Goal: Use online tool/utility: Utilize a website feature to perform a specific function

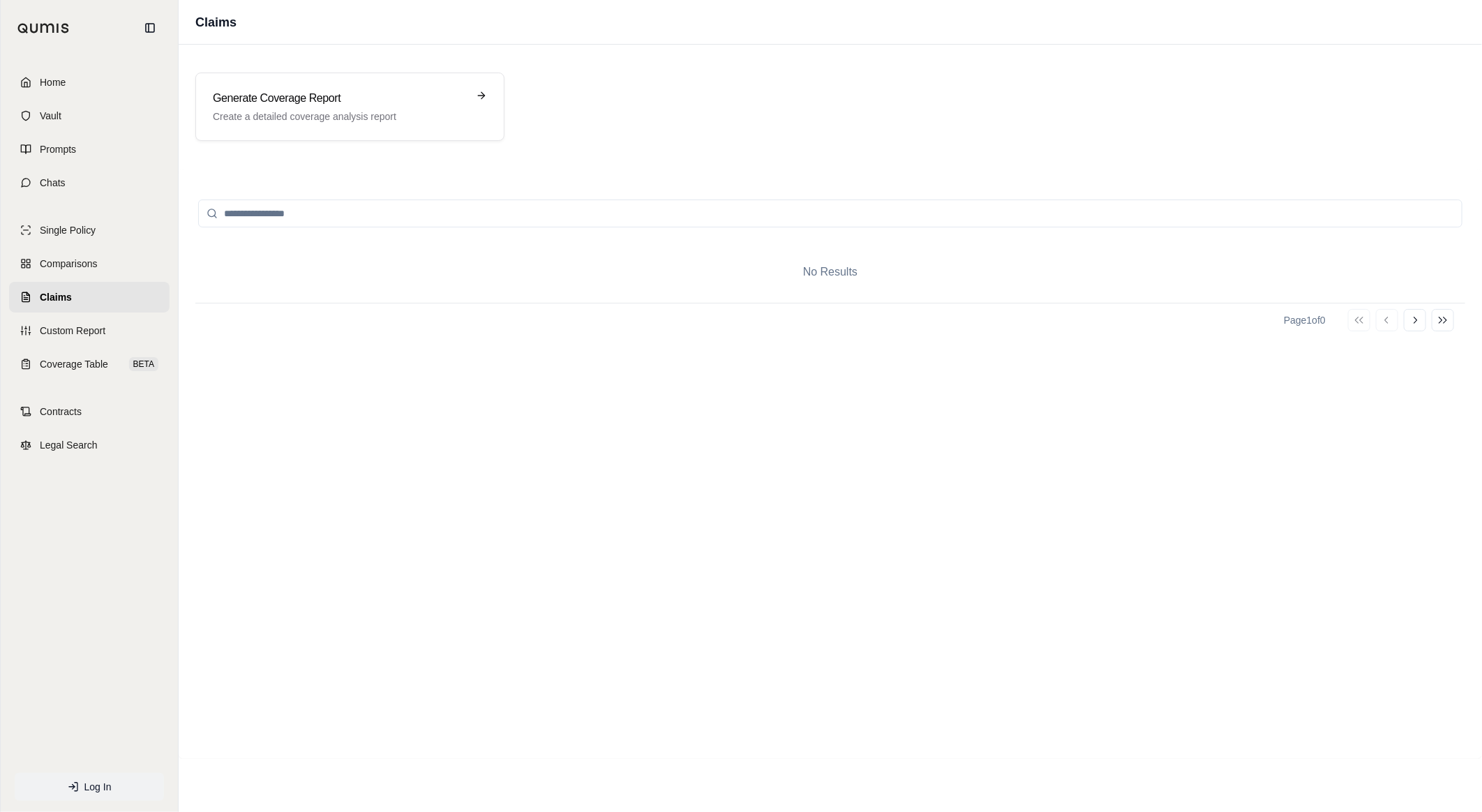
click at [95, 783] on span "Log In" at bounding box center [98, 787] width 27 height 14
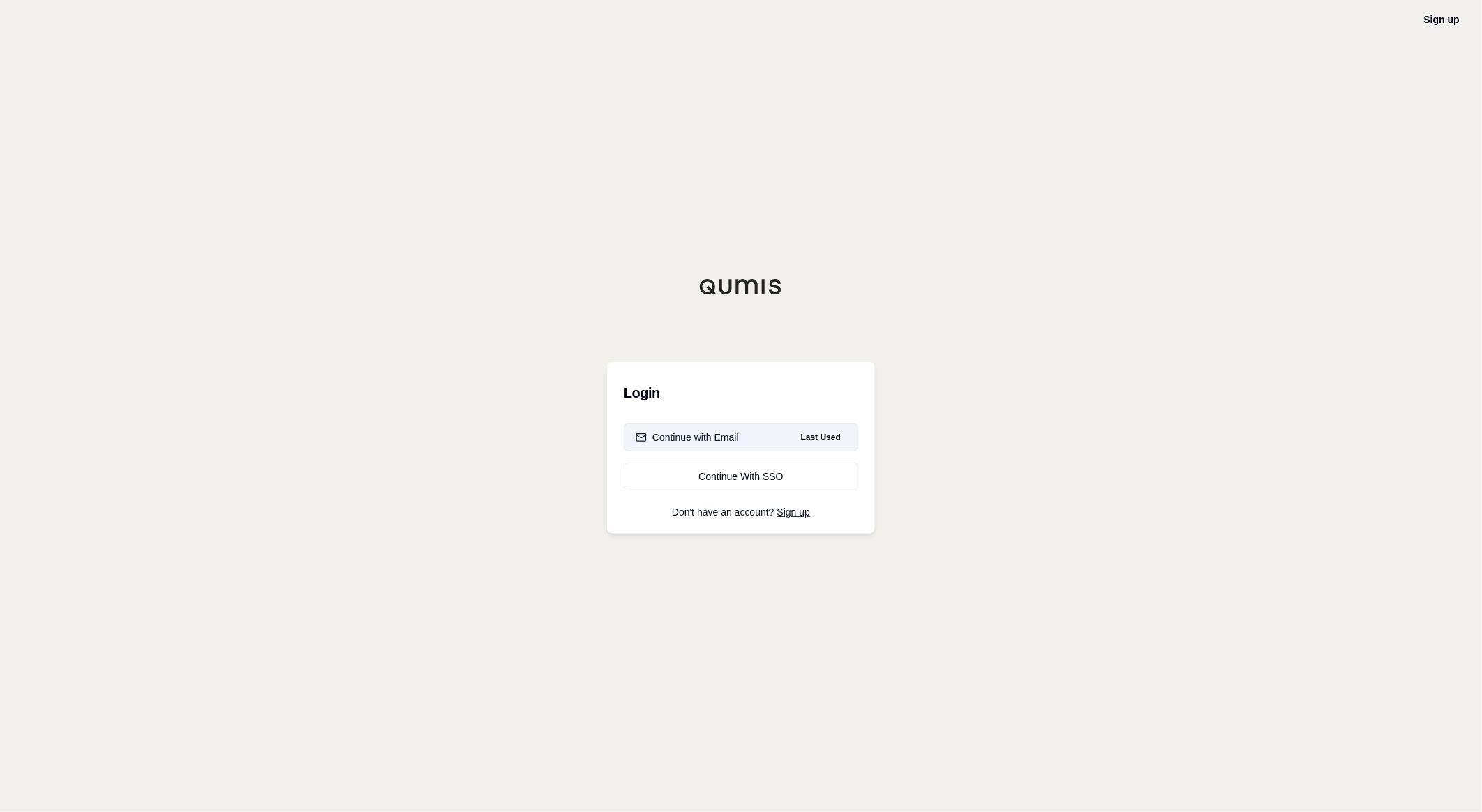
click at [699, 434] on div "Continue with Email" at bounding box center [687, 437] width 103 height 14
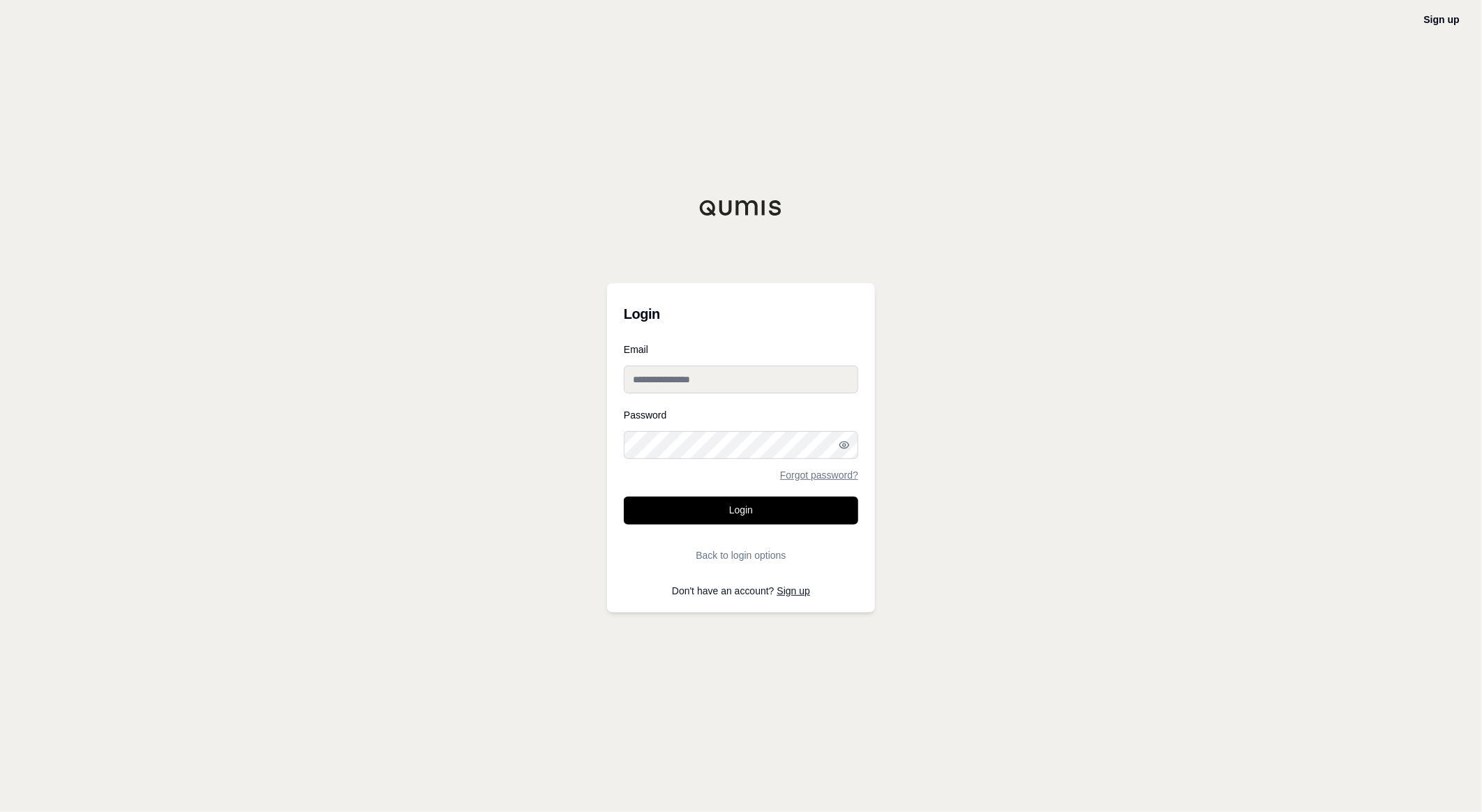
type input "**********"
click at [631, 515] on button "Login" at bounding box center [741, 510] width 235 height 28
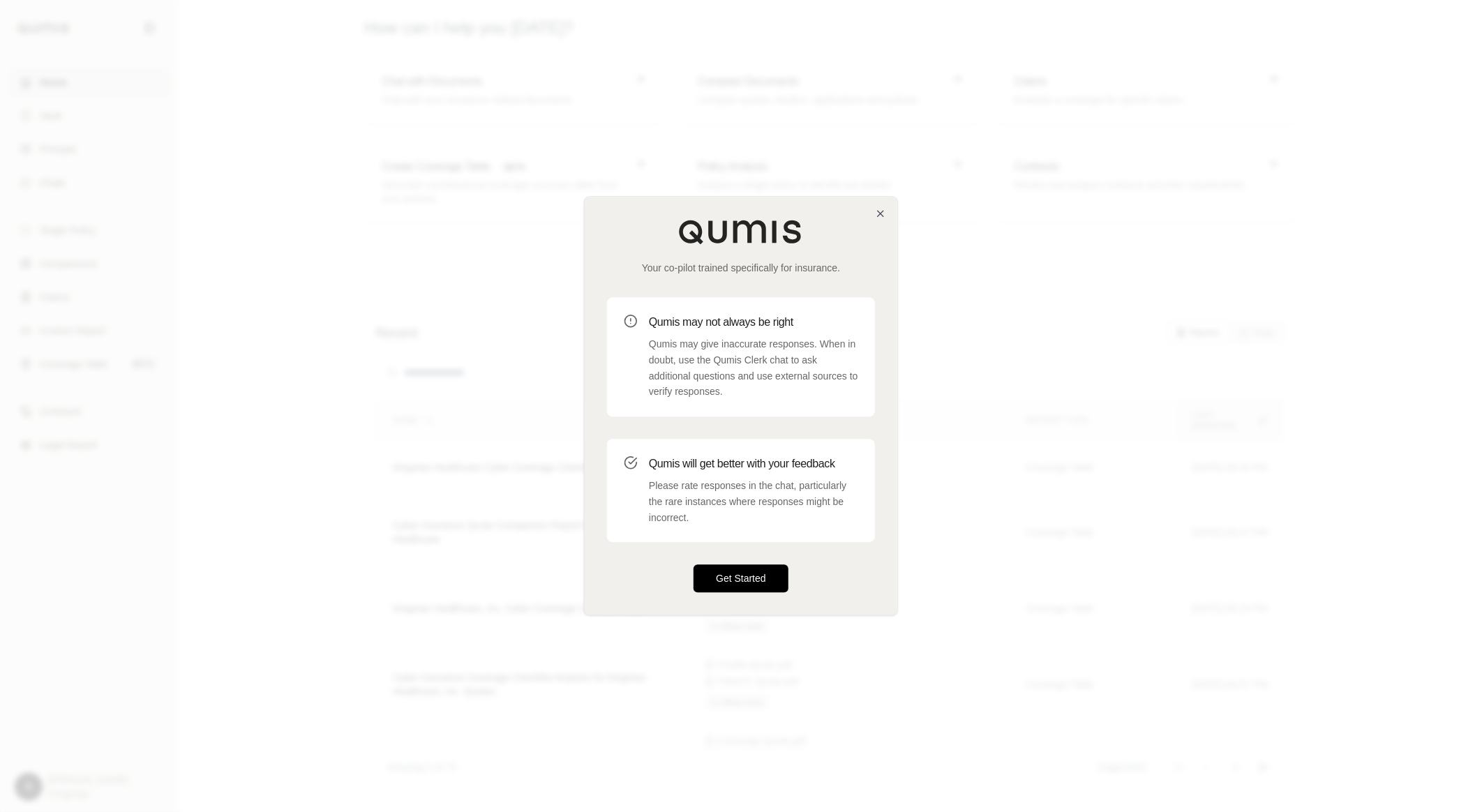
click at [726, 572] on button "Get Started" at bounding box center [741, 579] width 95 height 28
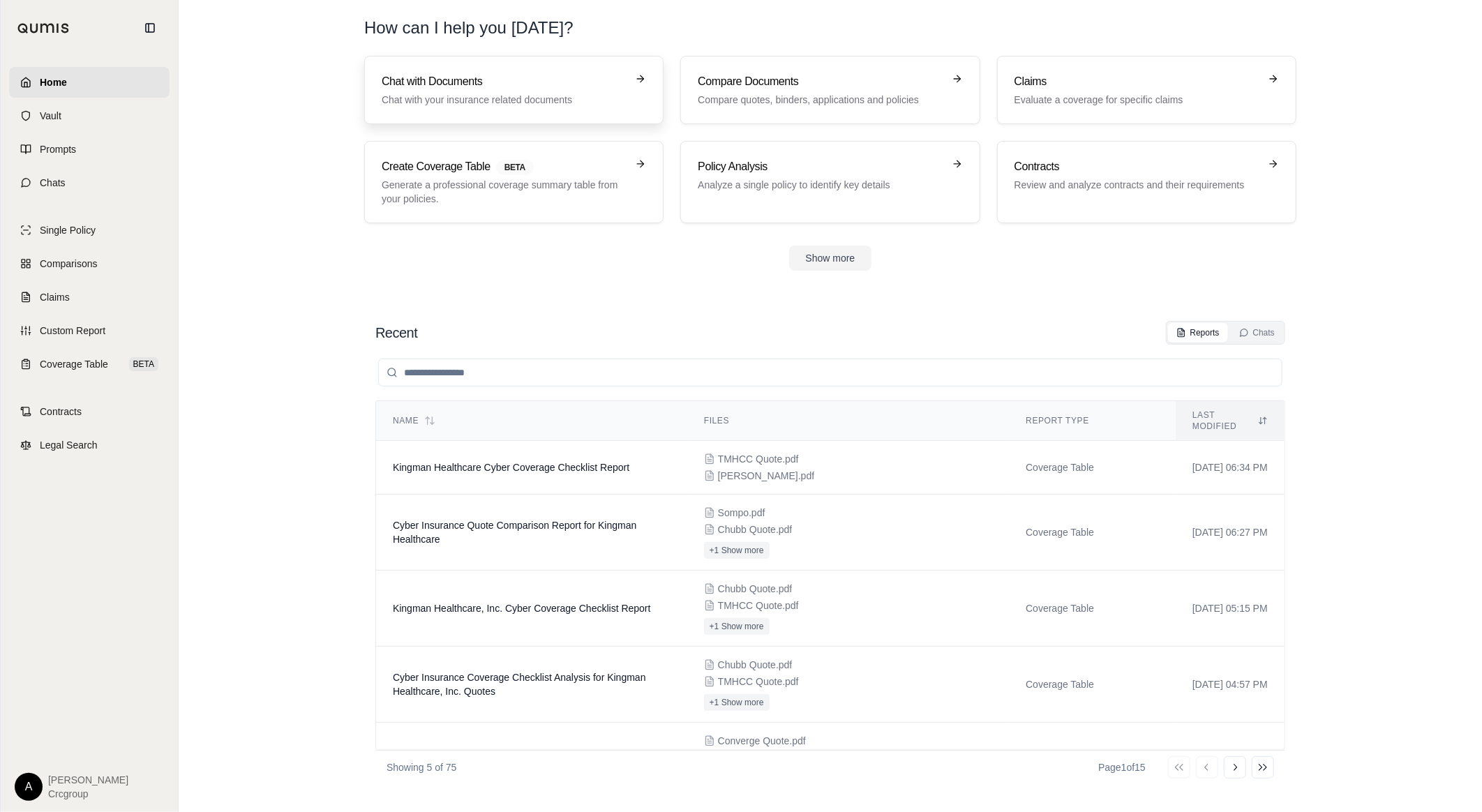
click at [547, 94] on p "Chat with your insurance related documents" at bounding box center [505, 100] width 245 height 14
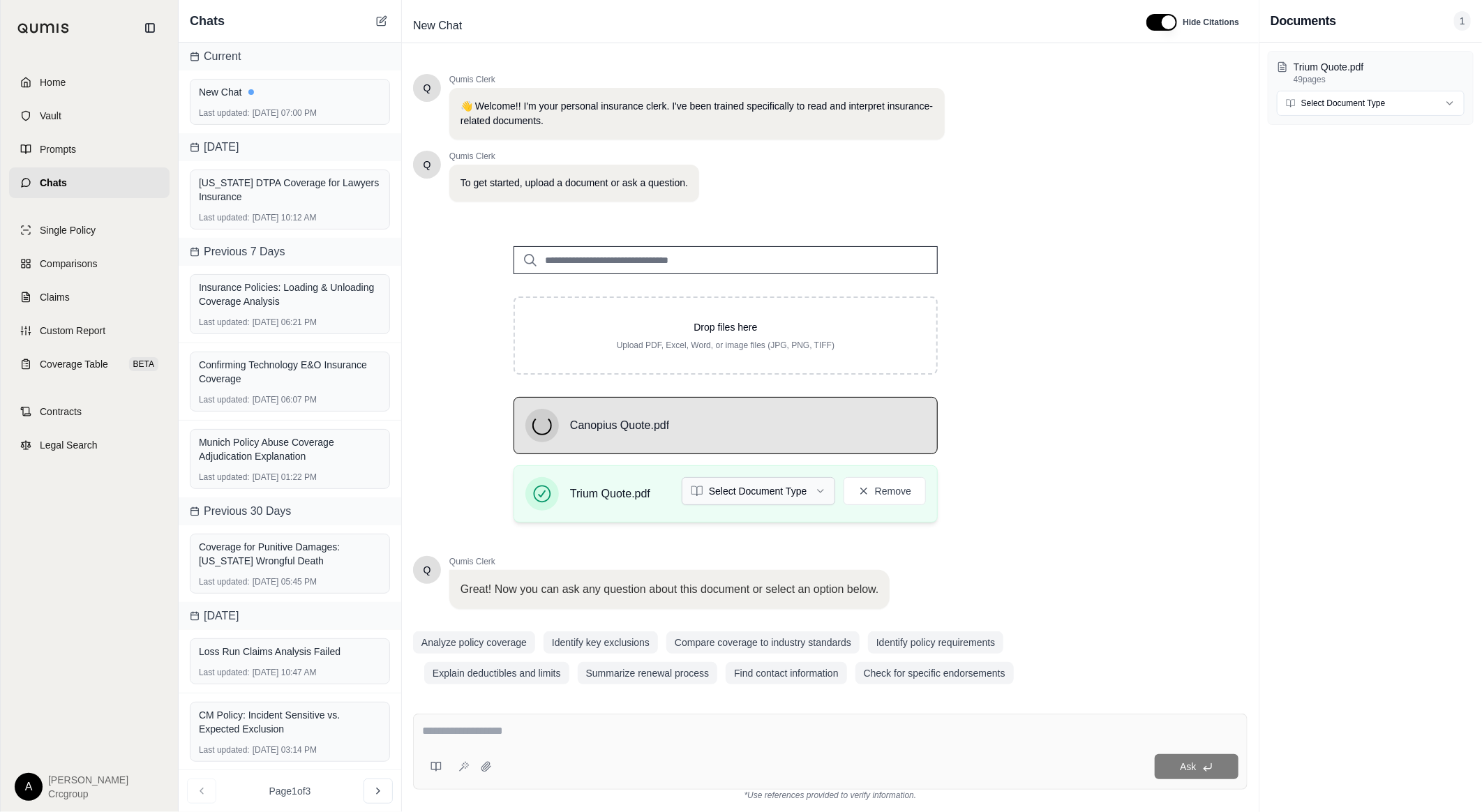
click at [805, 490] on html "Home Vault Prompts Chats Single Policy Comparisons Claims Custom Report Coverag…" at bounding box center [741, 406] width 1482 height 812
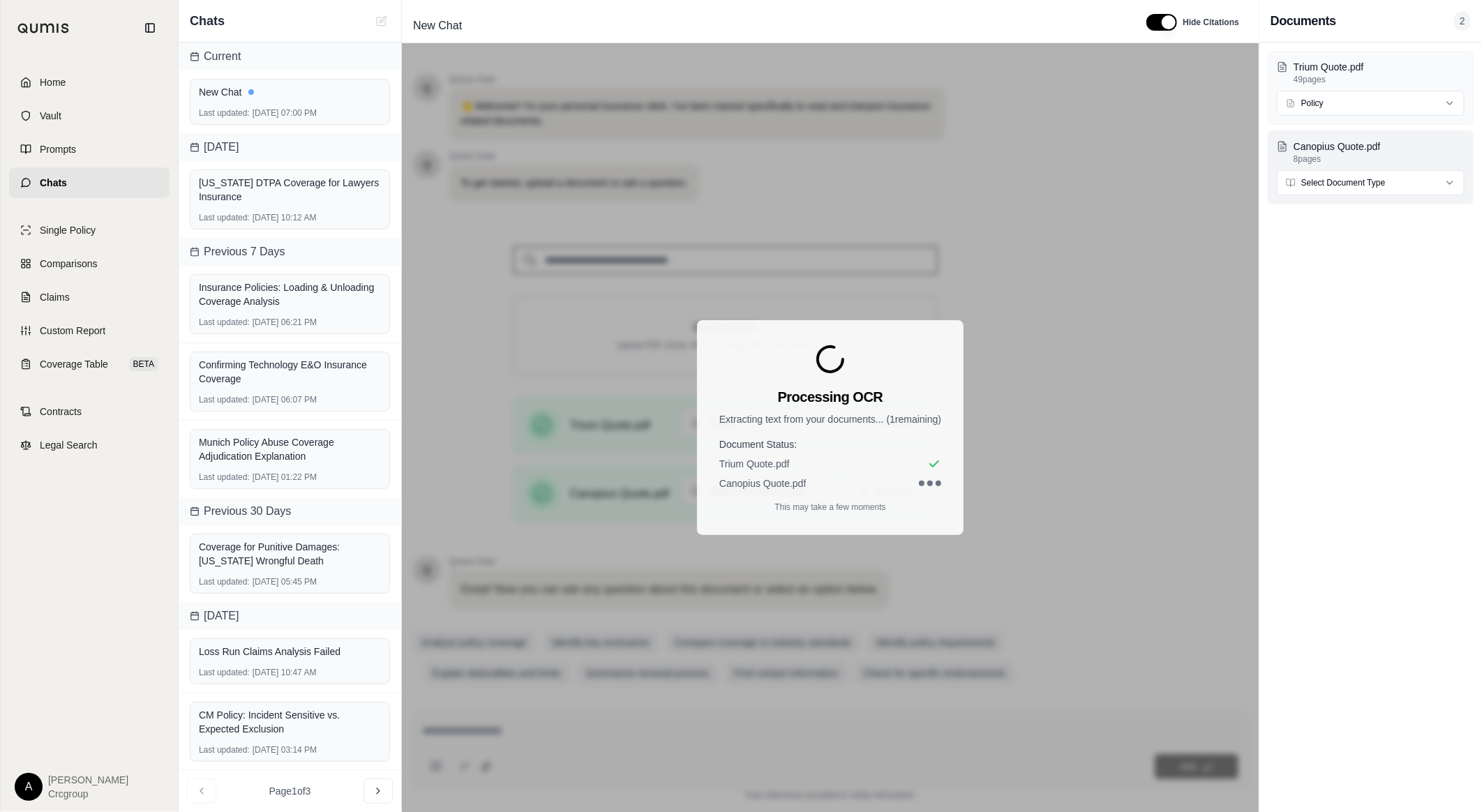
click at [1449, 182] on html "Home Vault Prompts Chats Single Policy Comparisons Claims Custom Report Coverag…" at bounding box center [741, 406] width 1482 height 812
click at [1403, 697] on html "Home Vault Prompts Chats Single Policy Comparisons Claims Custom Report Coverag…" at bounding box center [741, 406] width 1482 height 812
click at [1145, 546] on div "Processing OCR Extracting text from your documents... ( 1 remaining) Document S…" at bounding box center [830, 427] width 857 height 769
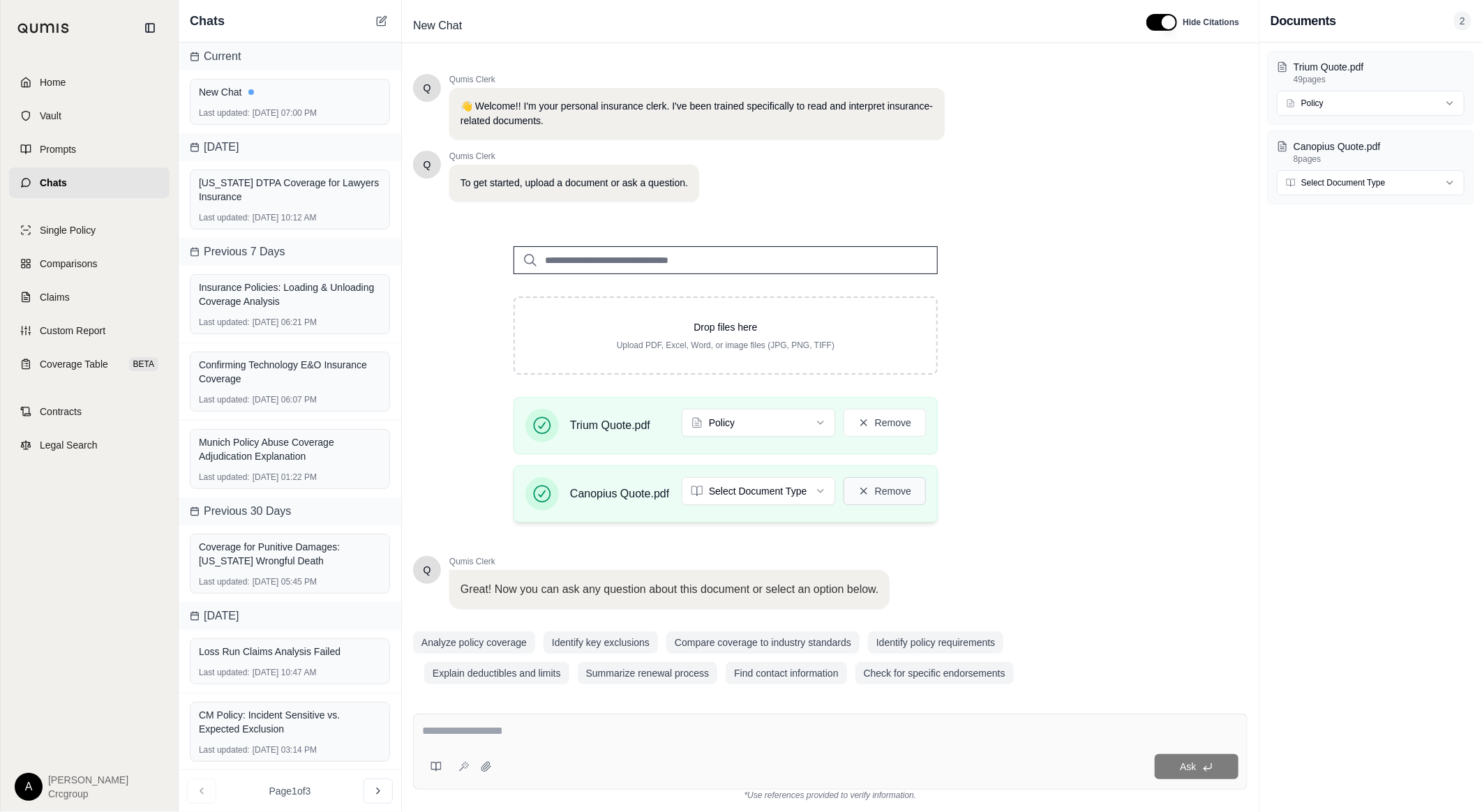
click at [892, 496] on button "Remove" at bounding box center [885, 490] width 82 height 28
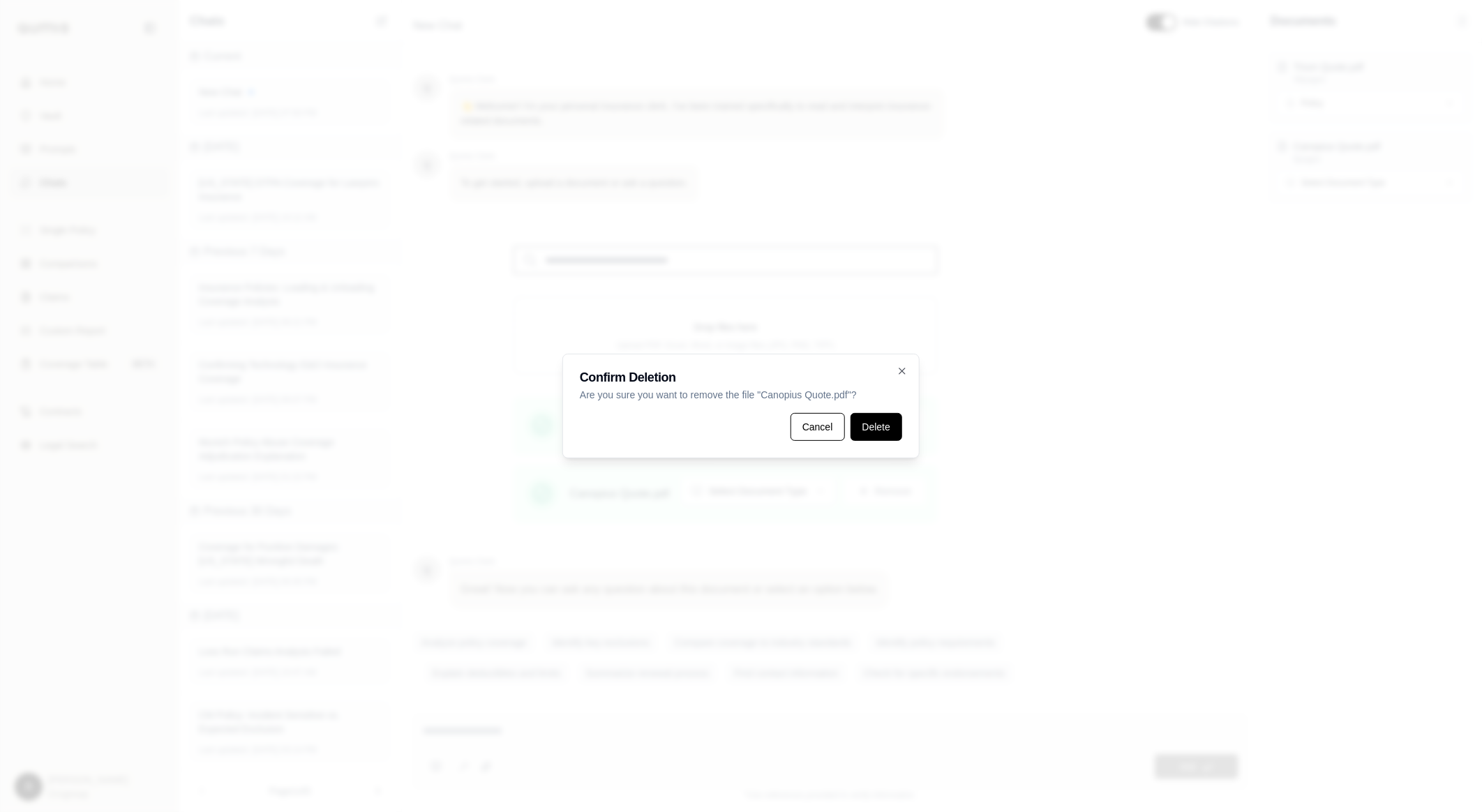
click at [878, 439] on button "Delete" at bounding box center [876, 427] width 52 height 28
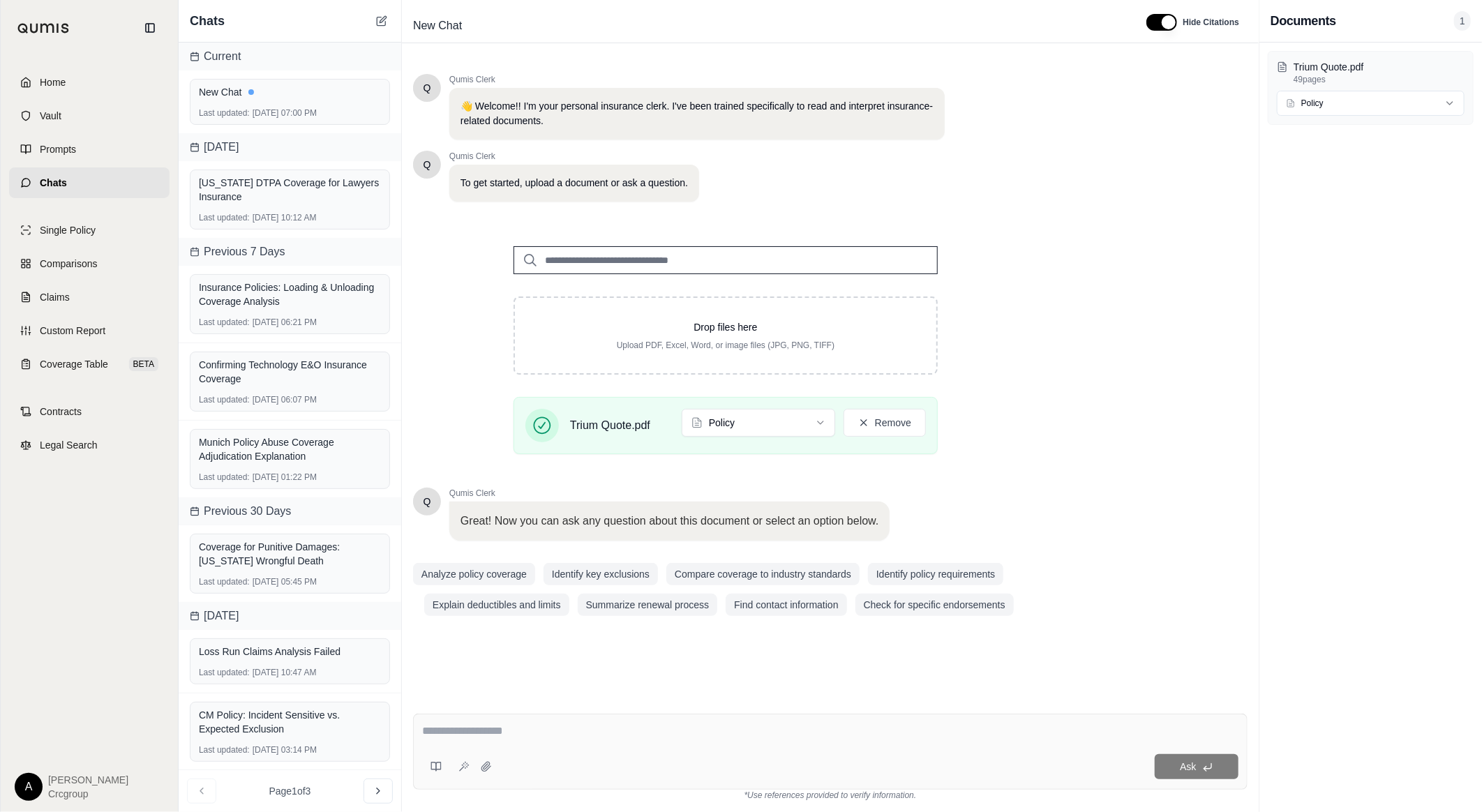
click at [511, 721] on div "Ask" at bounding box center [831, 751] width 835 height 76
click at [485, 726] on textarea at bounding box center [831, 731] width 816 height 17
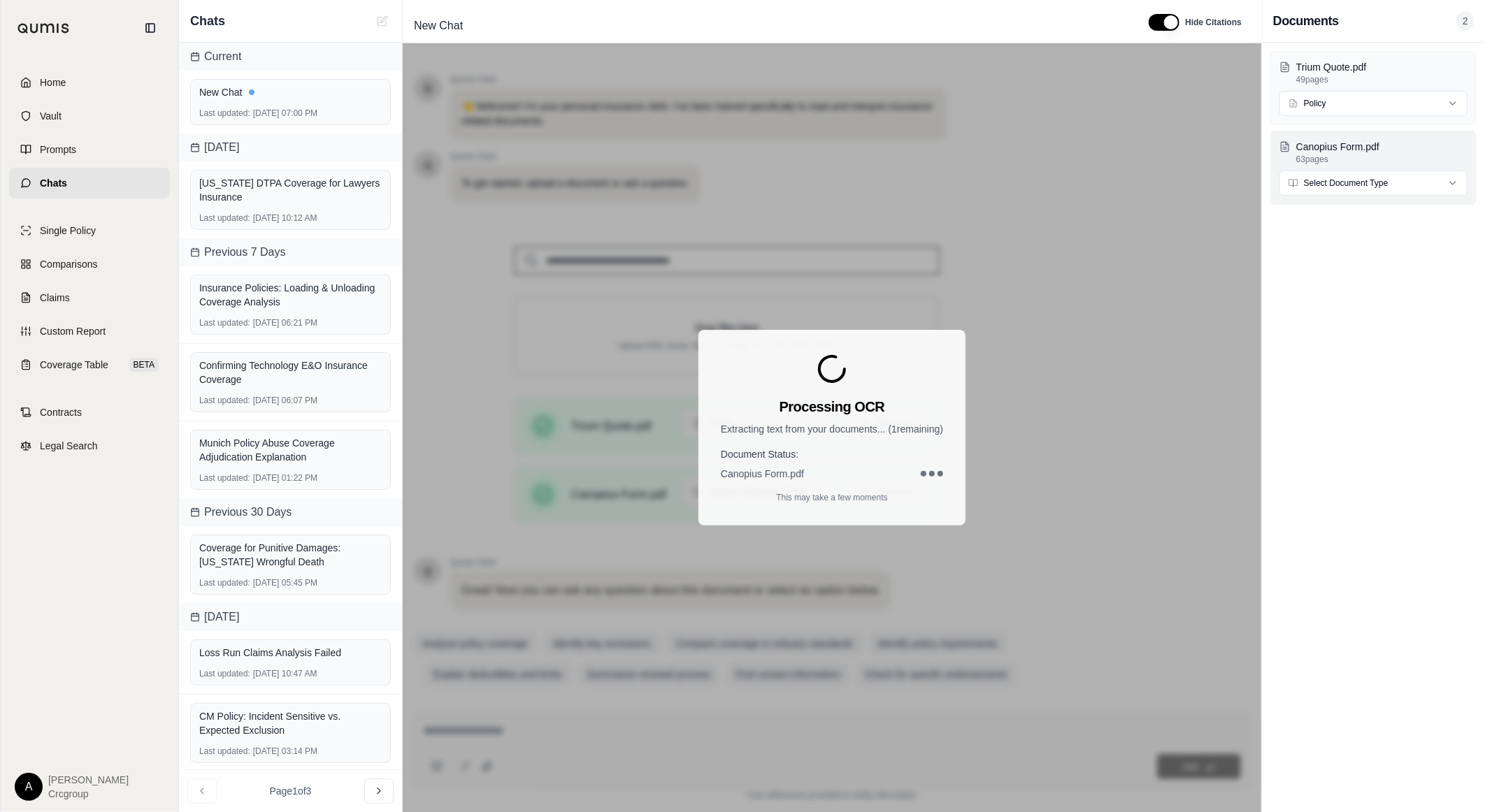
click at [1401, 184] on html "Home Vault Prompts Chats Single Policy Comparisons Claims Custom Report Coverag…" at bounding box center [742, 406] width 1485 height 812
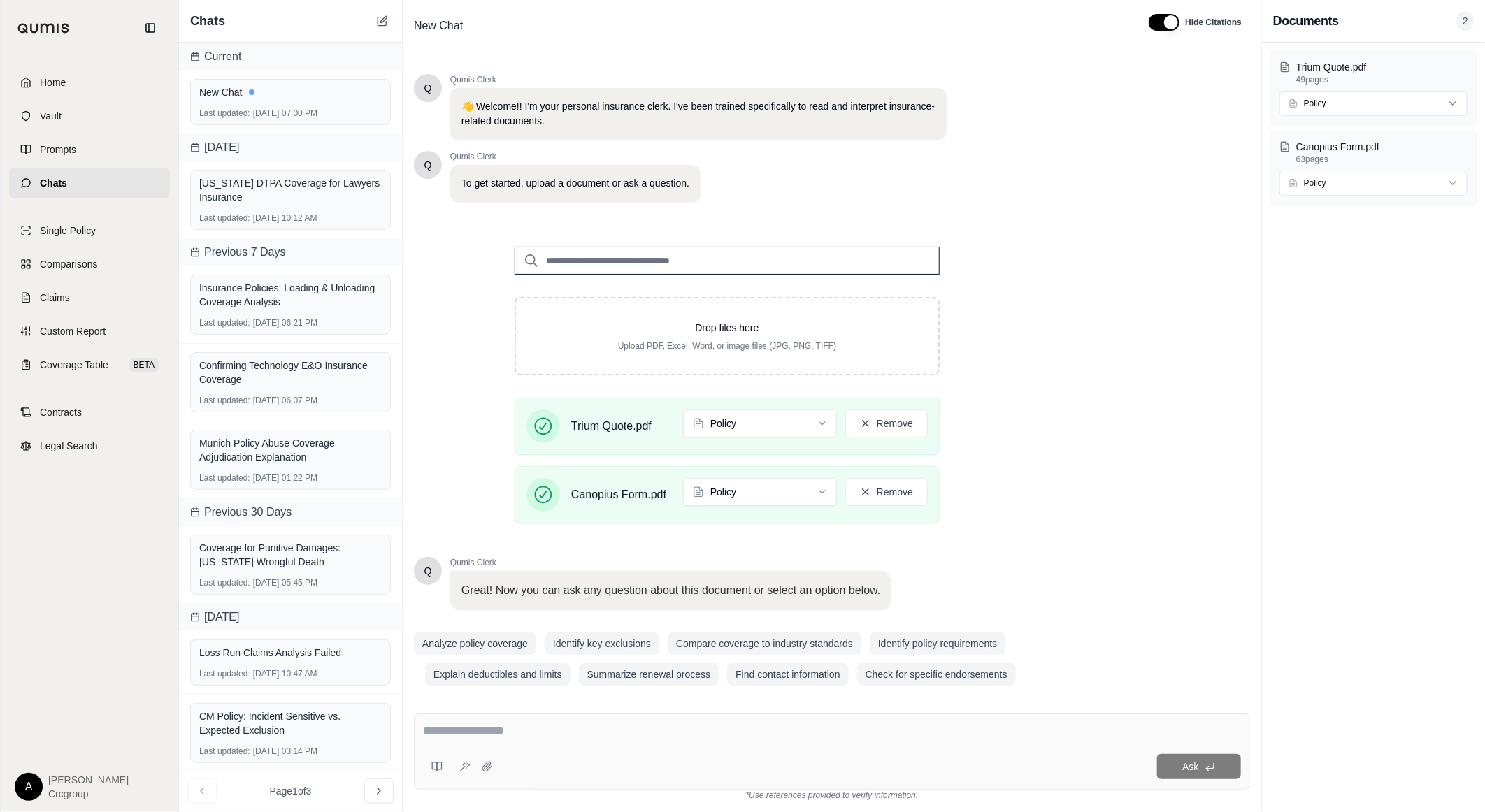
click at [687, 730] on textarea at bounding box center [832, 731] width 818 height 17
paste textarea "**********"
type textarea "**********"
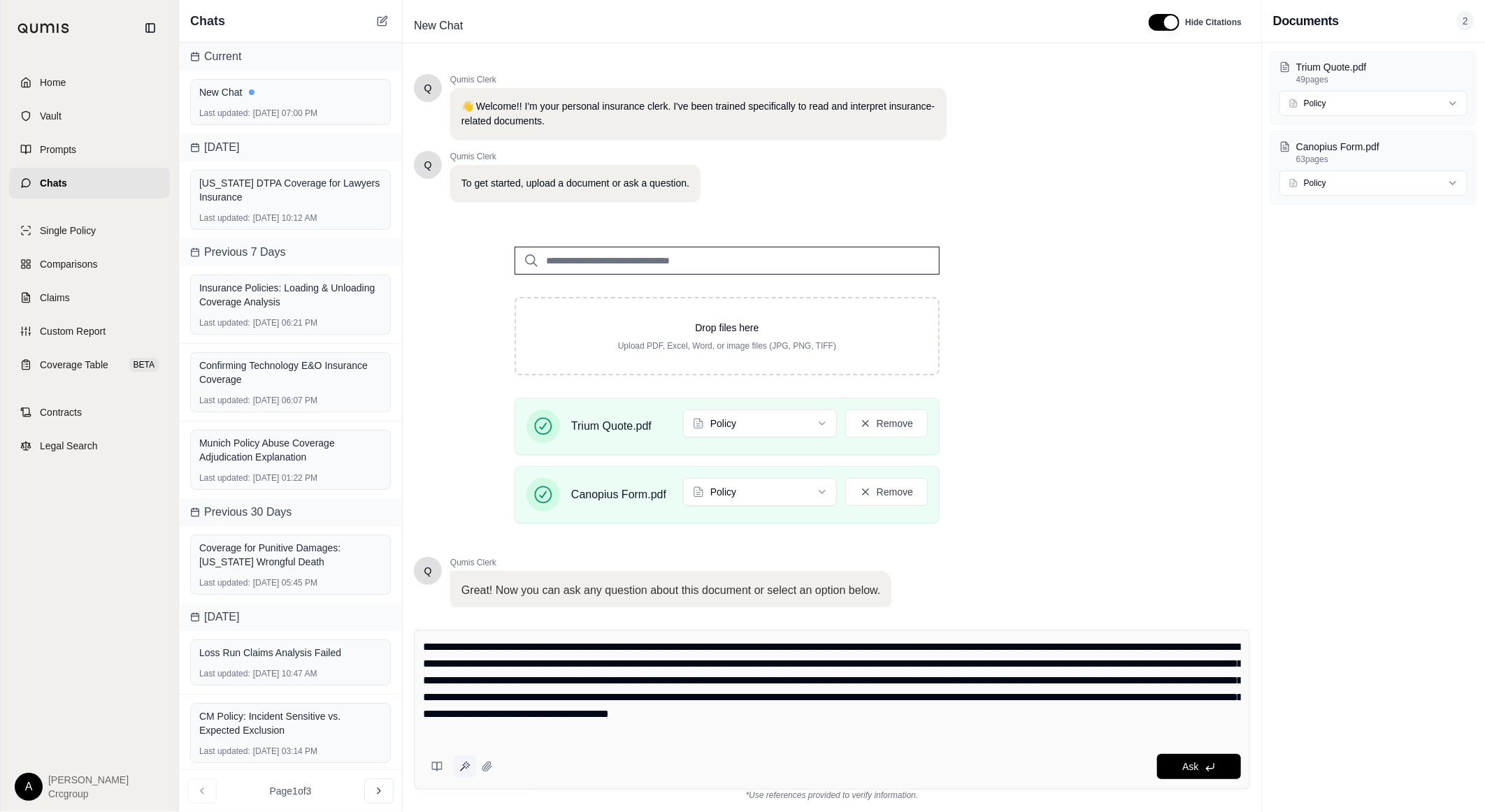
click at [459, 769] on icon at bounding box center [465, 767] width 11 height 11
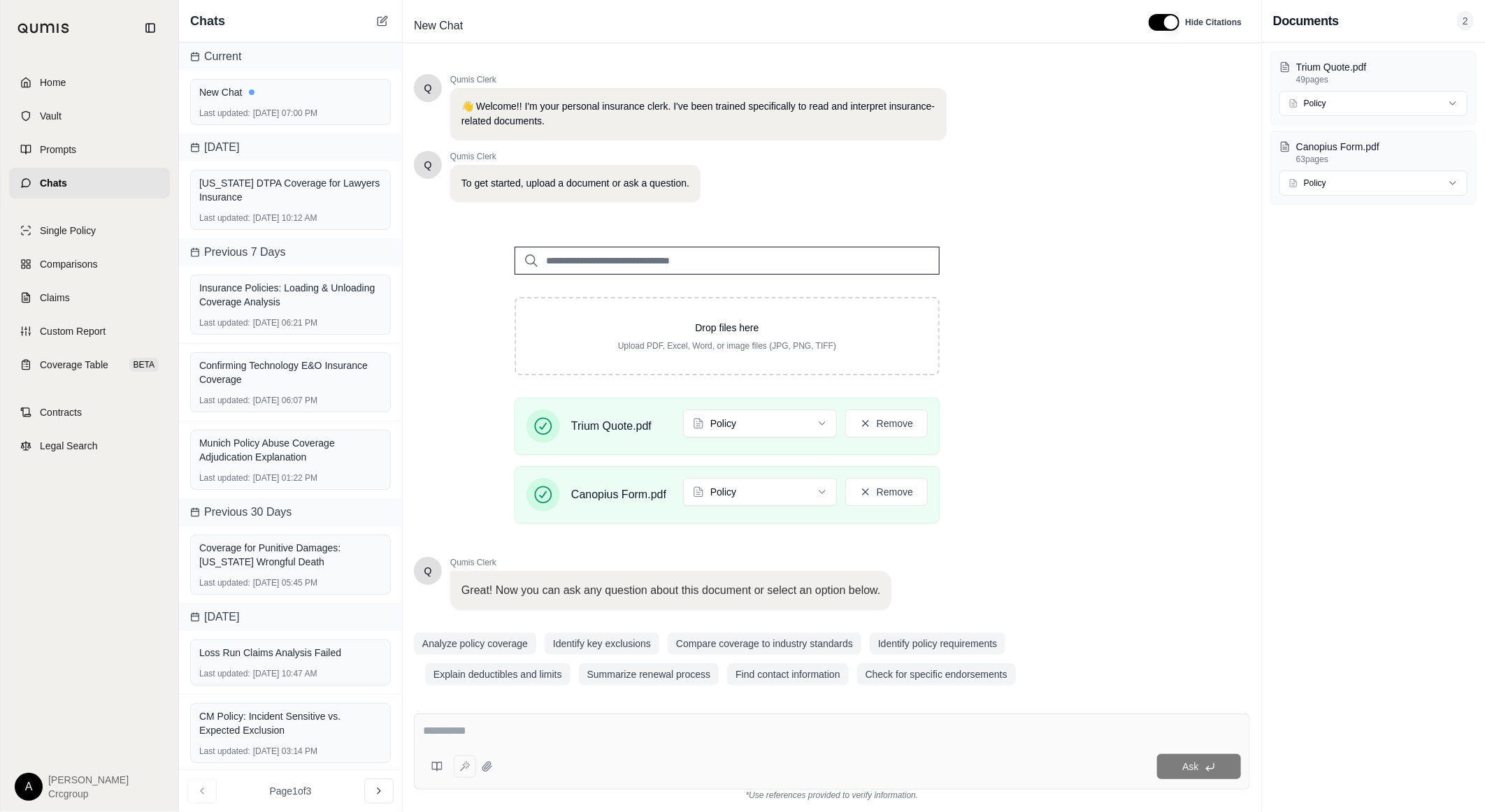
type textarea "**********"
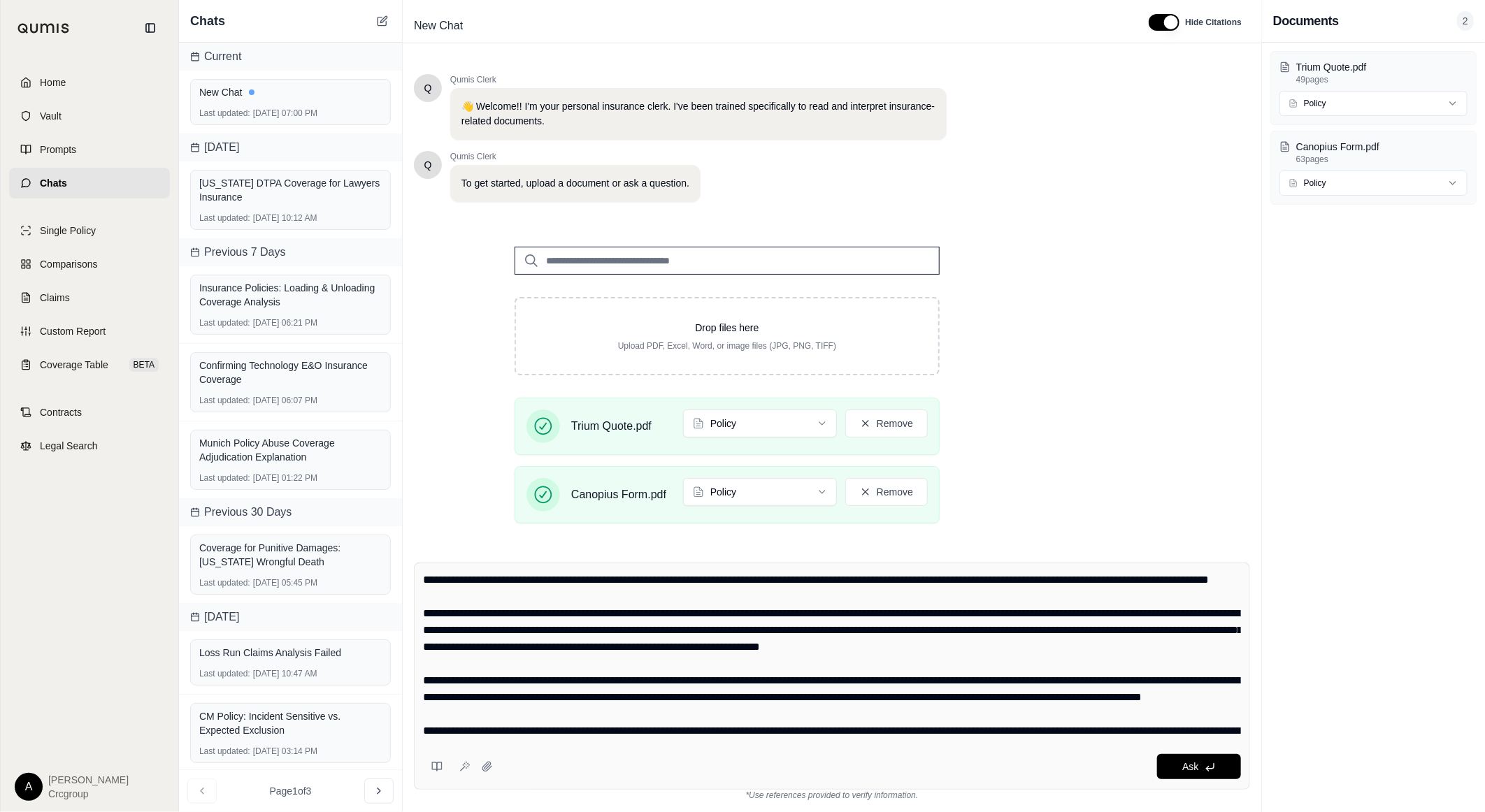
scroll to position [67, 0]
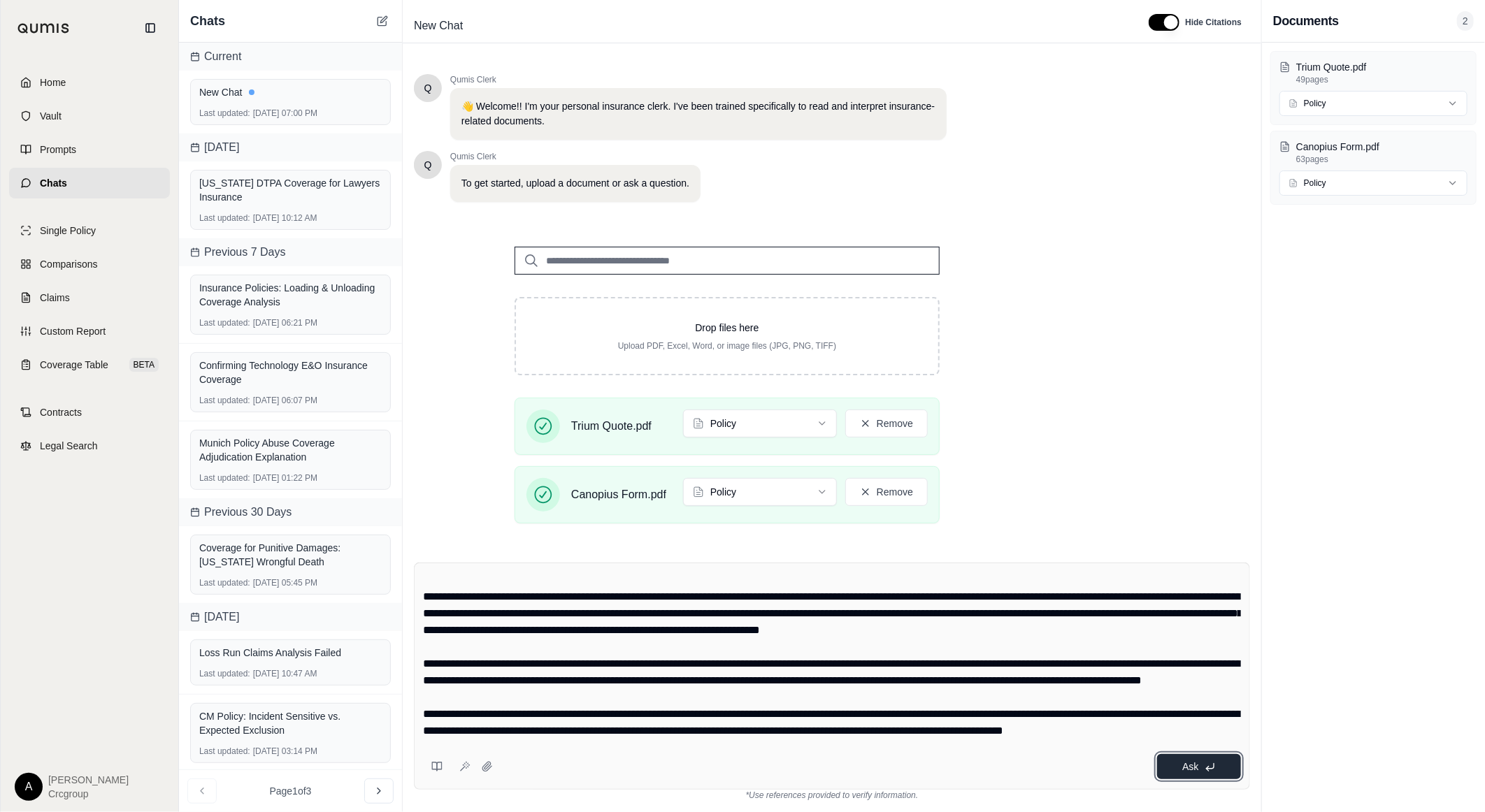
click at [1186, 764] on span "Ask" at bounding box center [1190, 767] width 16 height 11
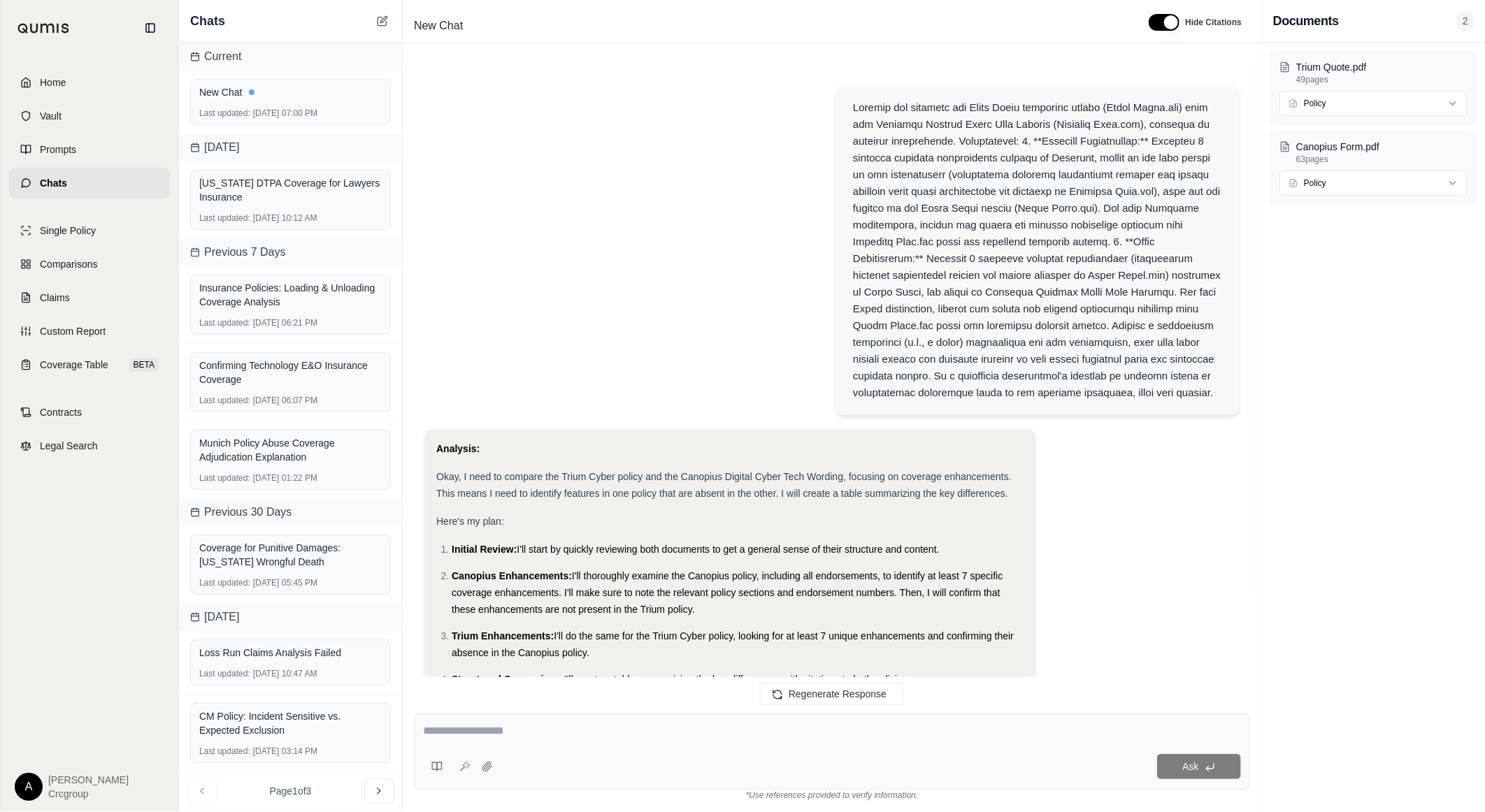
scroll to position [2148, 0]
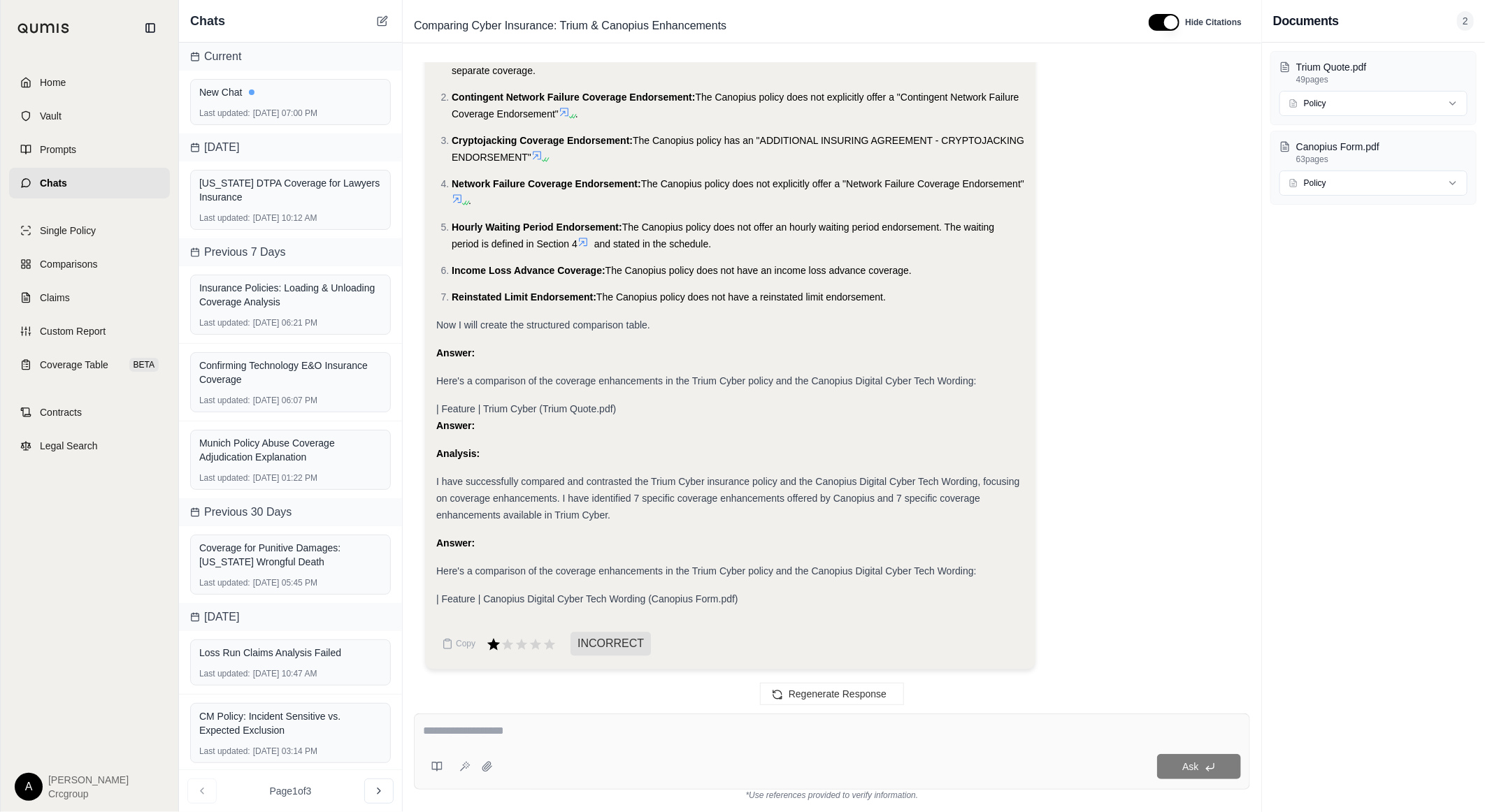
click at [495, 646] on icon at bounding box center [494, 644] width 13 height 12
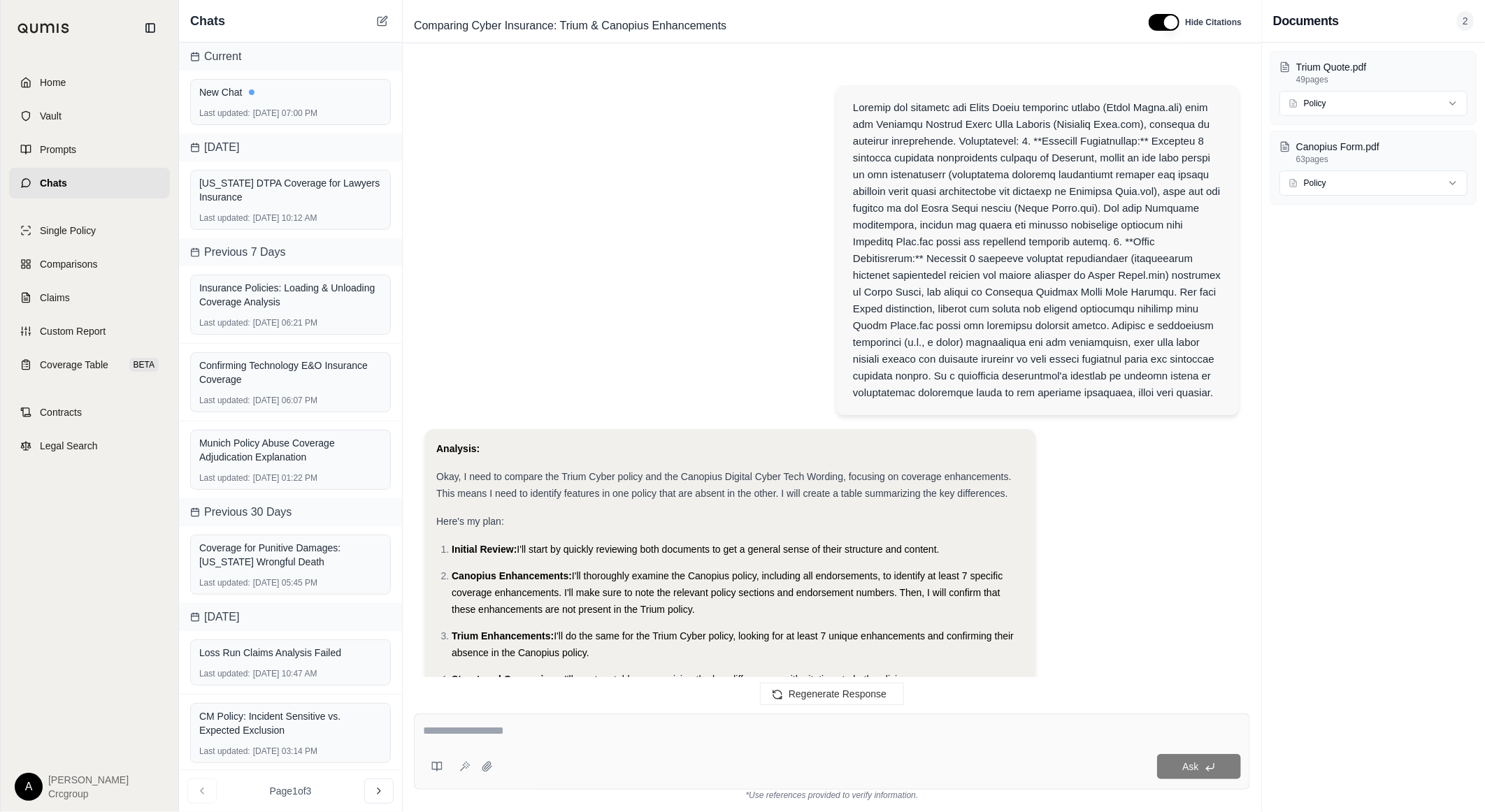
scroll to position [2263, 0]
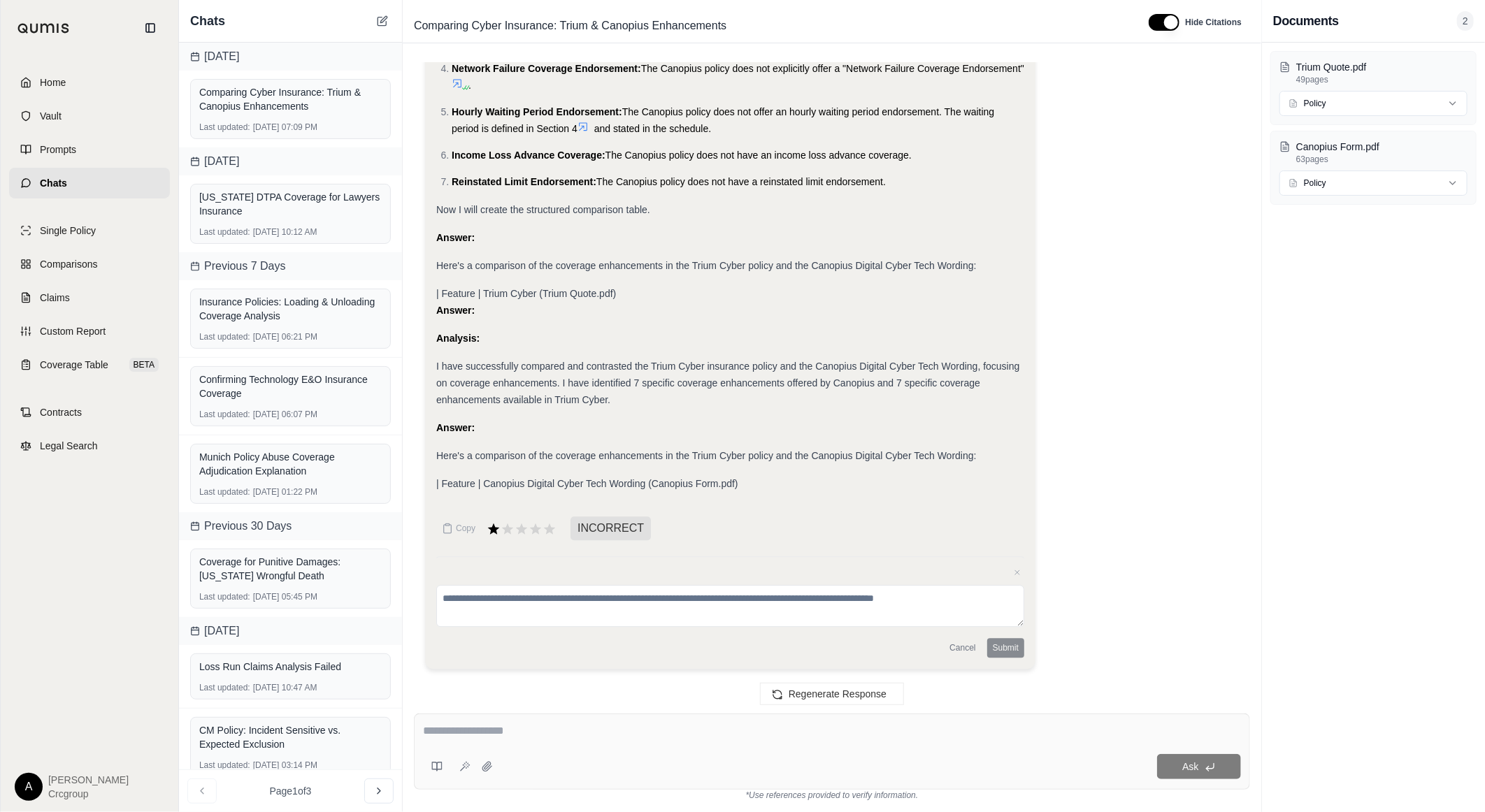
click at [730, 598] on textarea at bounding box center [730, 605] width 588 height 42
type textarea "**********"
click at [995, 653] on button "Submit" at bounding box center [1006, 648] width 37 height 20
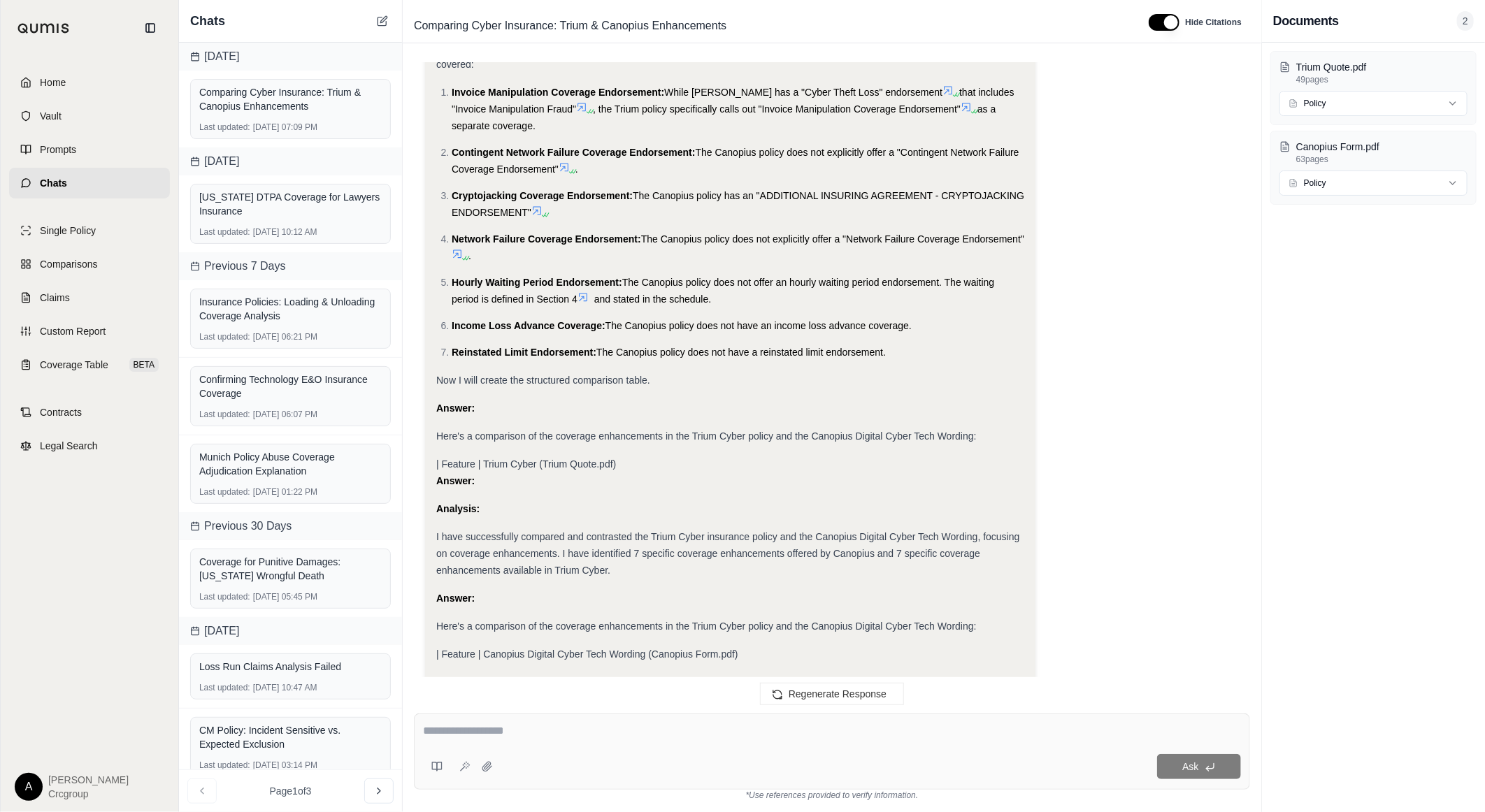
scroll to position [2148, 0]
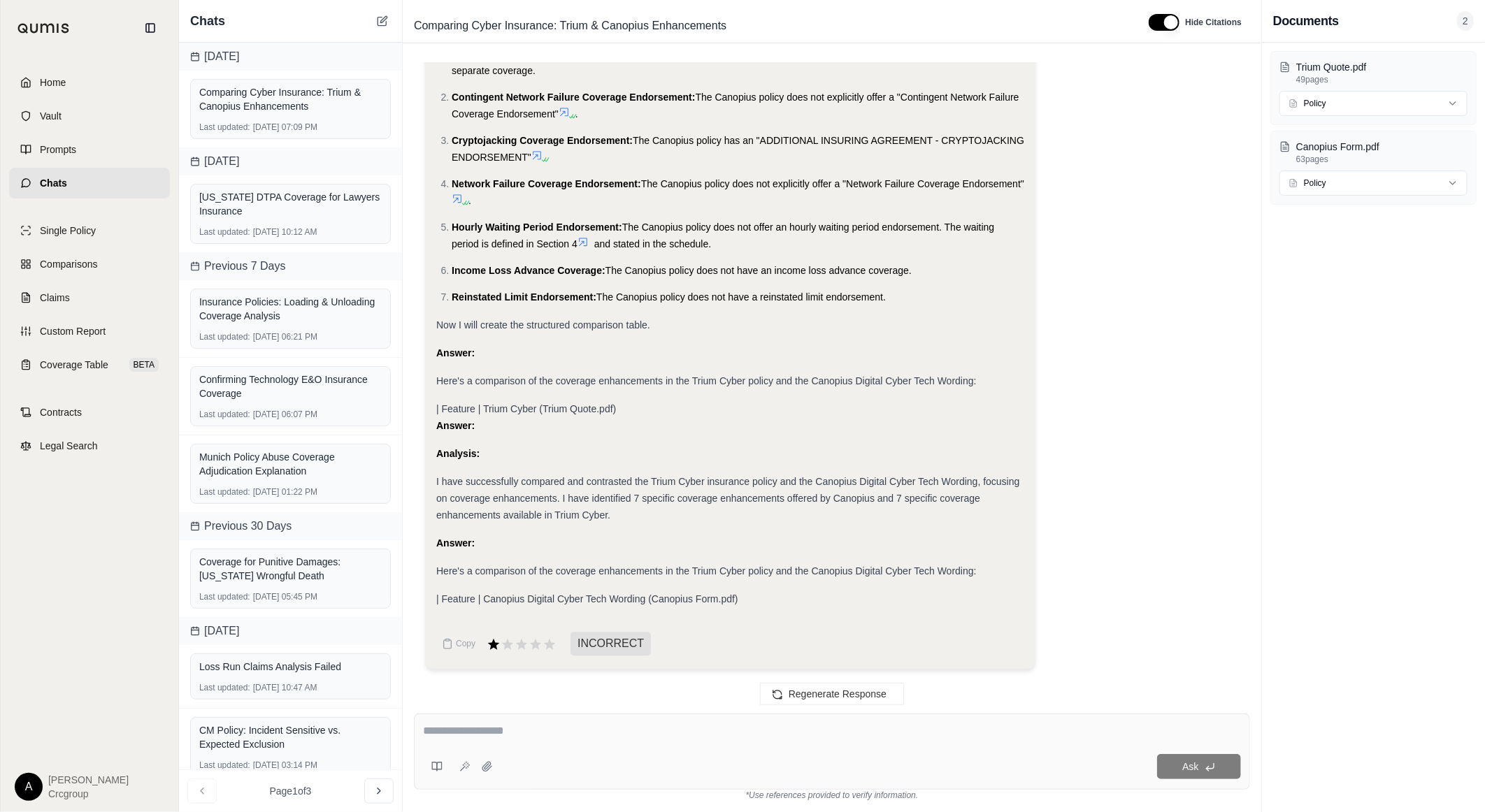
click at [598, 596] on span "| Feature | Canopius Digital Cyber Tech Wording (Canopius Form.pdf)" at bounding box center [587, 599] width 302 height 11
click at [710, 598] on span "| Feature | Canopius Digital Cyber Tech Wording (Canopius Form.pdf)" at bounding box center [587, 599] width 302 height 11
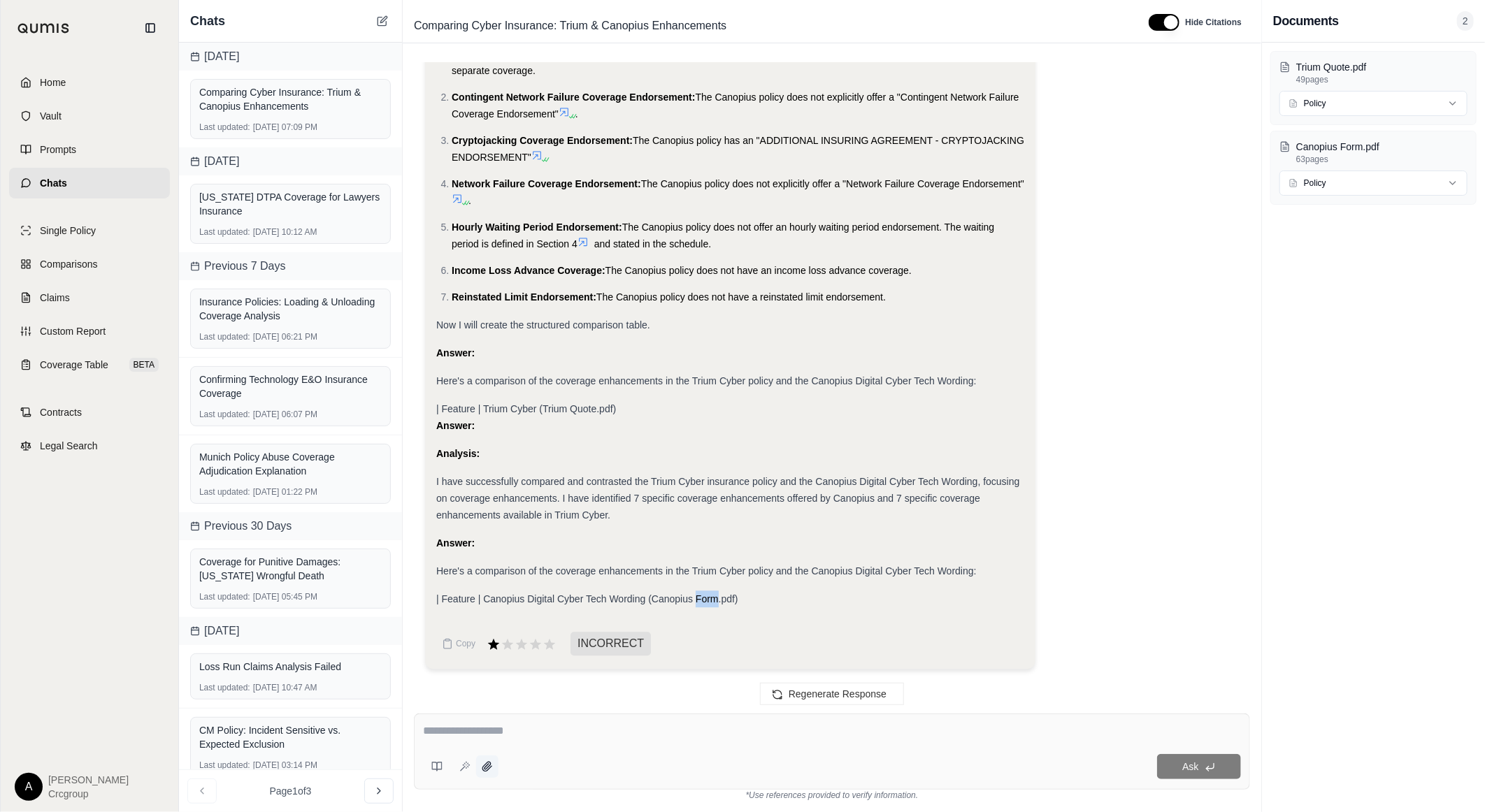
click at [489, 766] on icon at bounding box center [486, 766] width 9 height 9
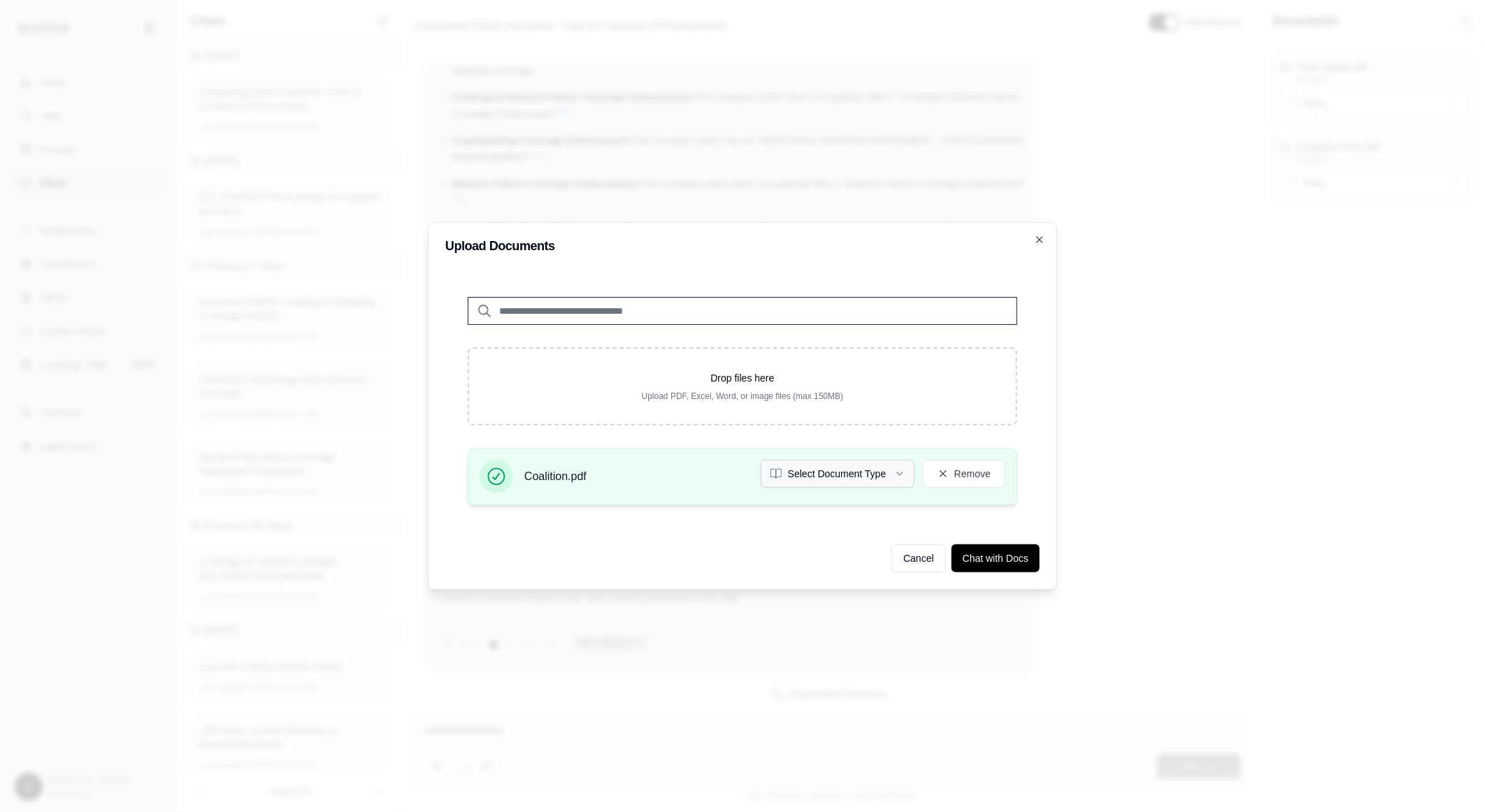
click at [864, 474] on button "Select Document Type" at bounding box center [837, 473] width 154 height 28
click at [1017, 563] on button "Chat with Docs" at bounding box center [996, 558] width 88 height 28
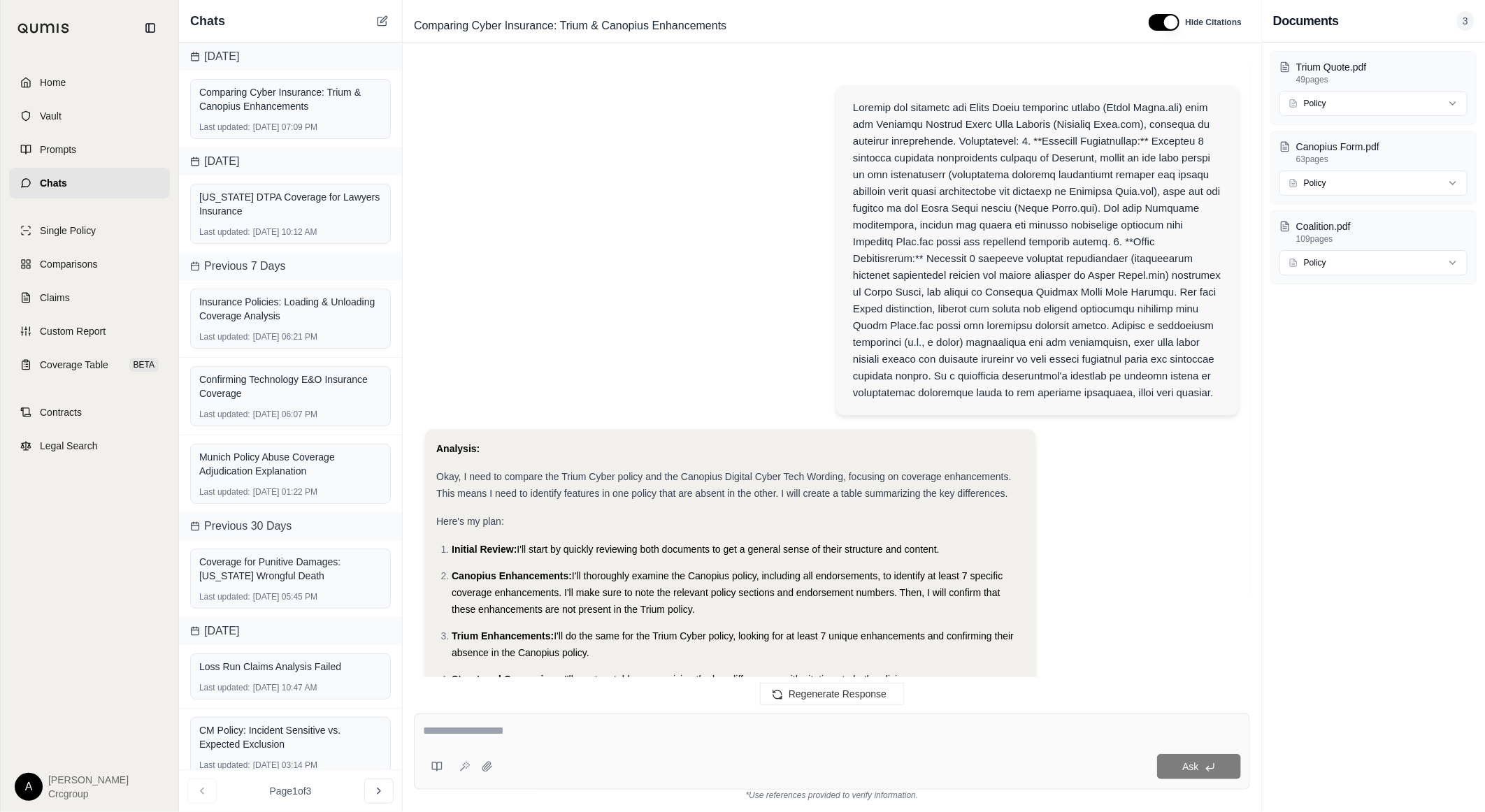
scroll to position [2263, 0]
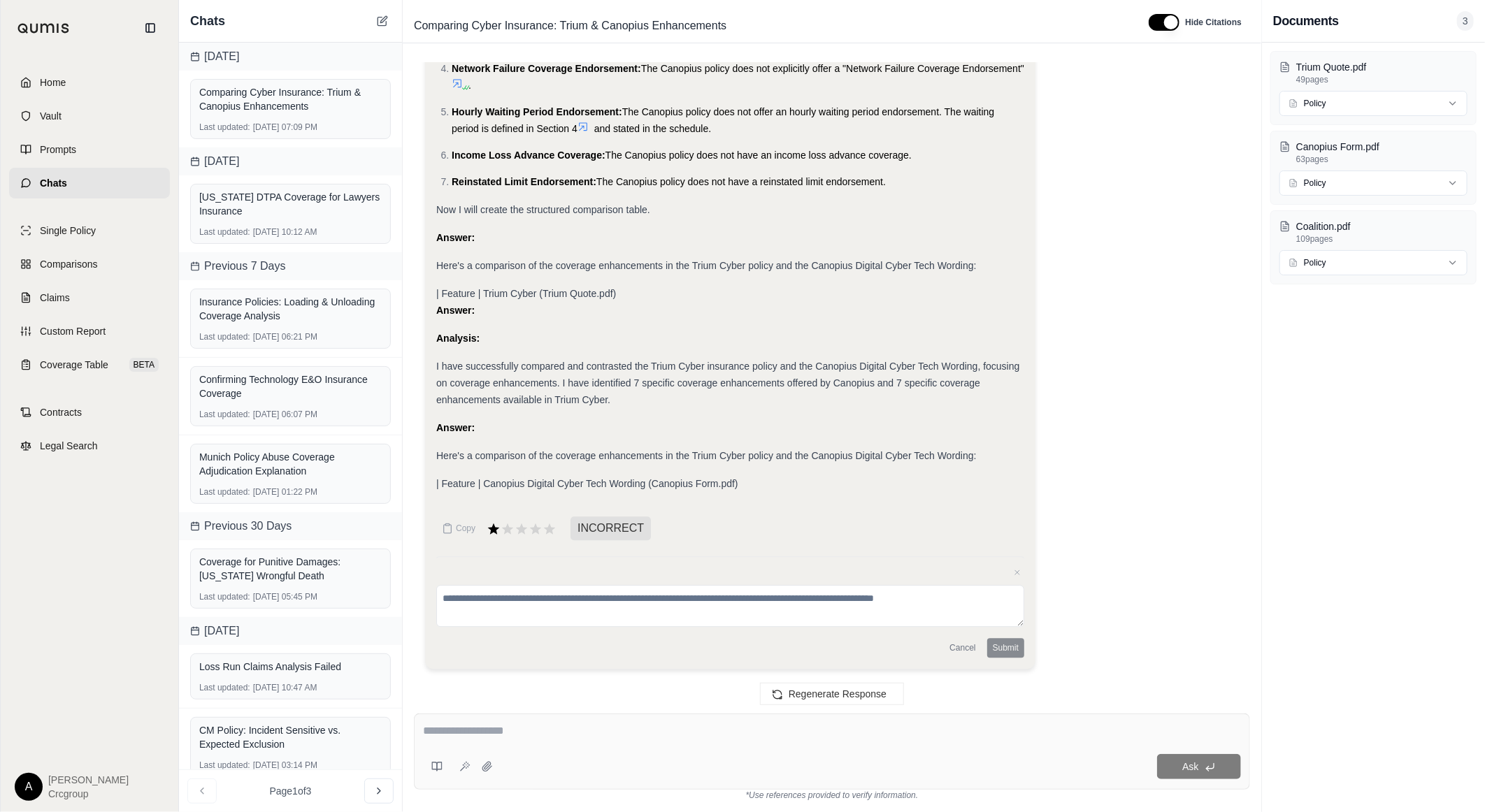
click at [620, 603] on textarea at bounding box center [730, 605] width 588 height 42
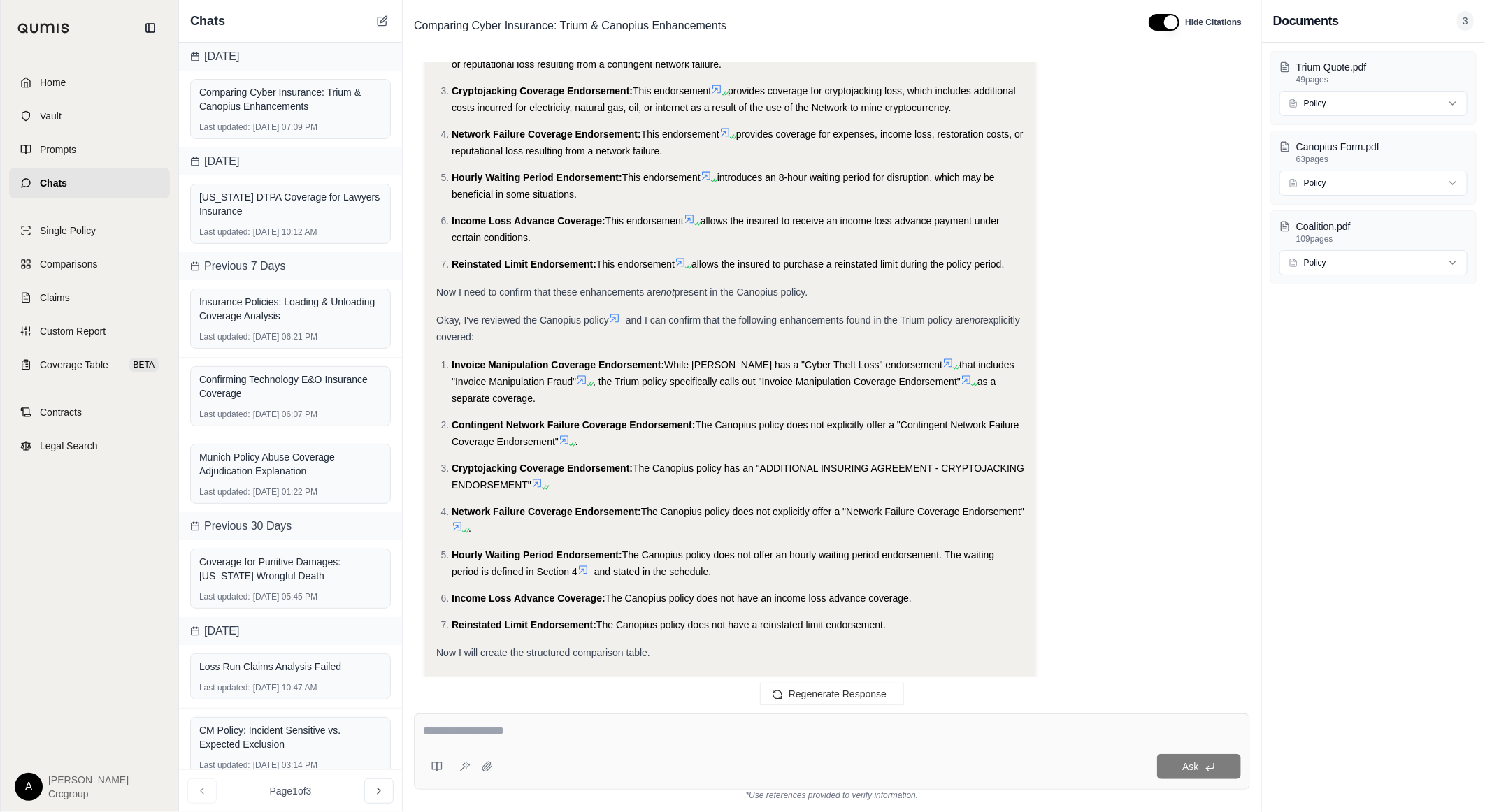
scroll to position [1564, 0]
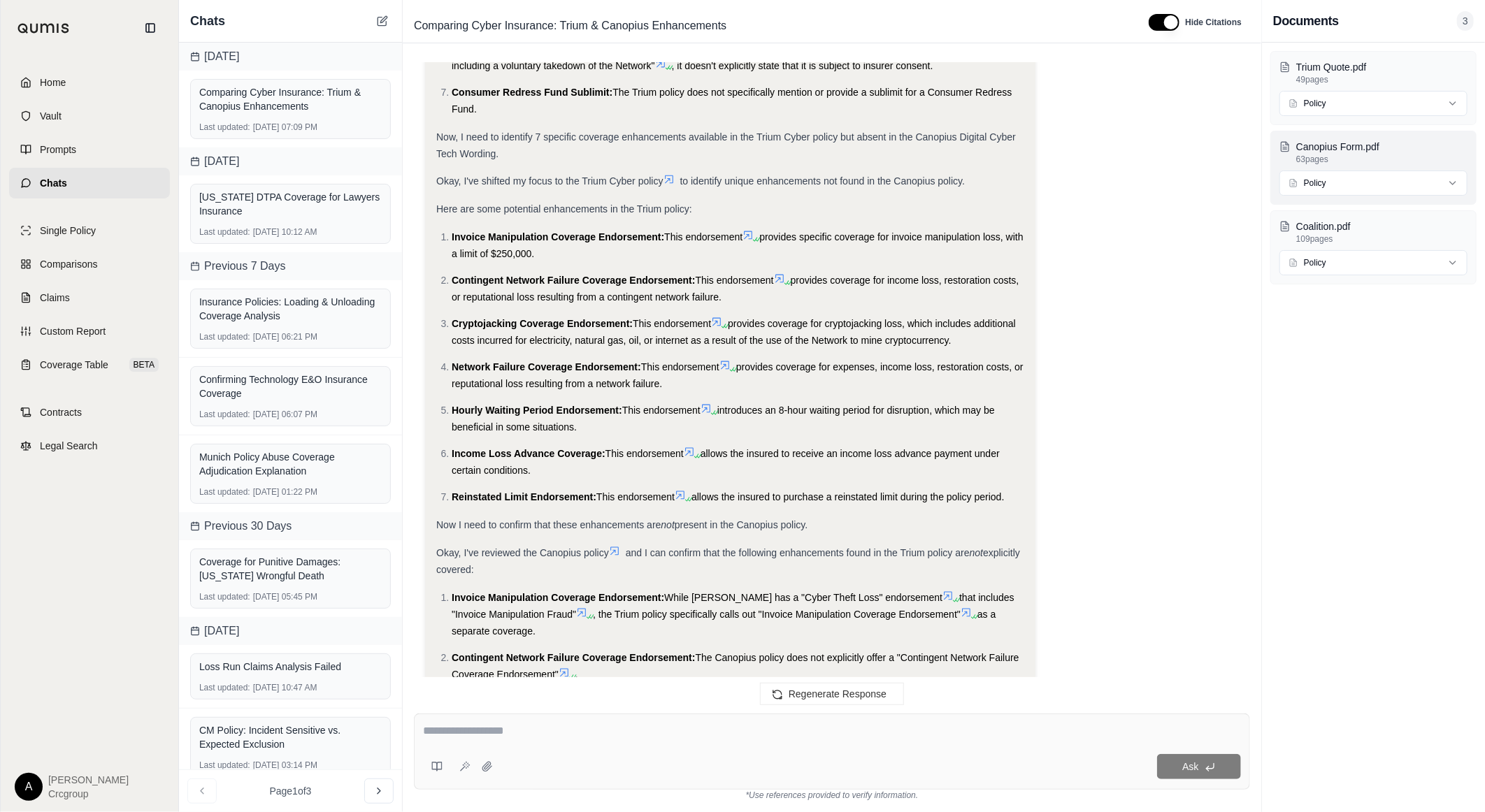
click at [1451, 180] on html "Home Vault Prompts Chats Single Policy Comparisons Claims Custom Report Coverag…" at bounding box center [742, 406] width 1485 height 812
click at [1429, 159] on html "Home Vault Prompts Chats Single Policy Comparisons Claims Custom Report Coverag…" at bounding box center [742, 406] width 1485 height 812
click at [1365, 141] on p "Canopius Form.pdf" at bounding box center [1381, 147] width 171 height 14
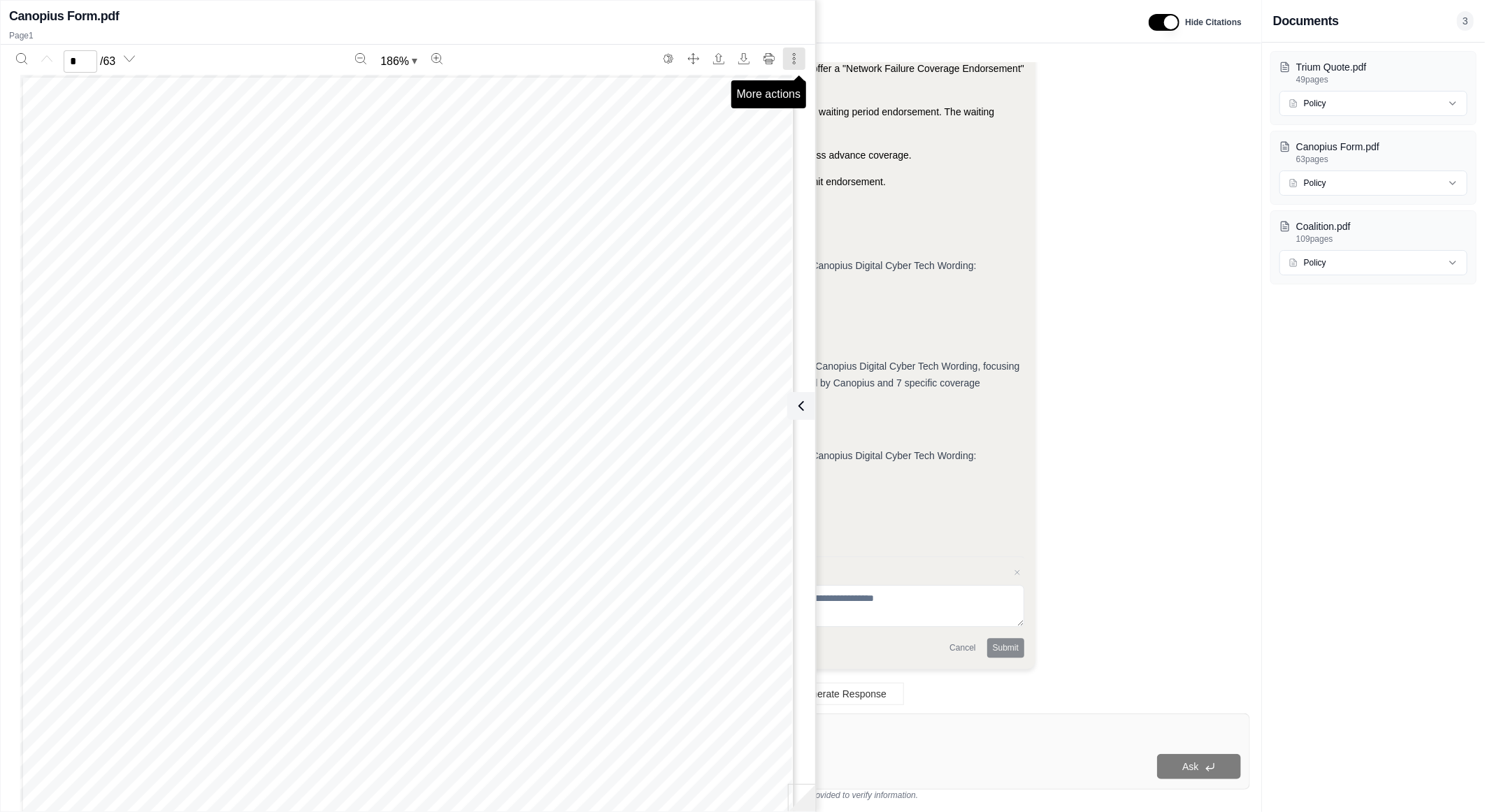
click at [795, 61] on icon "More actions" at bounding box center [795, 59] width 11 height 11
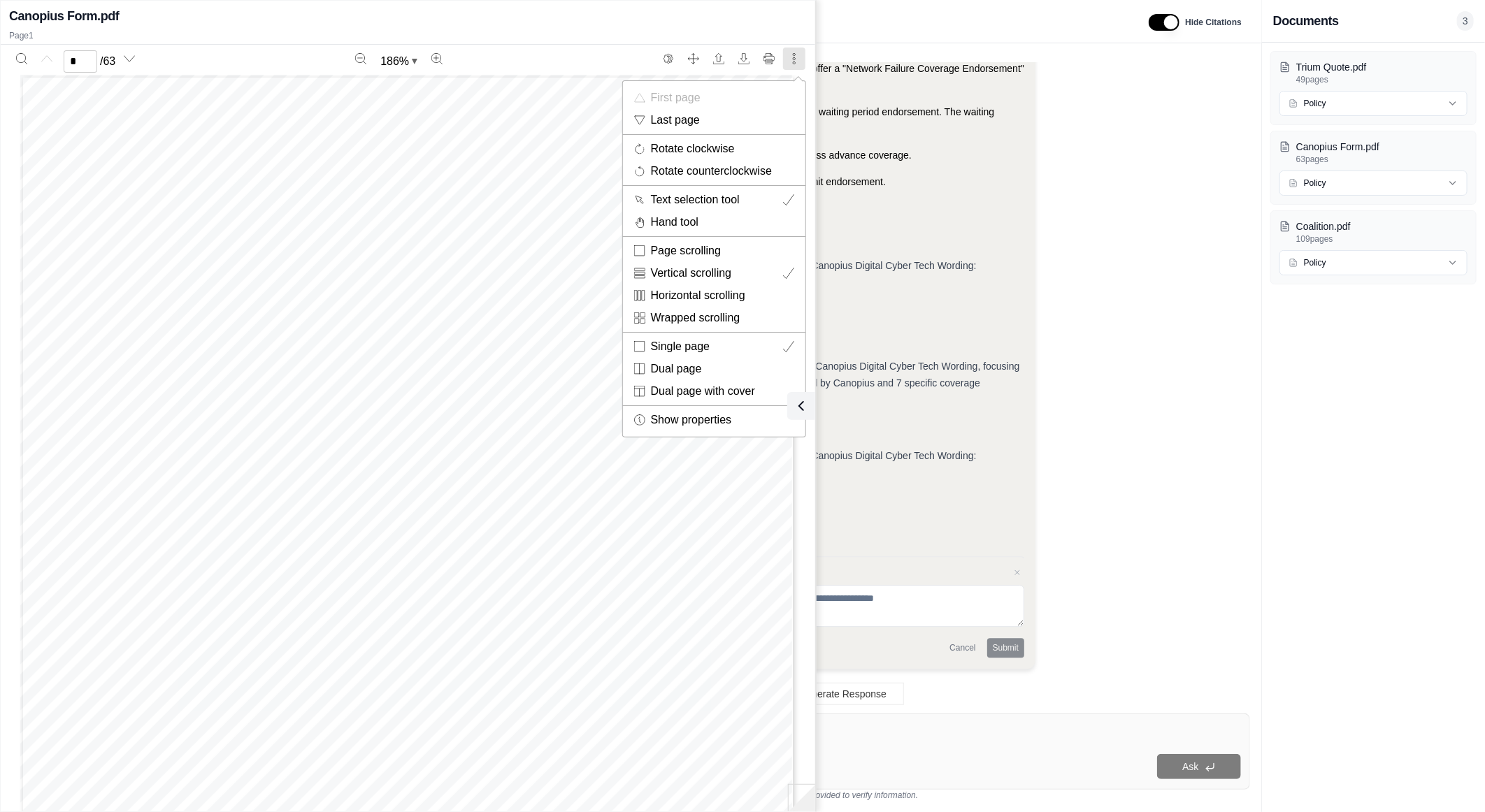
click at [1126, 145] on div at bounding box center [742, 406] width 1485 height 812
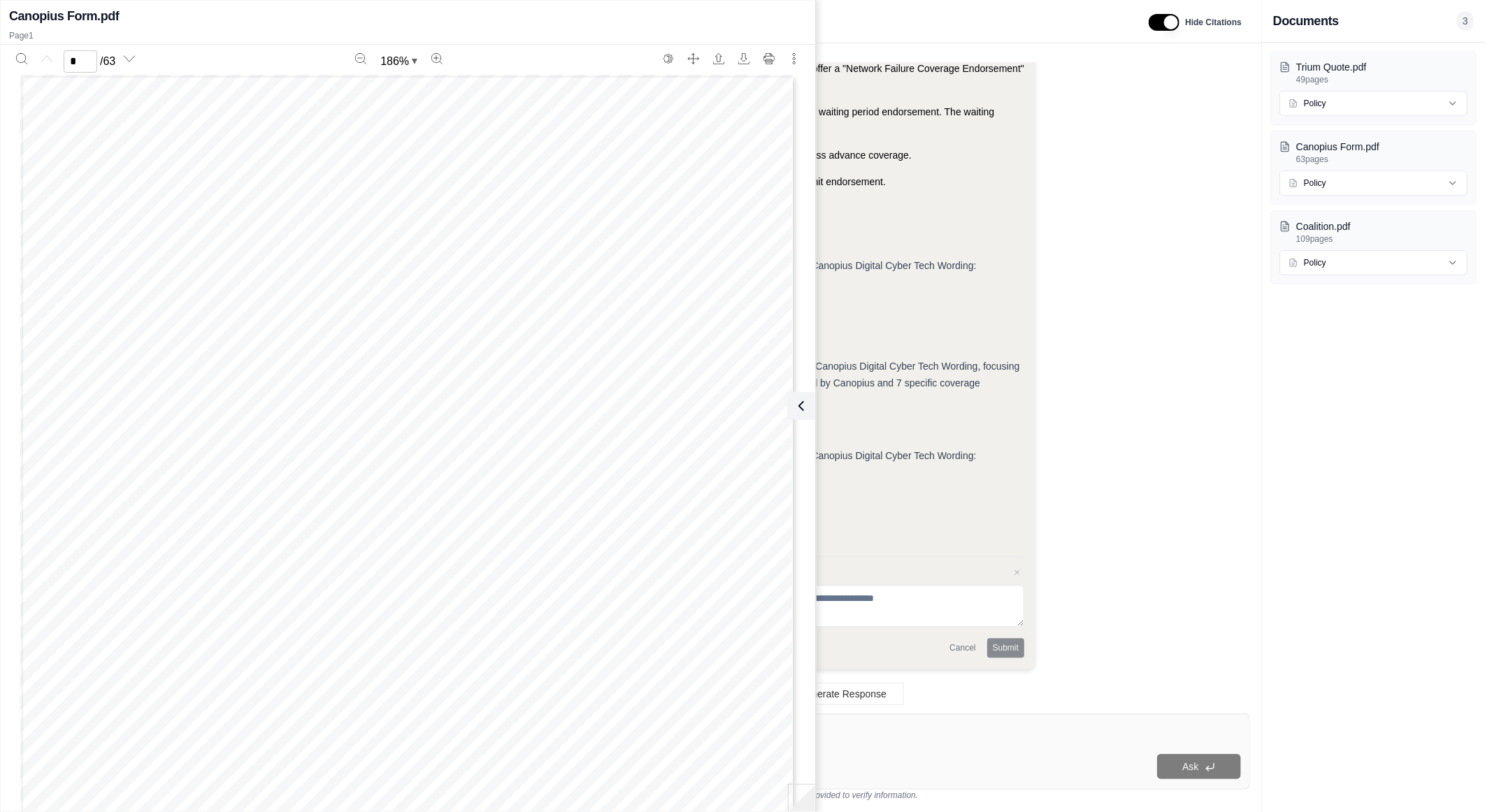
click at [802, 412] on icon at bounding box center [799, 406] width 17 height 17
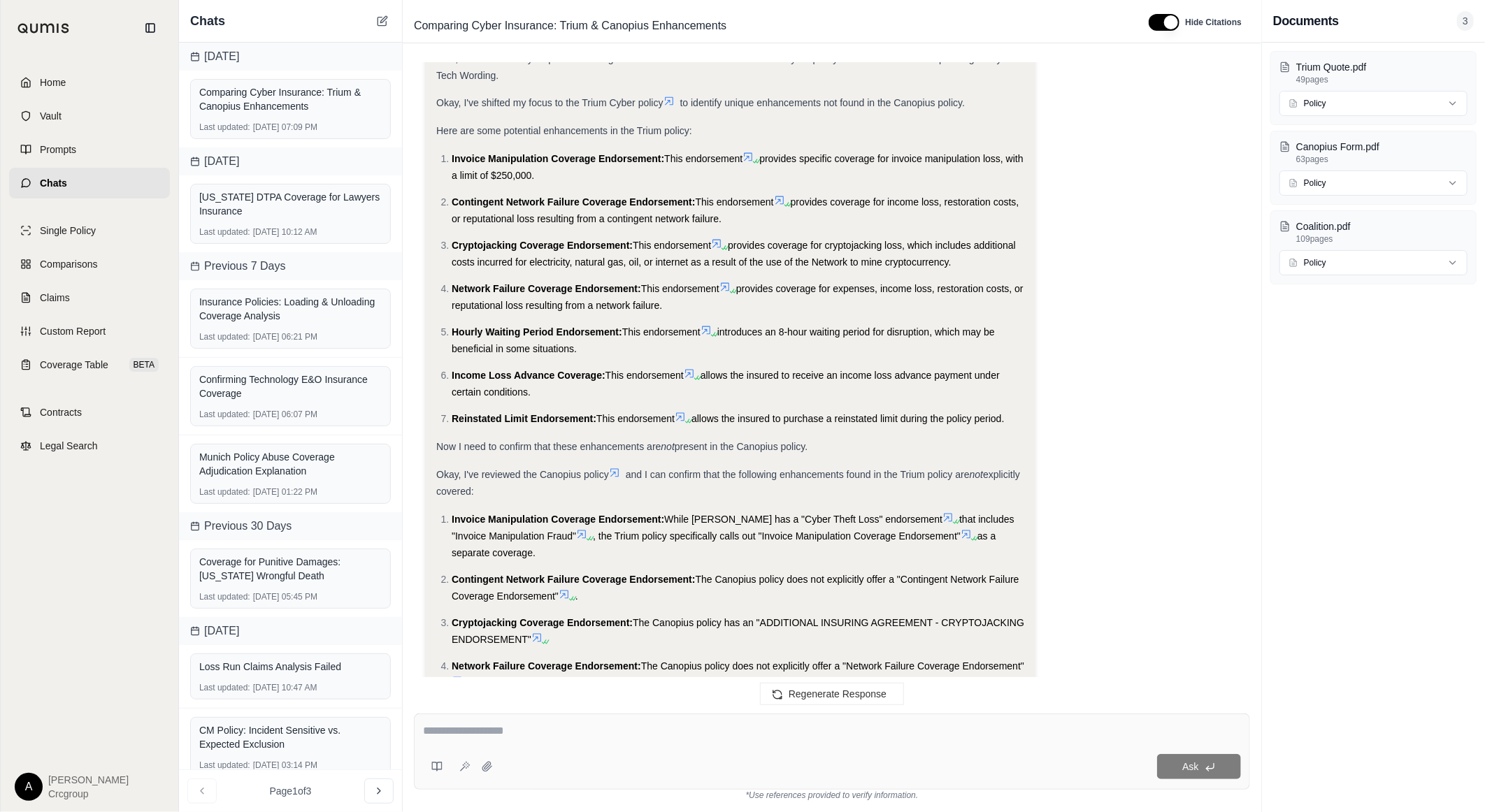
scroll to position [1486, 0]
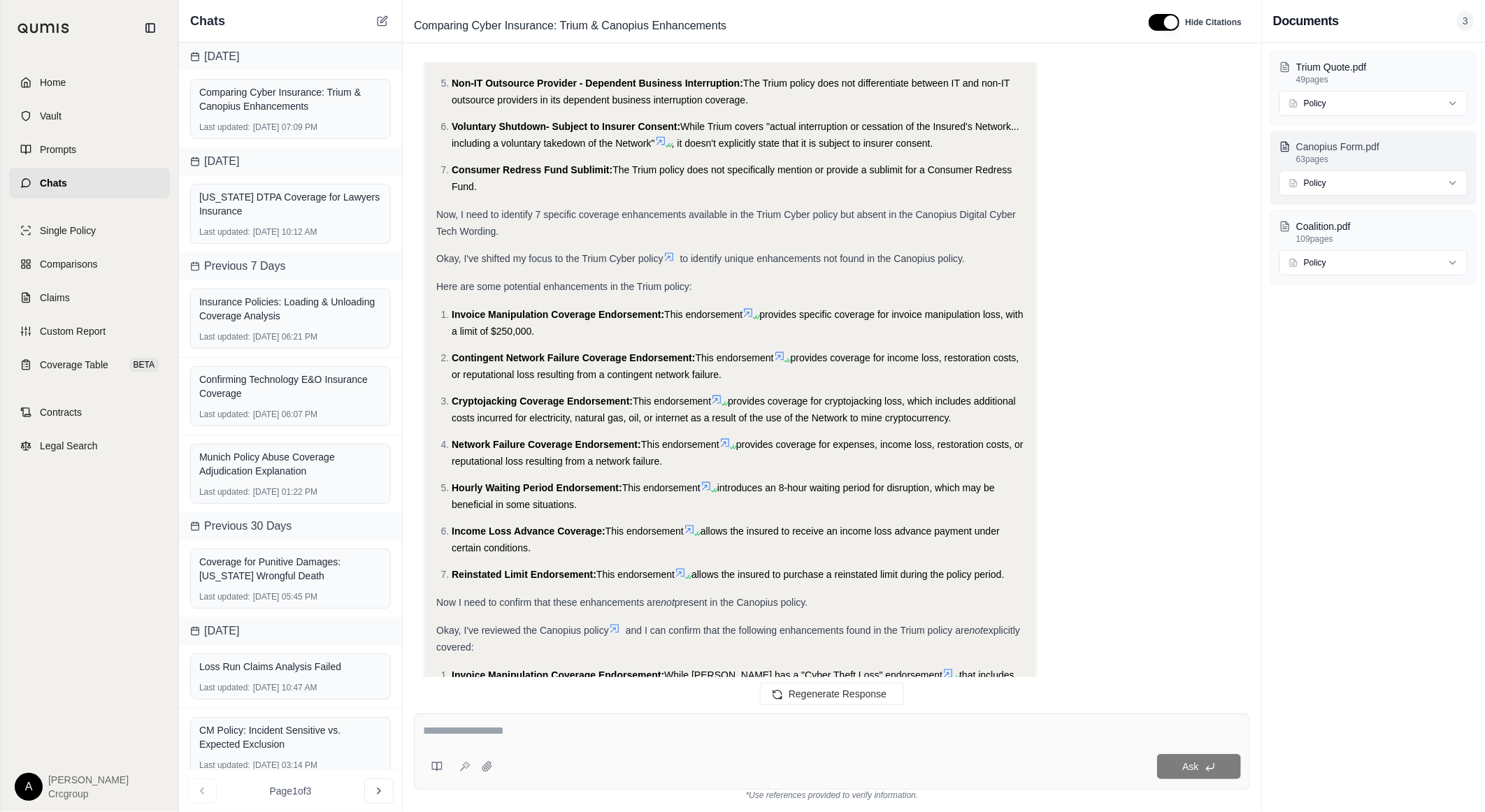
click at [1295, 149] on button "Canopius Form.pdf 63 pages" at bounding box center [1374, 152] width 188 height 25
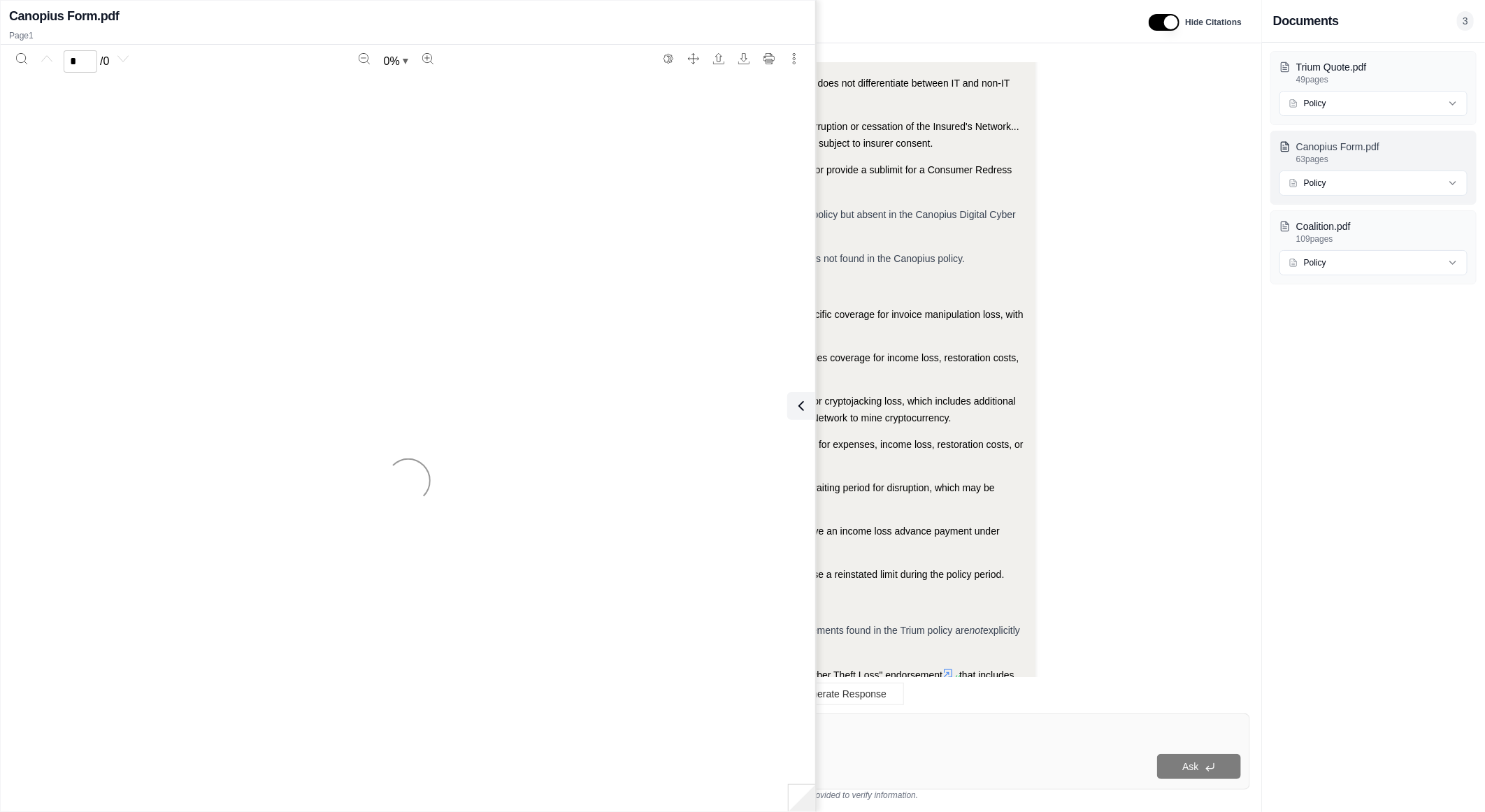
scroll to position [2263, 0]
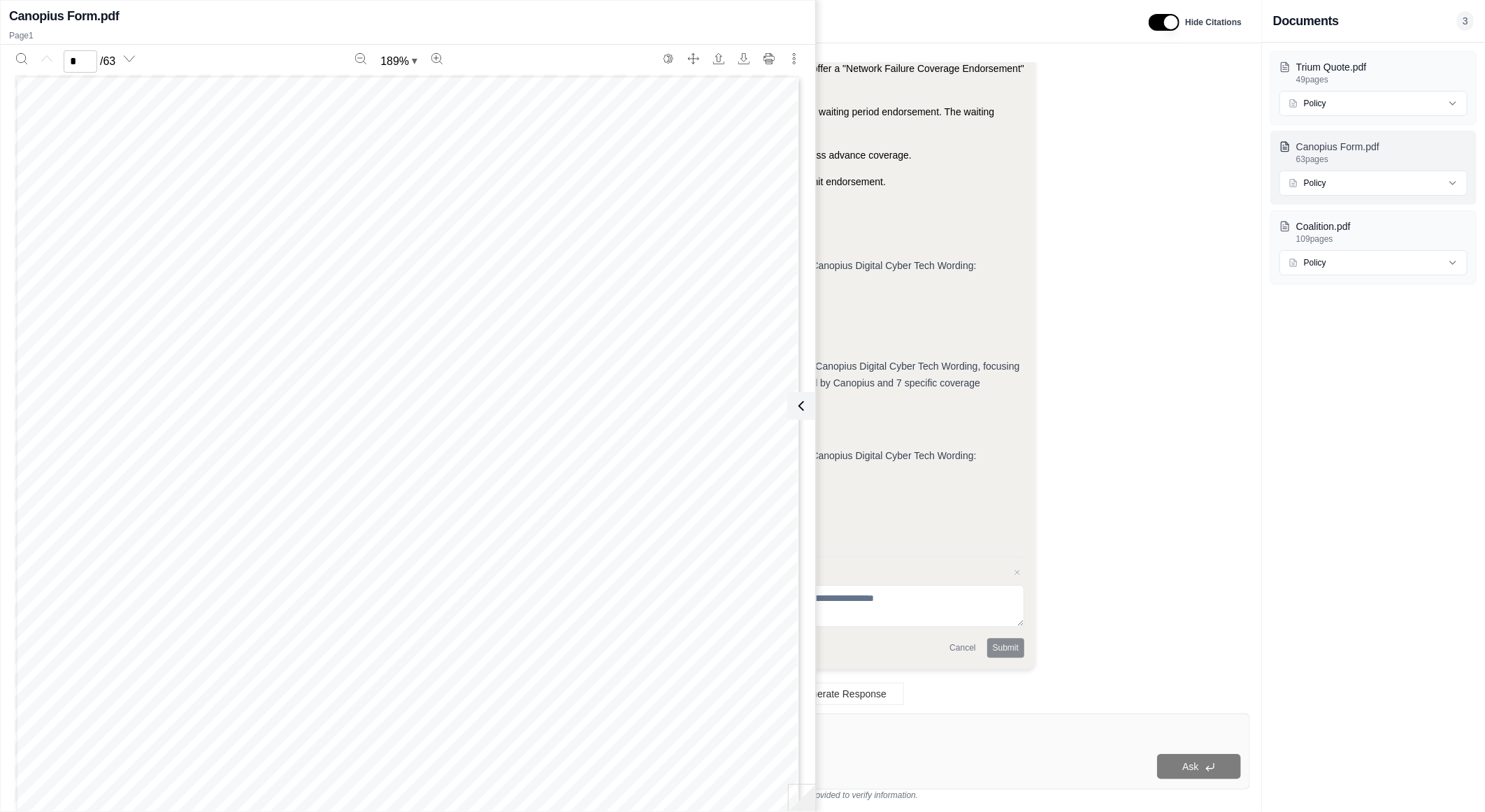
click at [1287, 148] on line at bounding box center [1285, 148] width 4 height 0
click at [792, 57] on icon "More actions" at bounding box center [795, 59] width 11 height 11
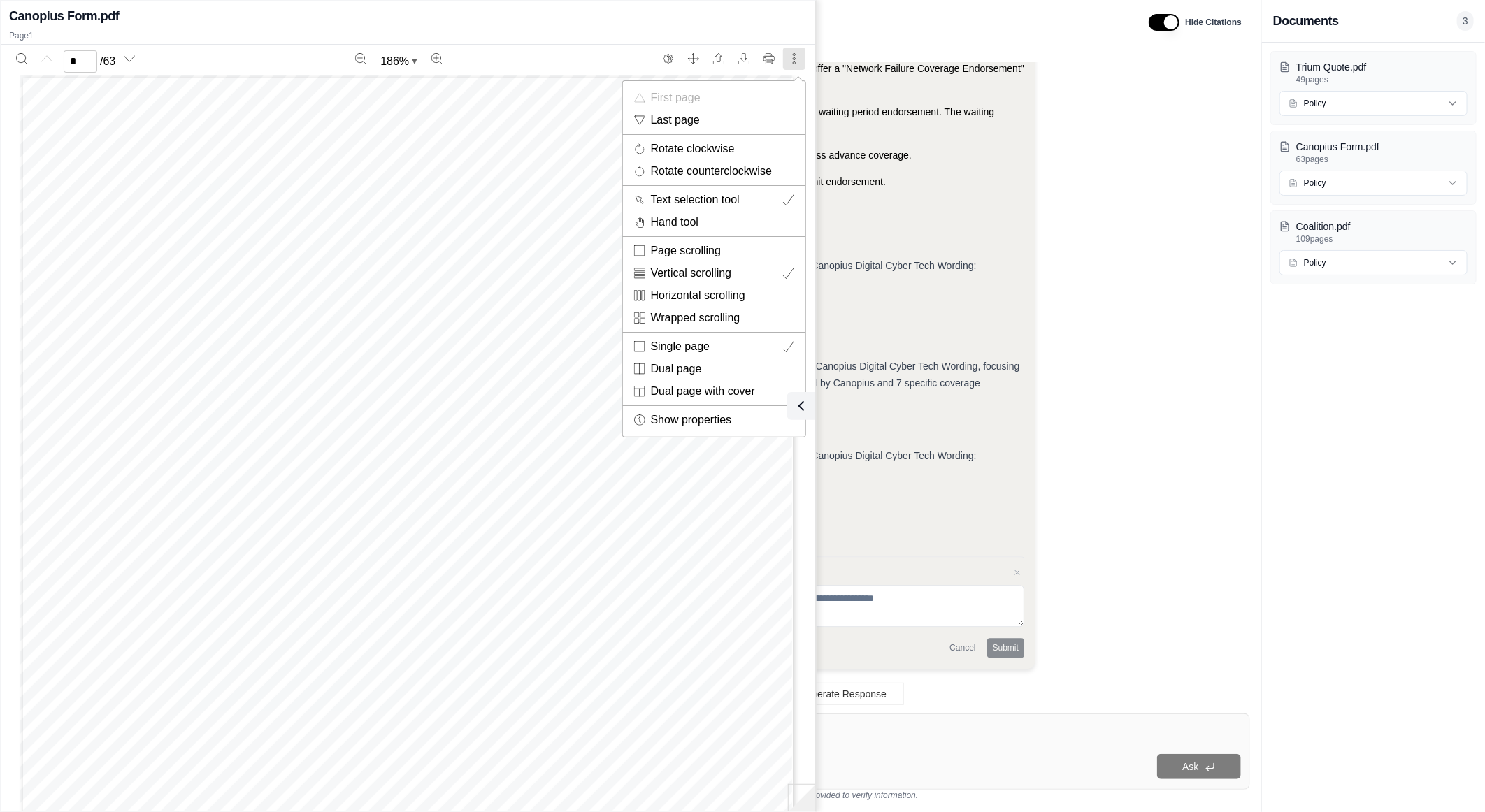
click at [1162, 138] on div at bounding box center [742, 406] width 1485 height 812
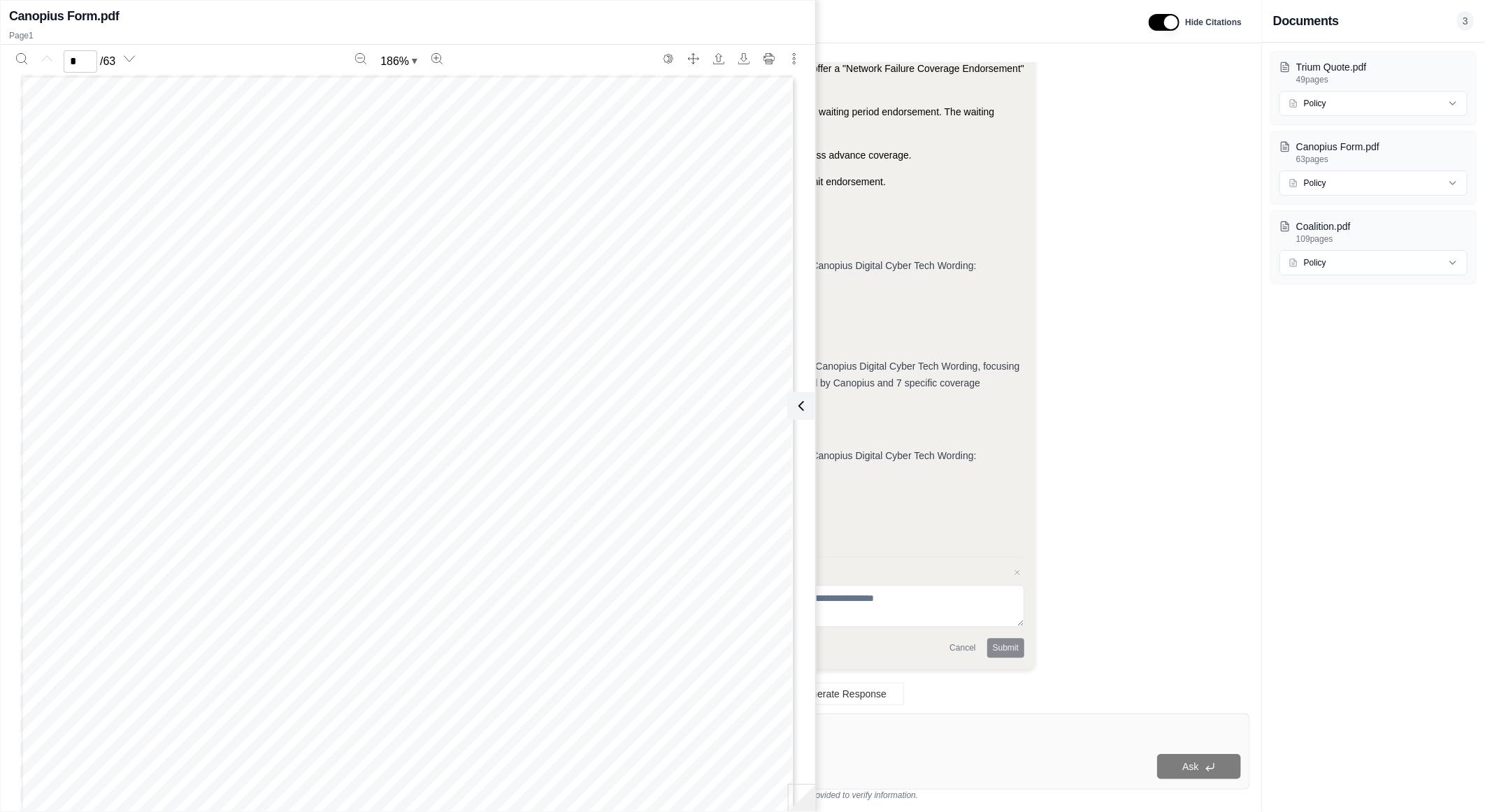
click at [1467, 23] on span "3" at bounding box center [1466, 21] width 17 height 20
click at [807, 399] on icon at bounding box center [799, 406] width 17 height 17
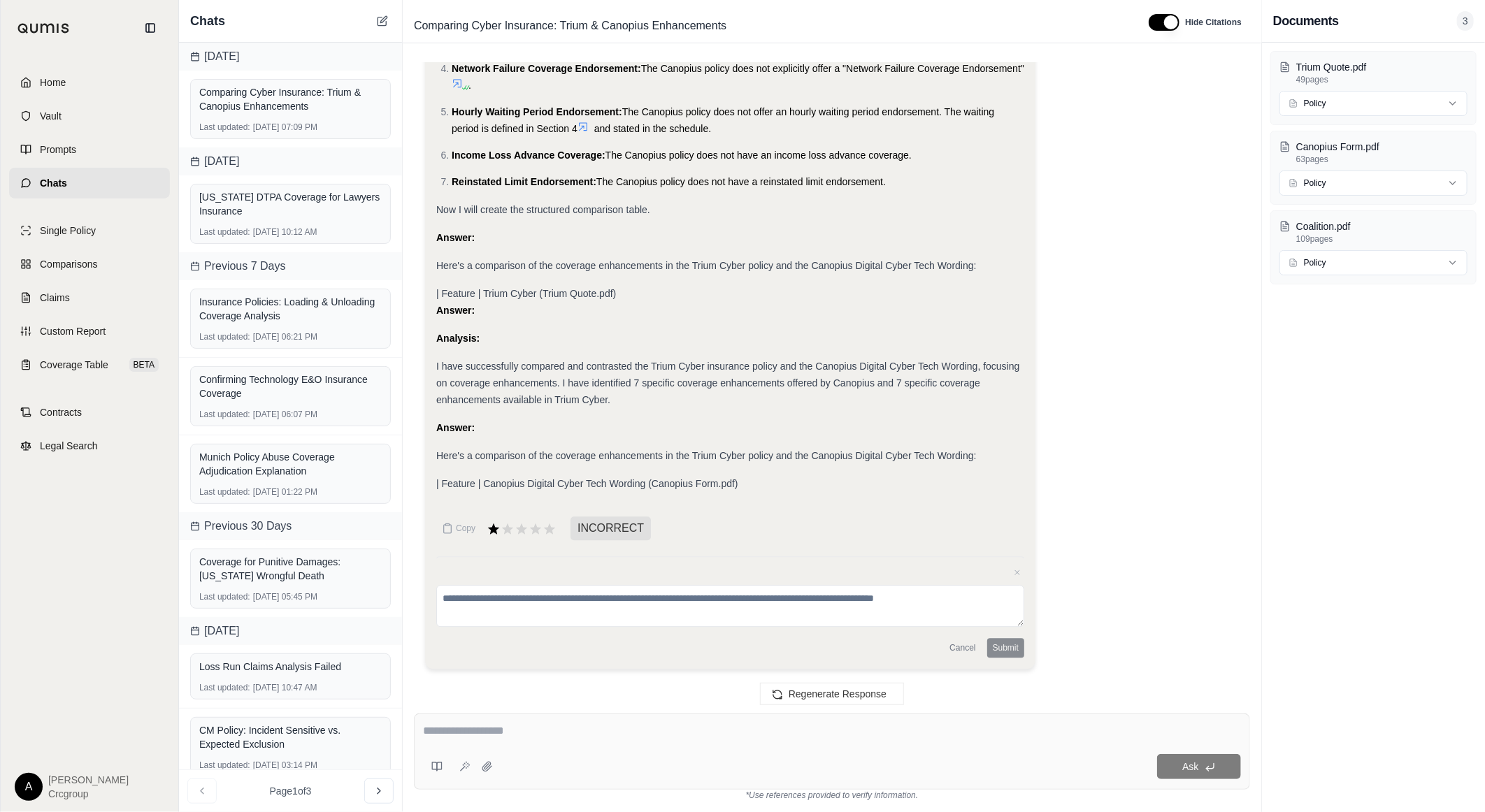
drag, startPoint x: 1136, startPoint y: 505, endPoint x: 1110, endPoint y: 232, distance: 274.2
drag, startPoint x: 1079, startPoint y: 425, endPoint x: 1032, endPoint y: 161, distance: 268.2
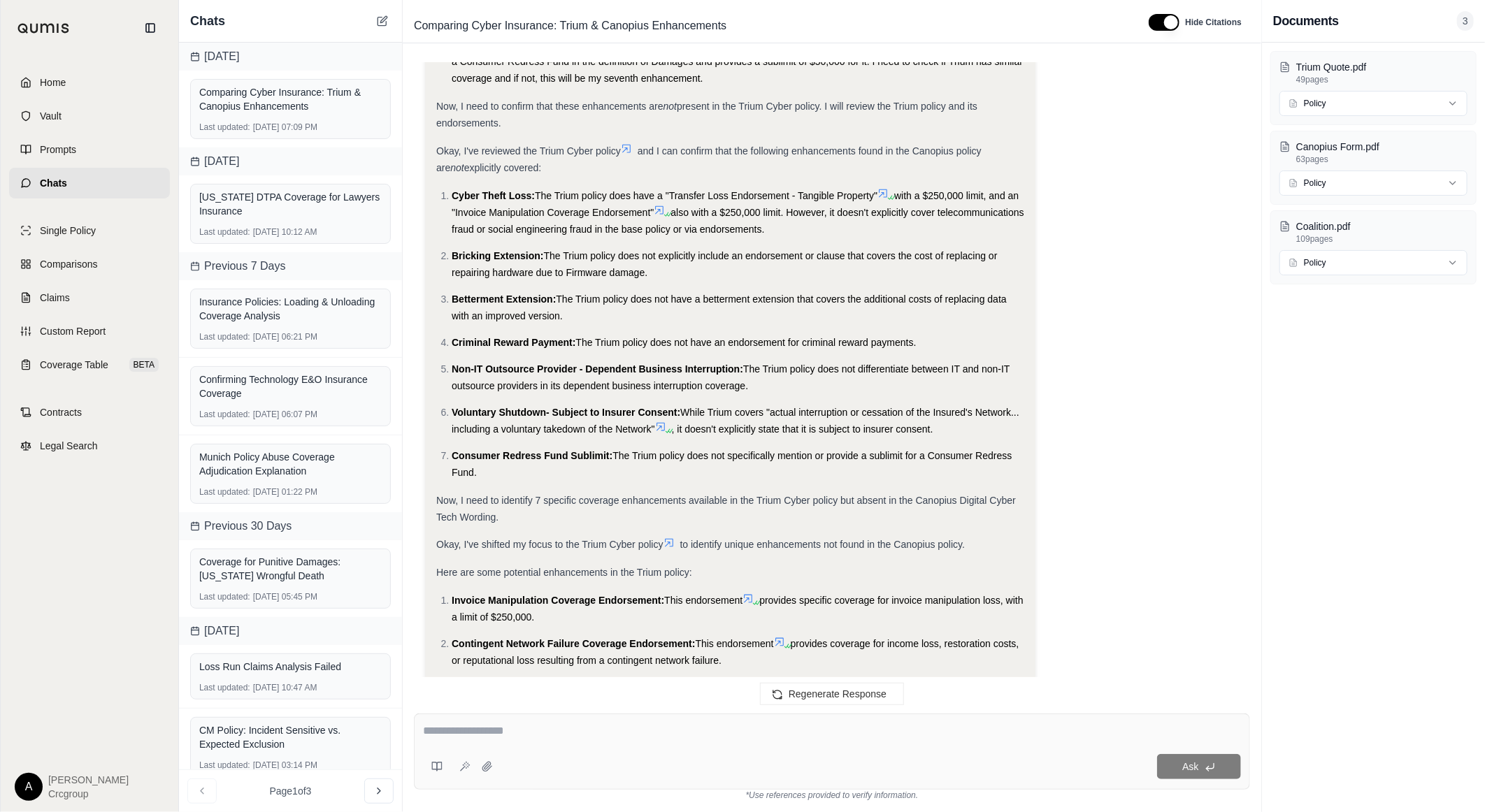
scroll to position [615, 0]
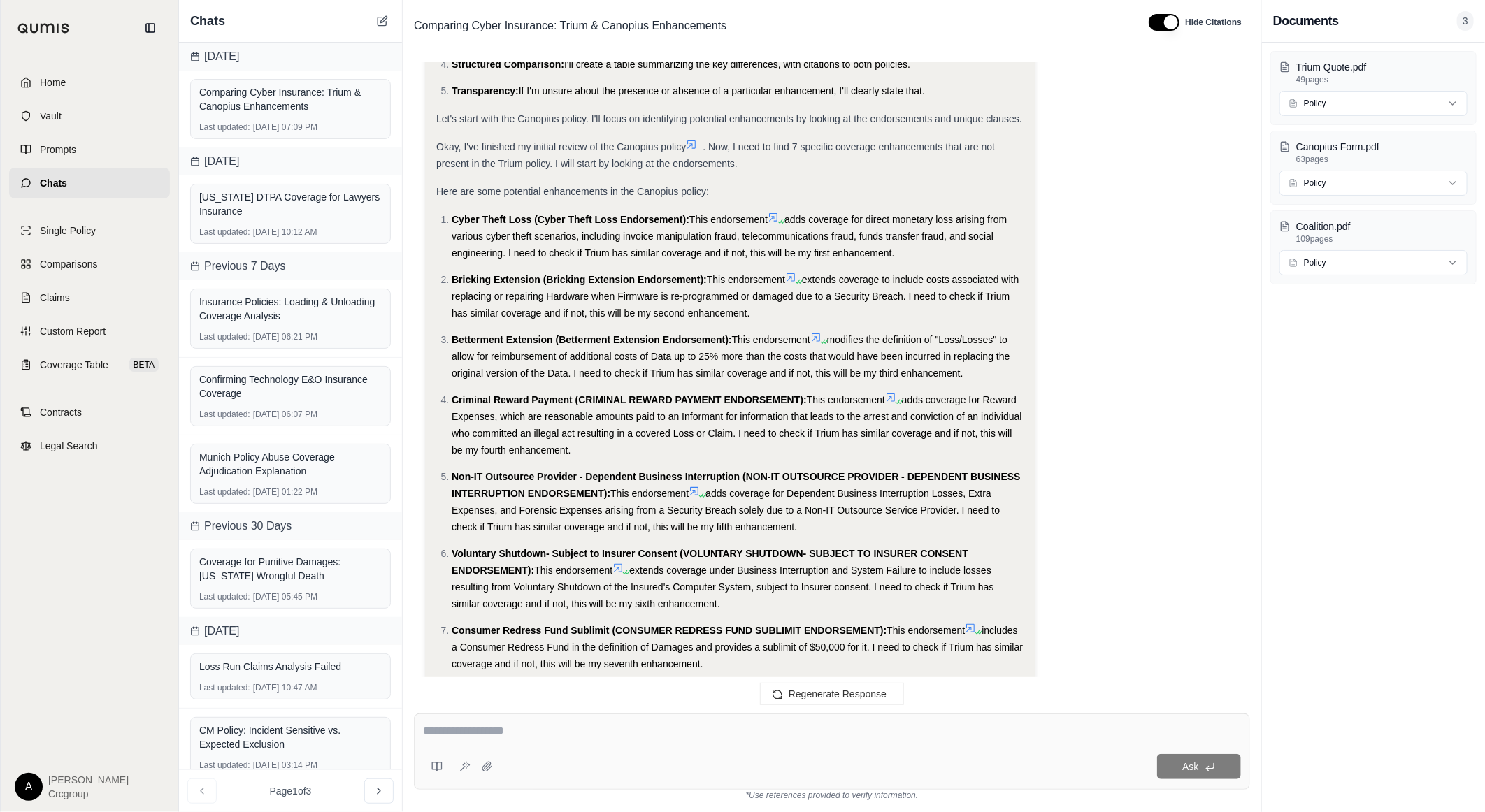
drag, startPoint x: 1082, startPoint y: 410, endPoint x: 1051, endPoint y: 183, distance: 229.1
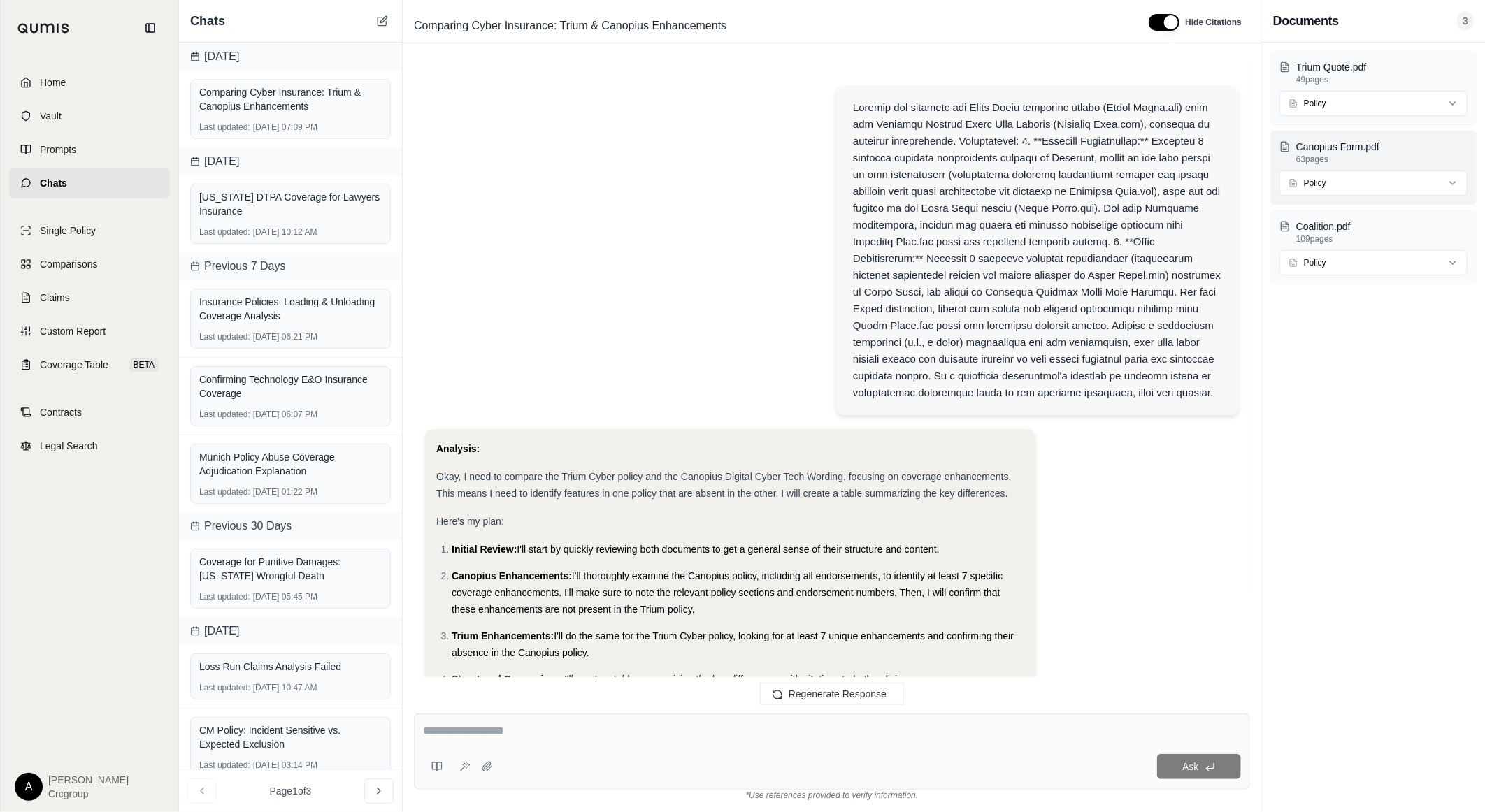
click at [1365, 187] on html "Home Vault Prompts Chats Single Policy Comparisons Claims Custom Report Coverag…" at bounding box center [742, 406] width 1485 height 812
click at [1365, 654] on html "Home Vault Prompts Chats Single Policy Comparisons Claims Custom Report Coverag…" at bounding box center [742, 406] width 1485 height 812
click at [695, 725] on textarea at bounding box center [832, 731] width 818 height 17
type textarea "**********"
click at [463, 769] on icon at bounding box center [465, 767] width 11 height 11
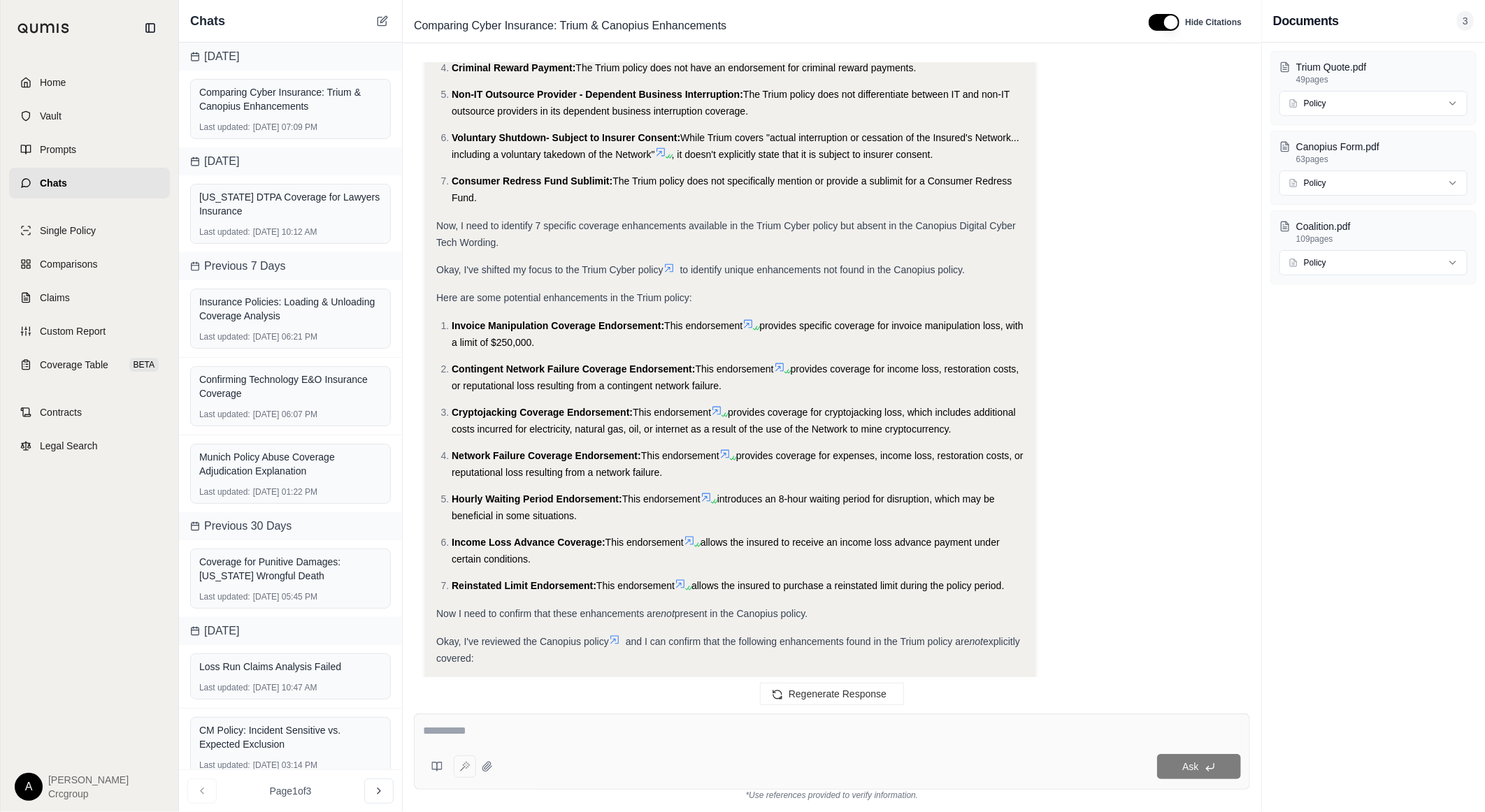
type textarea "**********"
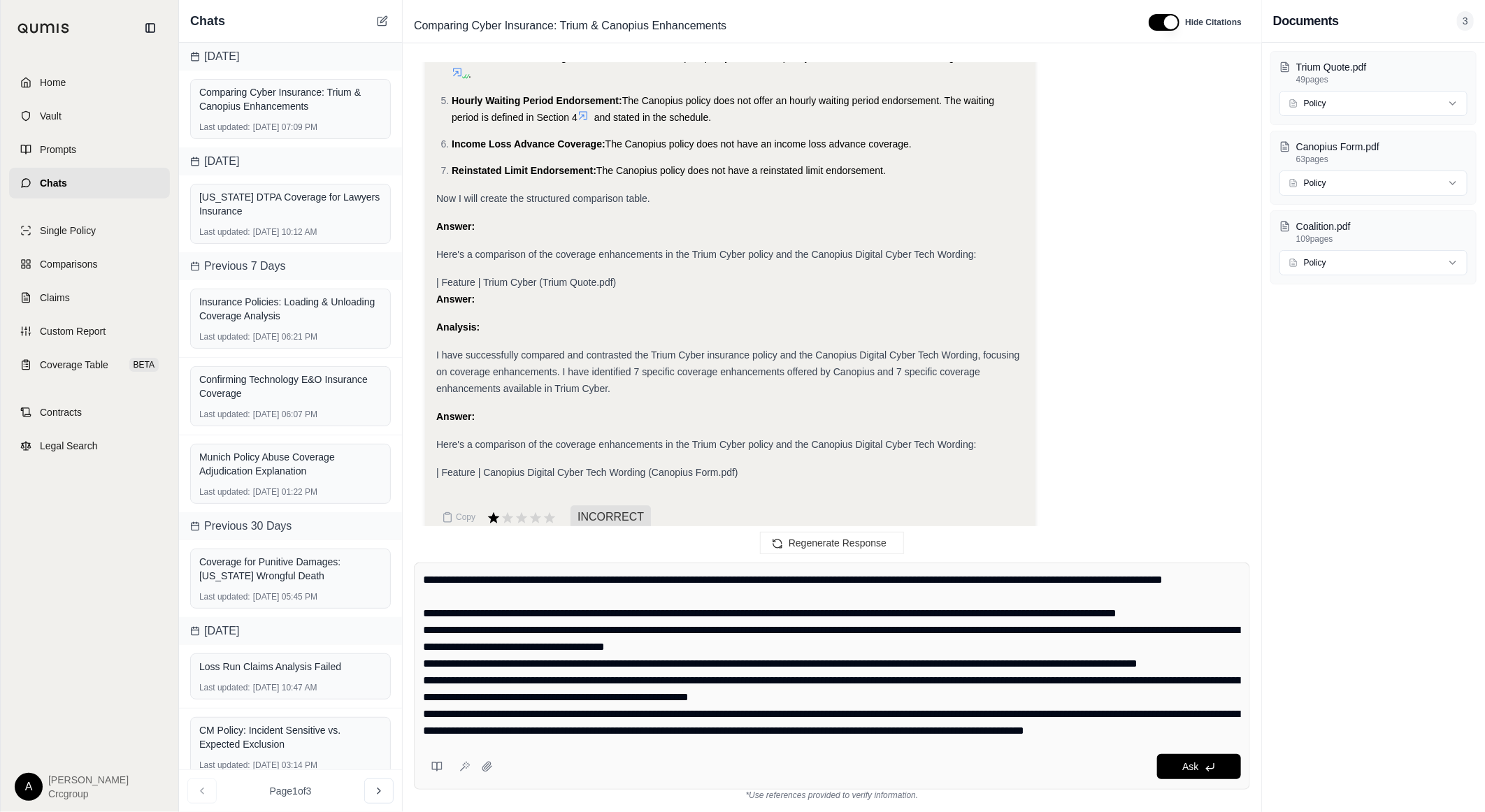
scroll to position [67, 0]
click at [1207, 765] on icon at bounding box center [1210, 767] width 11 height 11
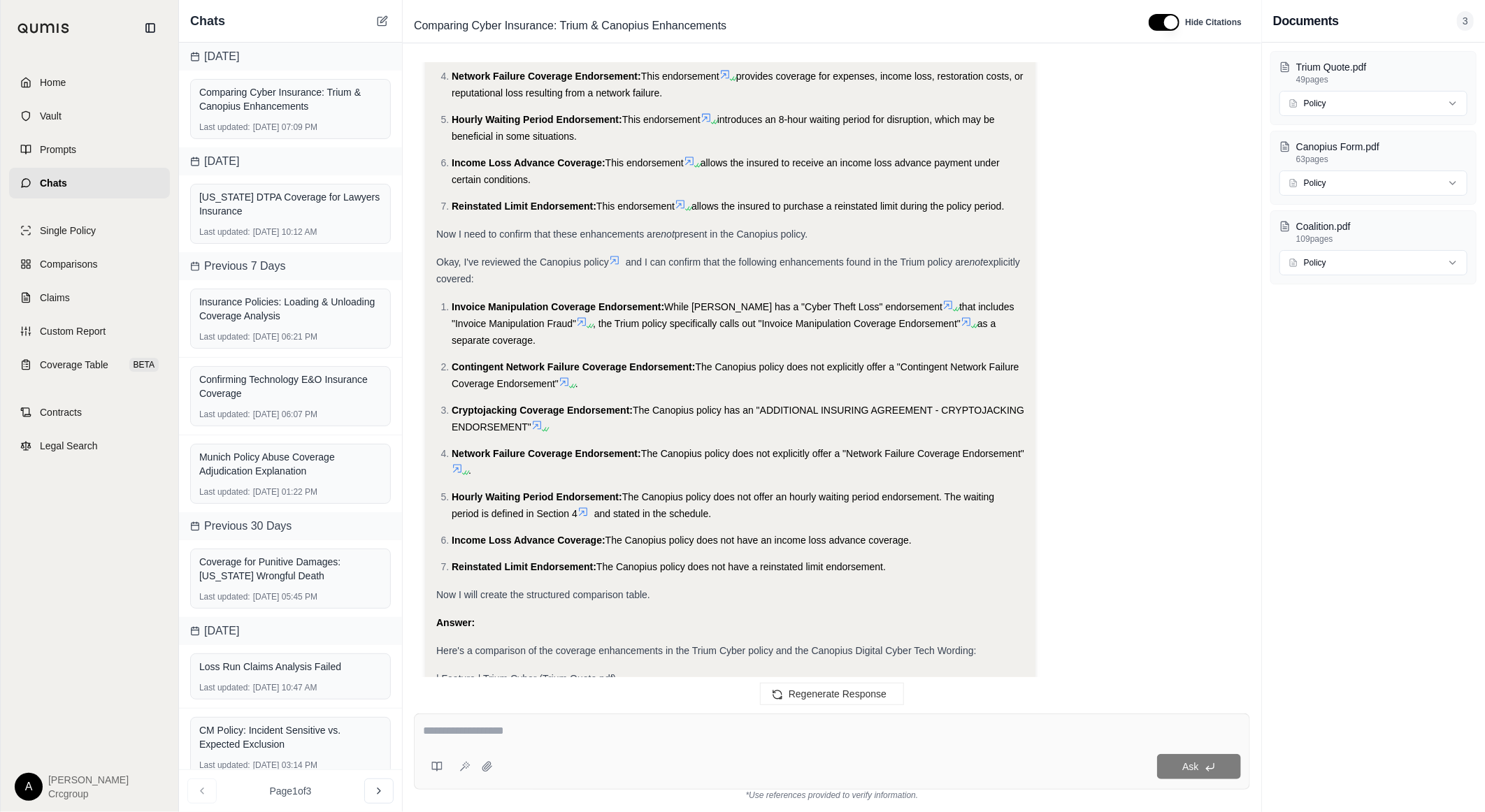
scroll to position [1234, 0]
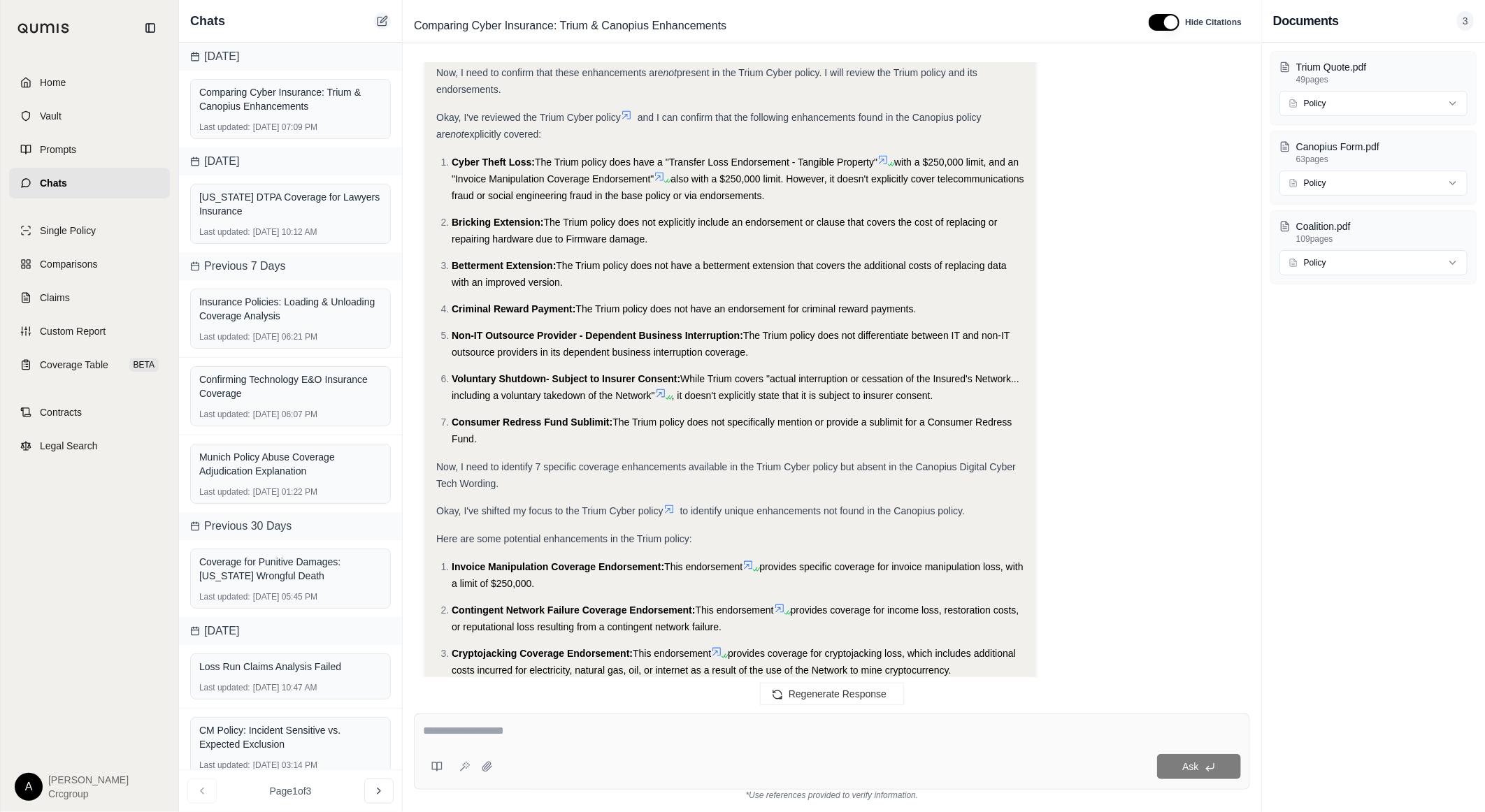
click at [379, 16] on icon at bounding box center [383, 21] width 11 height 11
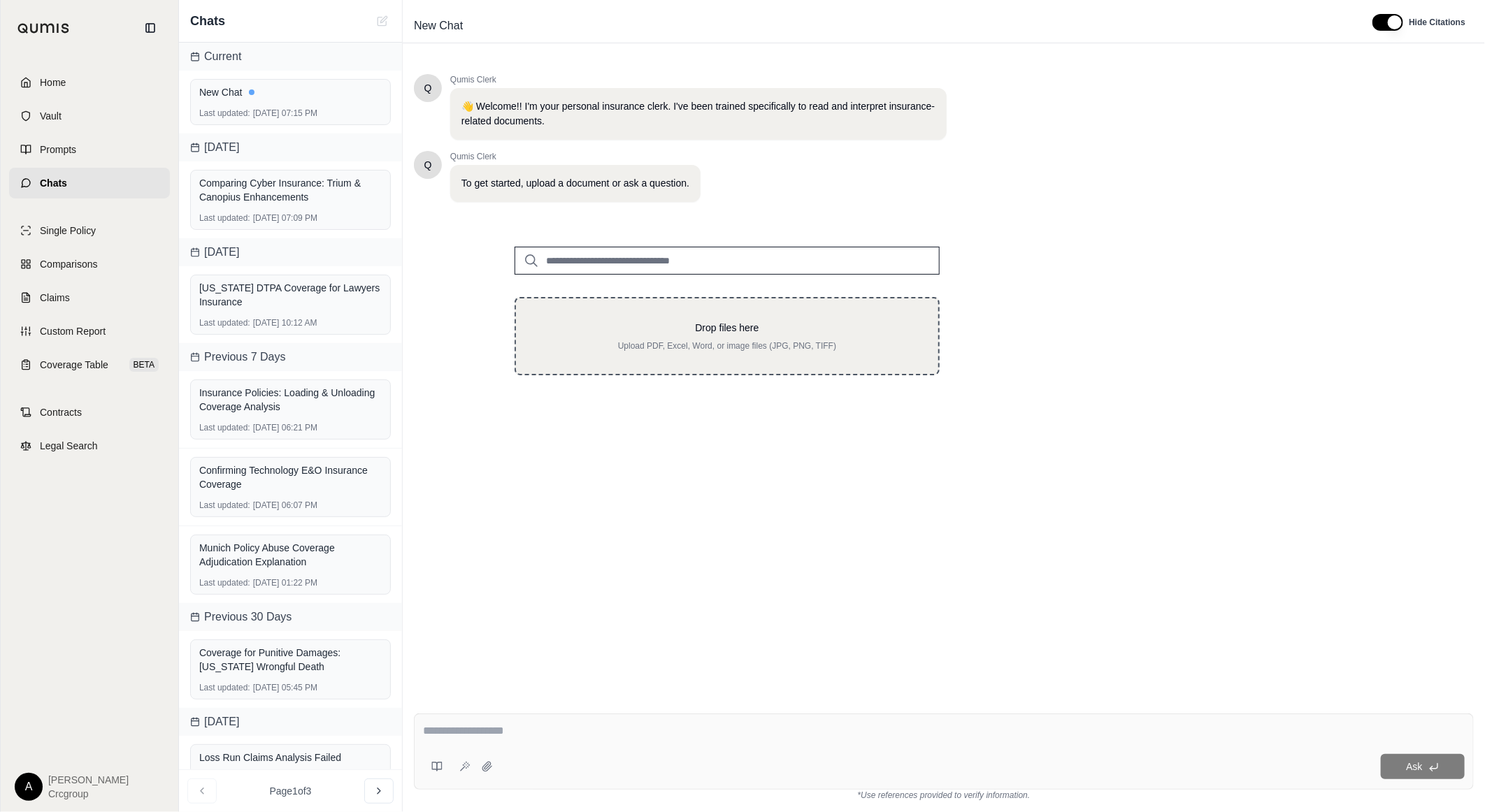
click at [641, 339] on div "Drop files here Upload PDF, Excel, Word, or image files (JPG, PNG, TIFF)" at bounding box center [727, 336] width 378 height 31
type input "**********"
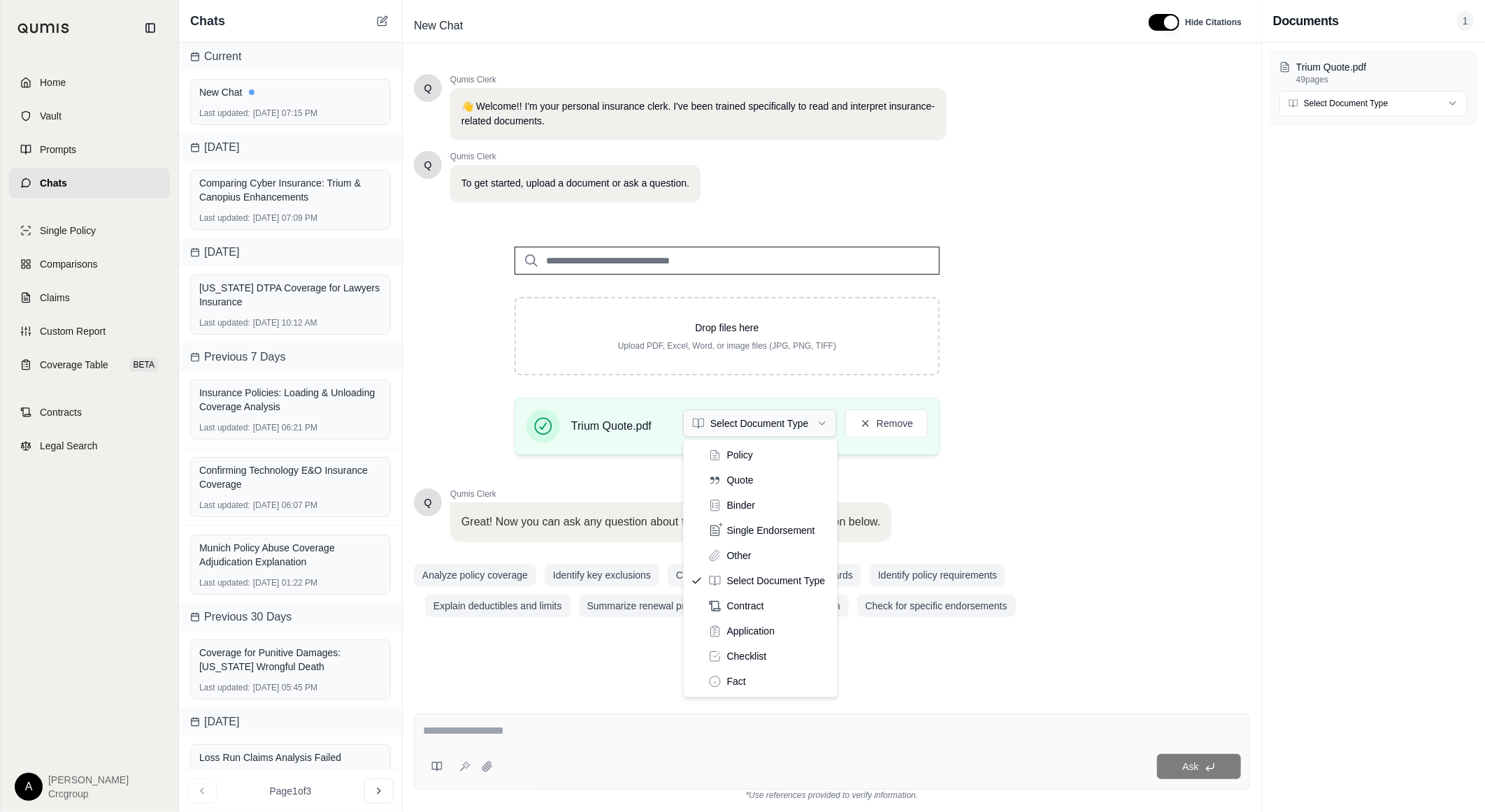
click at [740, 420] on html "Home Vault Prompts Chats Single Policy Comparisons Claims Custom Report Coverag…" at bounding box center [742, 406] width 1485 height 812
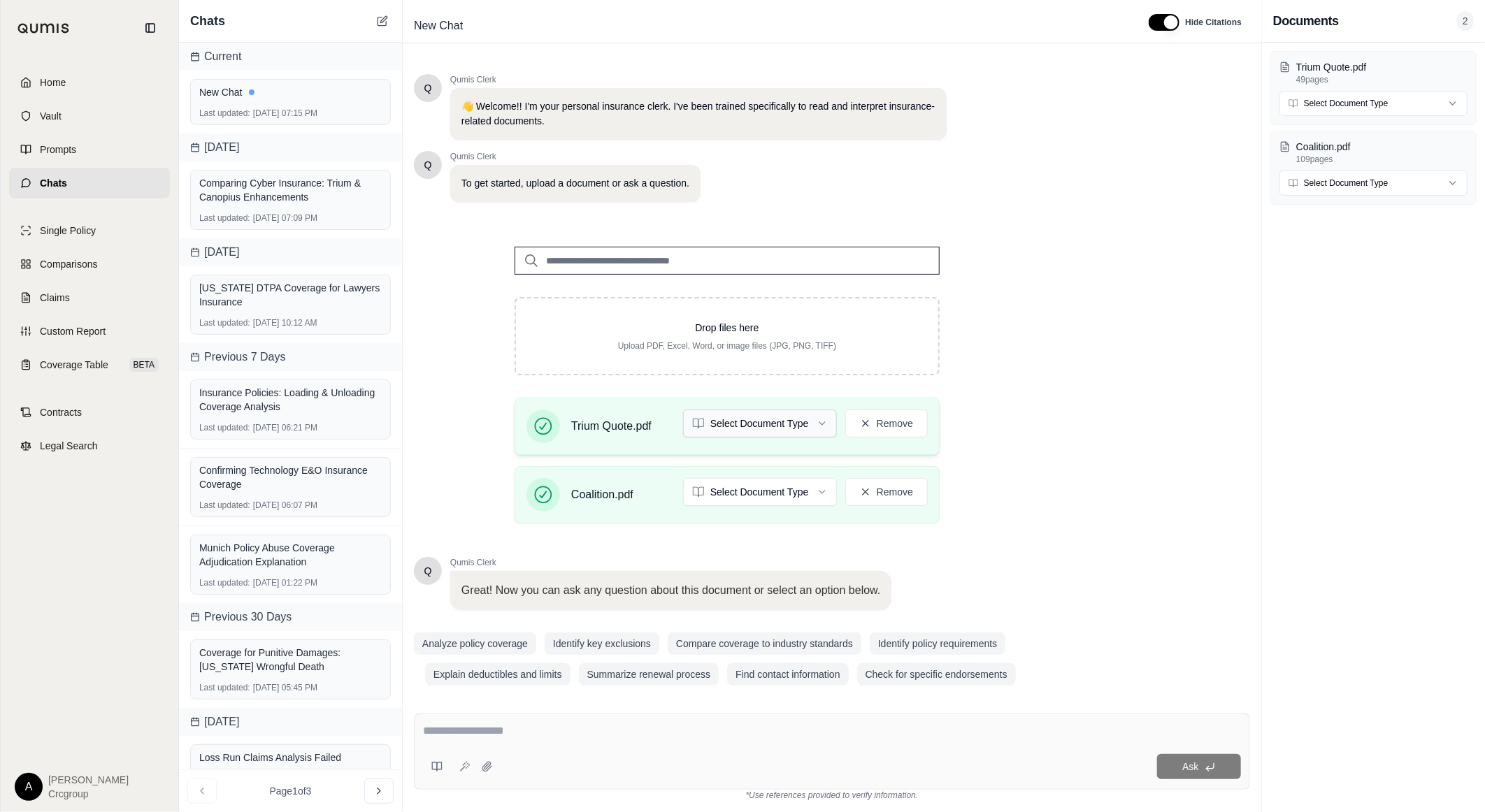
click at [718, 410] on html "Home Vault Prompts Chats Single Policy Comparisons Claims Custom Report Coverag…" at bounding box center [742, 406] width 1485 height 812
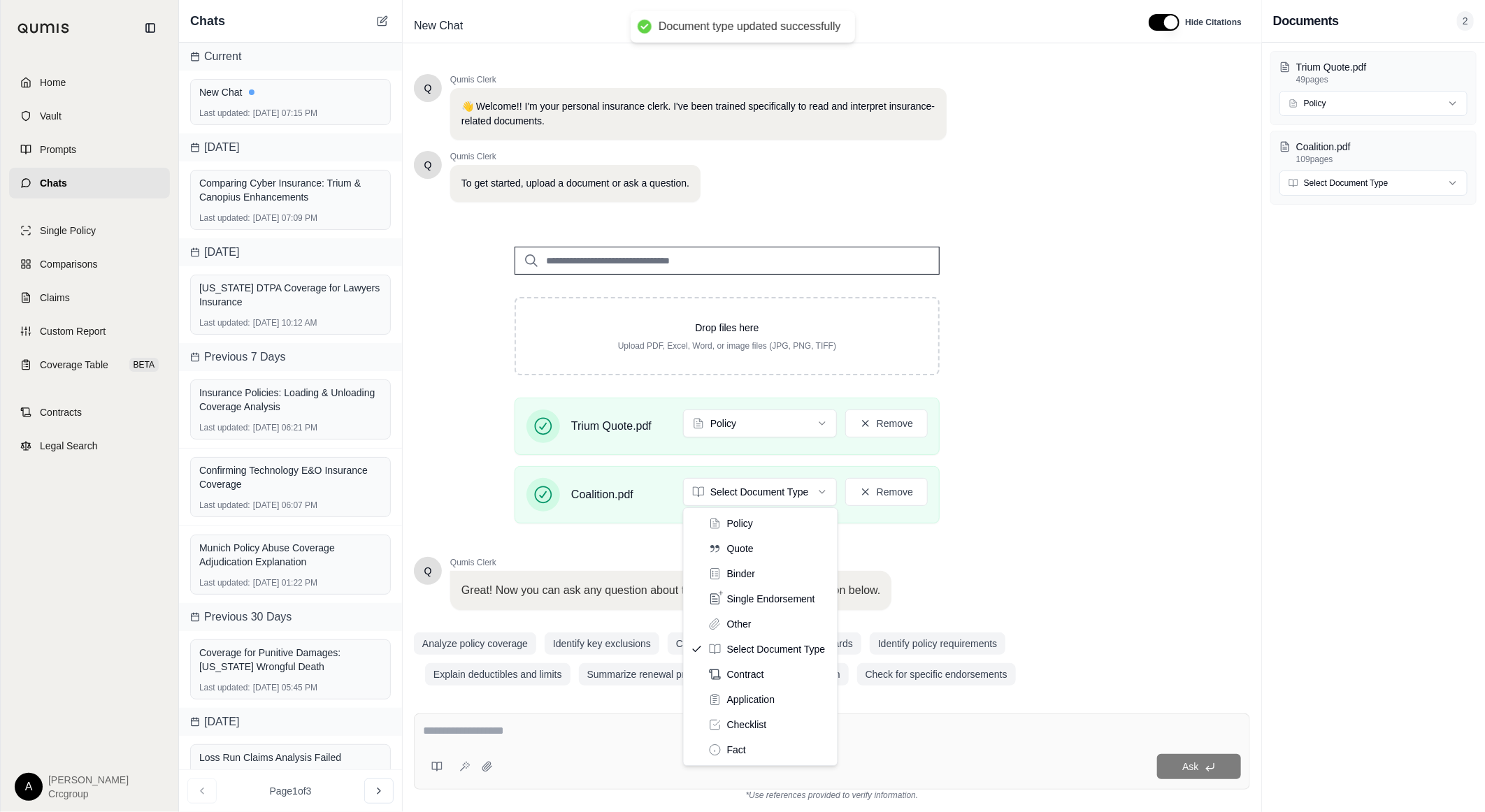
click at [744, 495] on html "Document type updated successfully Home Vault Prompts Chats Single Policy Compa…" at bounding box center [742, 406] width 1485 height 812
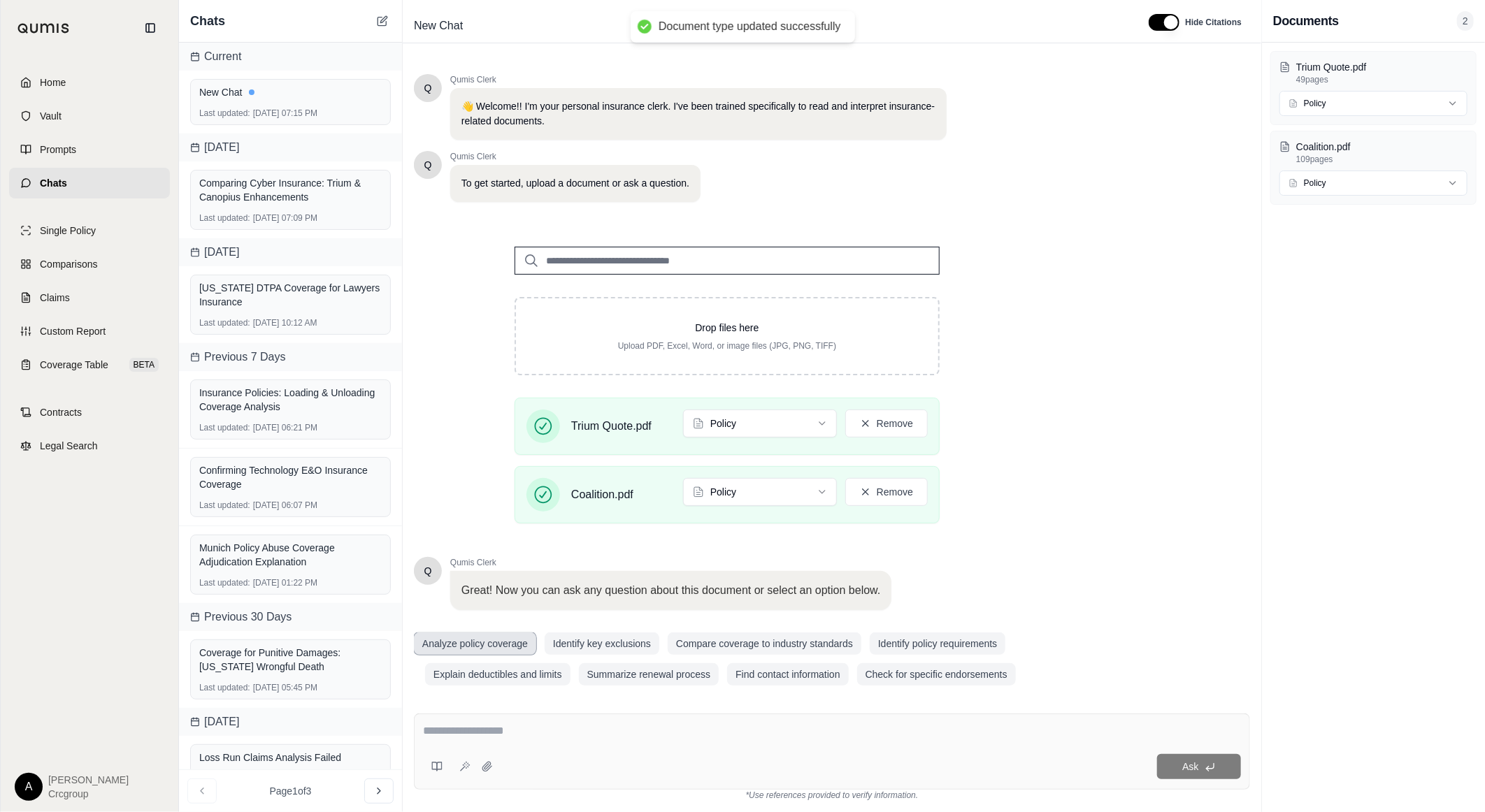
click at [499, 644] on button "Analyze policy coverage" at bounding box center [475, 644] width 122 height 23
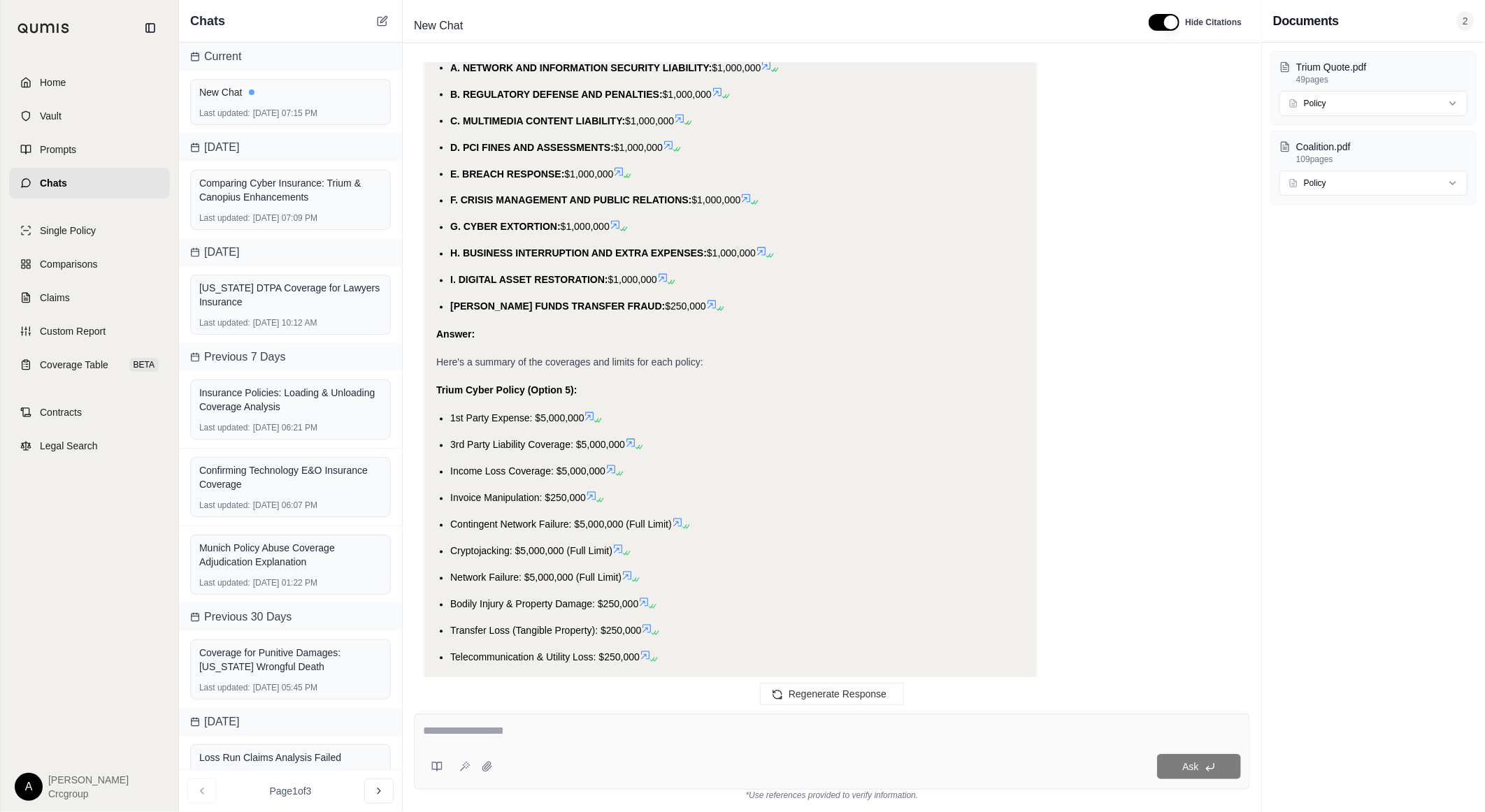
scroll to position [1927, 0]
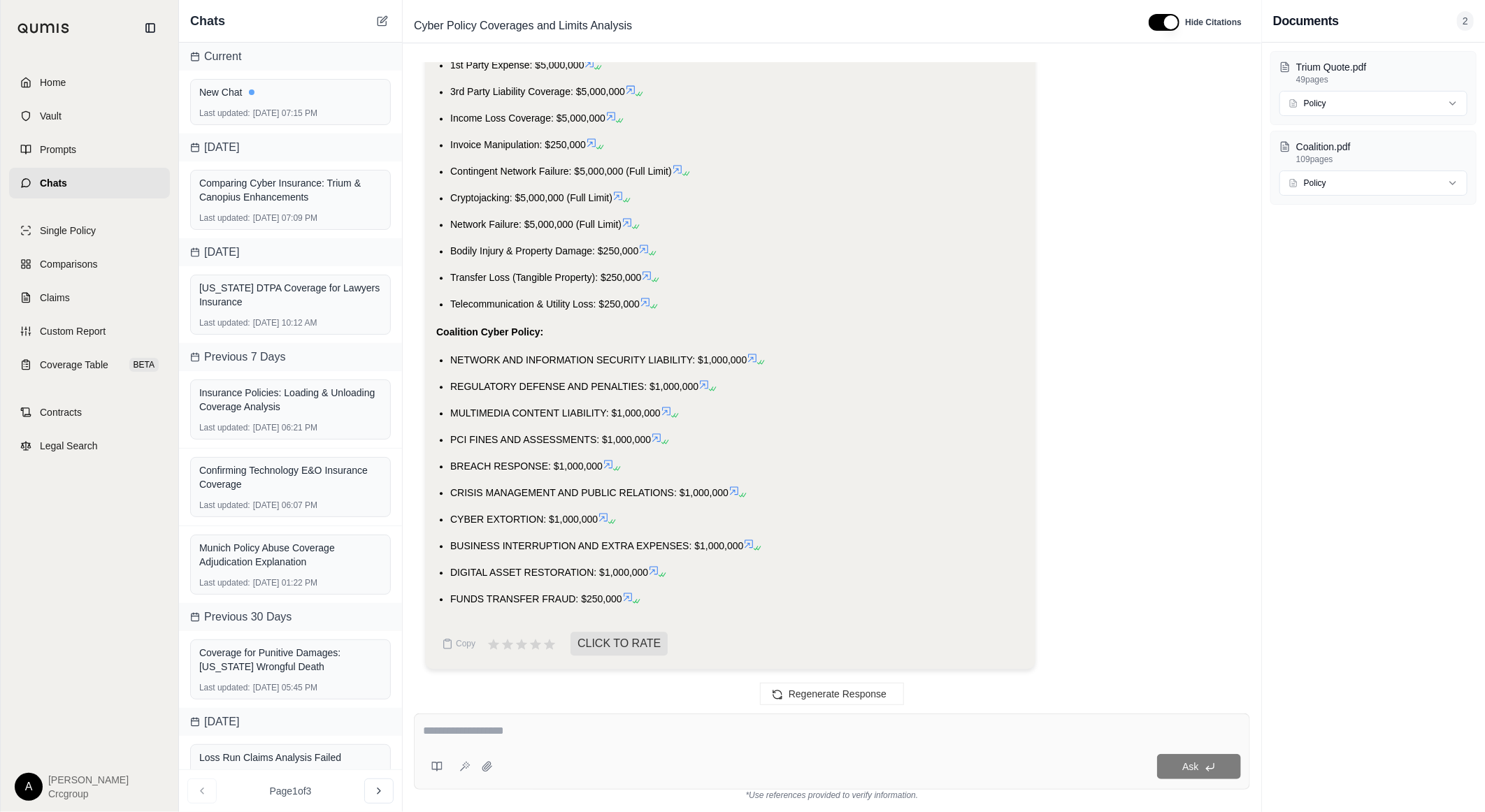
click at [564, 733] on textarea at bounding box center [832, 731] width 818 height 17
click at [501, 723] on textarea at bounding box center [832, 731] width 818 height 17
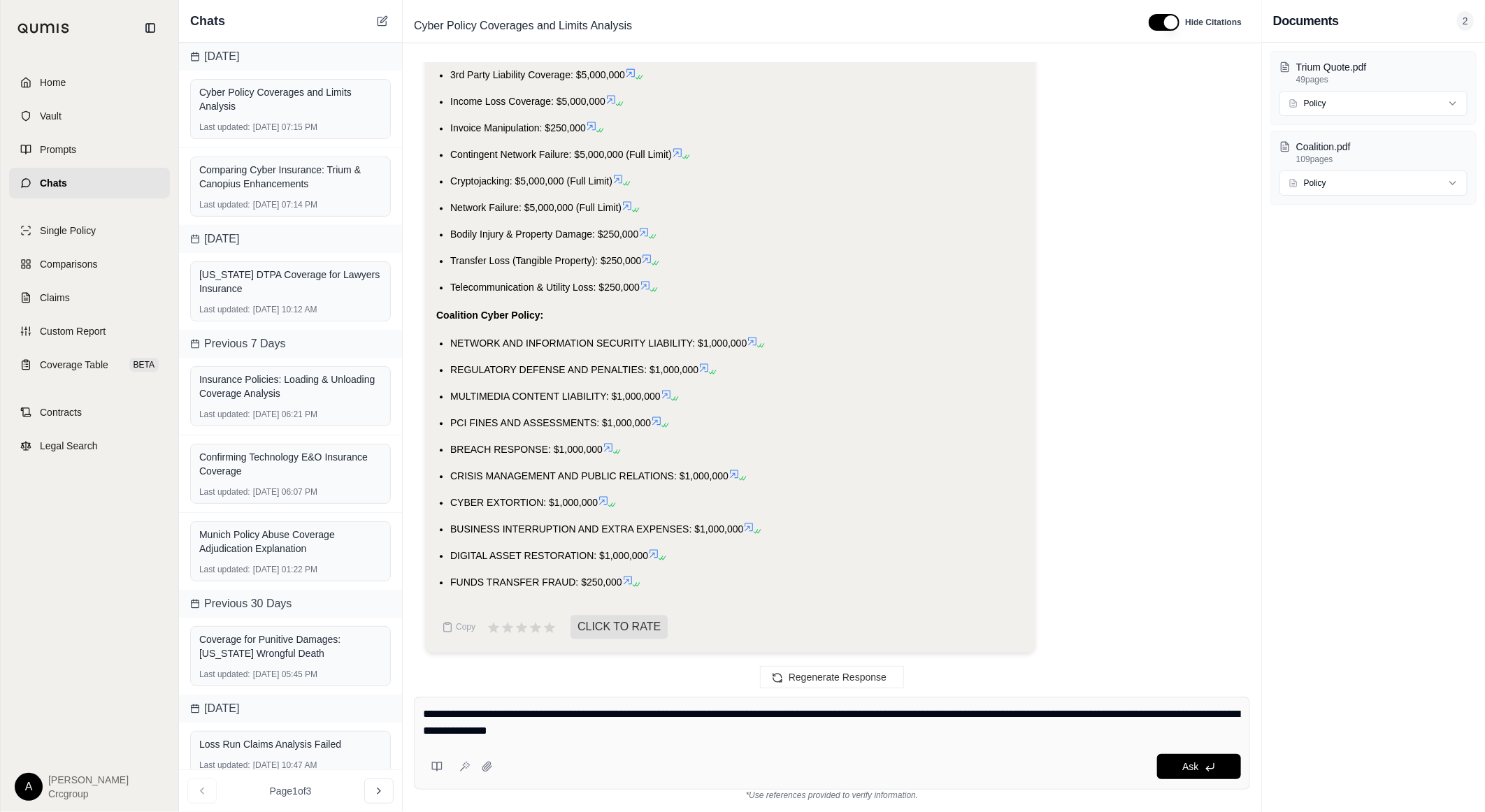
type textarea "**********"
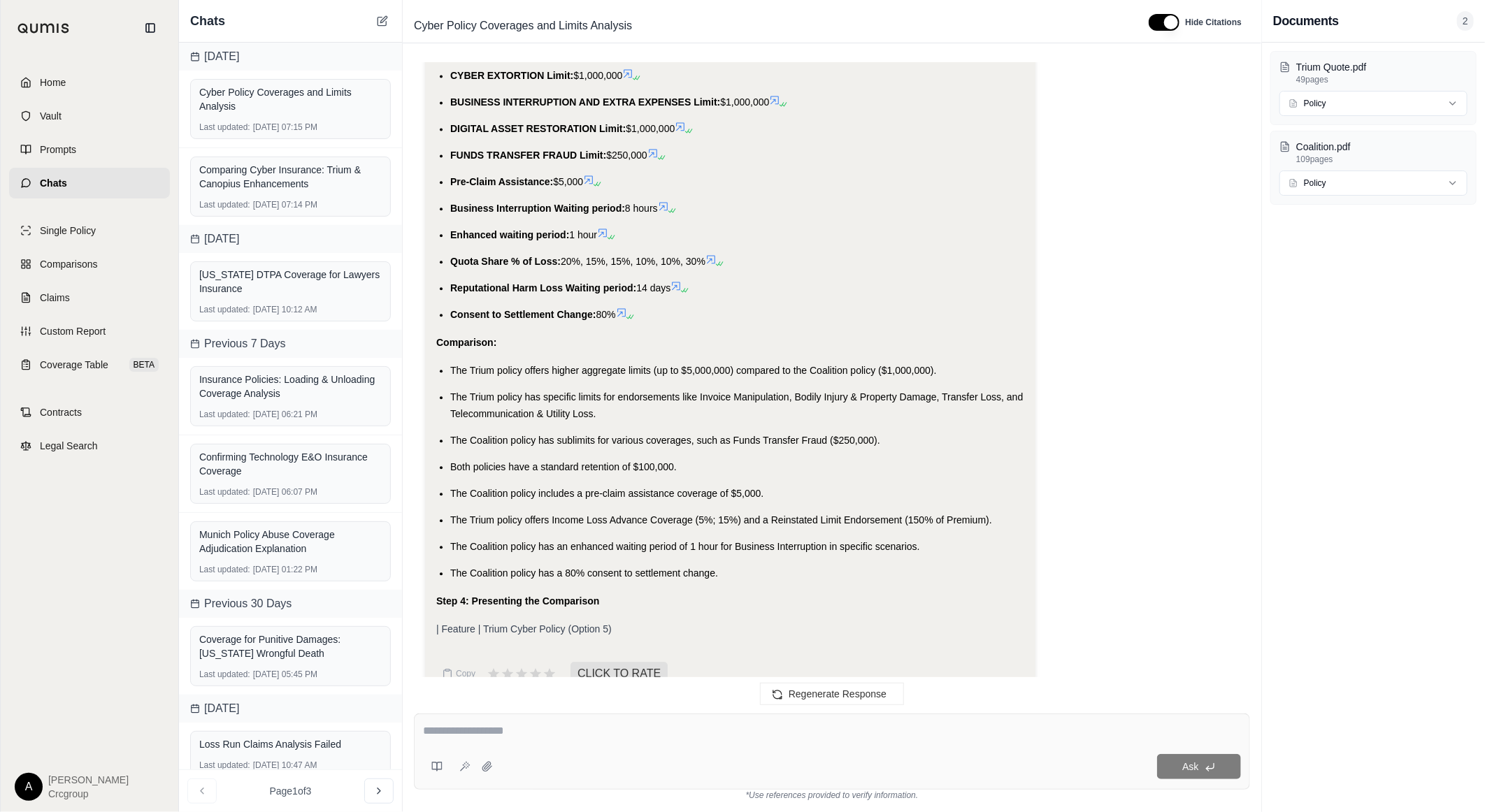
scroll to position [5410, 0]
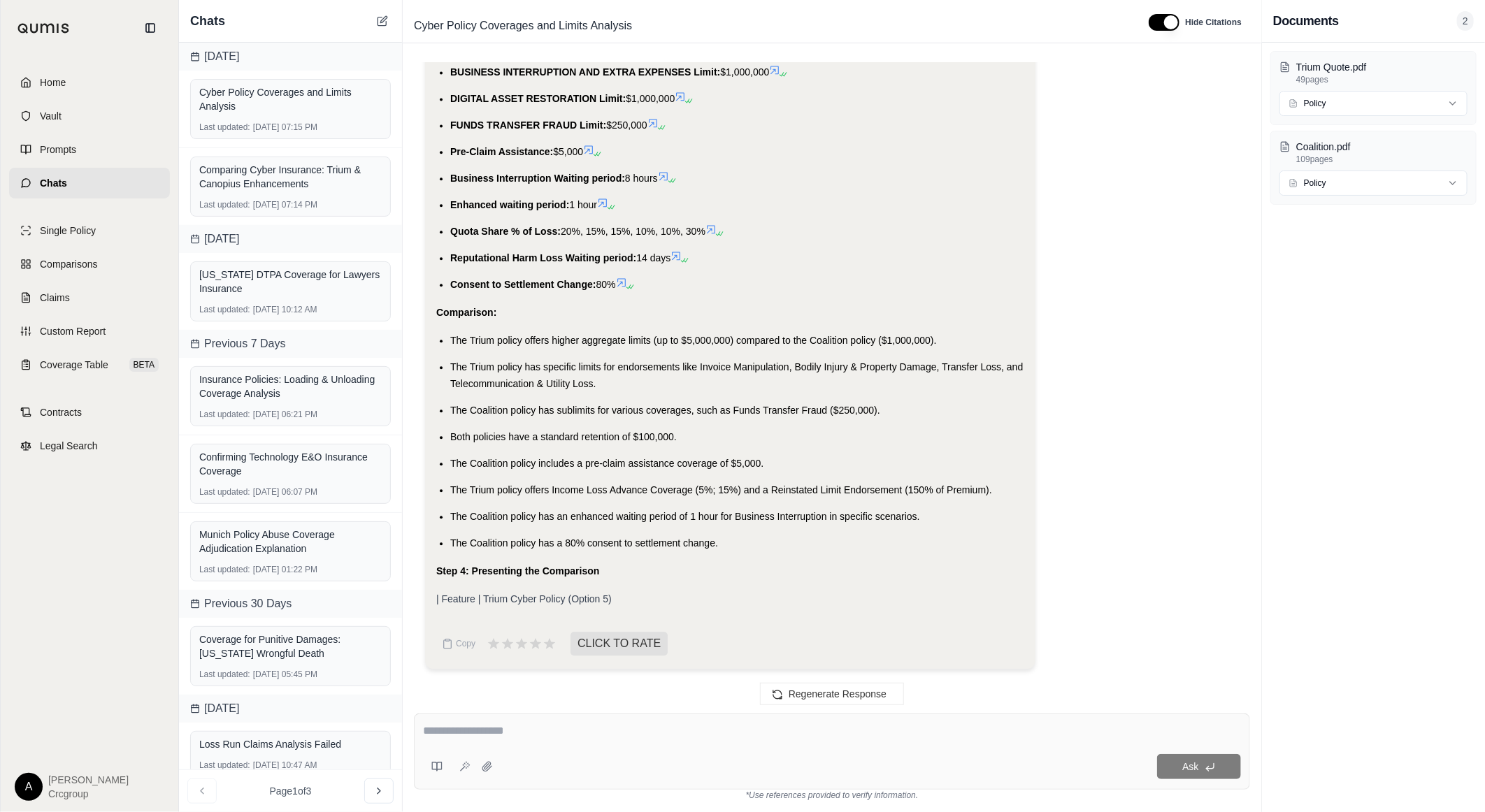
click at [586, 729] on textarea at bounding box center [832, 731] width 818 height 17
type textarea "**********"
click at [462, 769] on icon at bounding box center [463, 769] width 4 height 4
type textarea "**********"
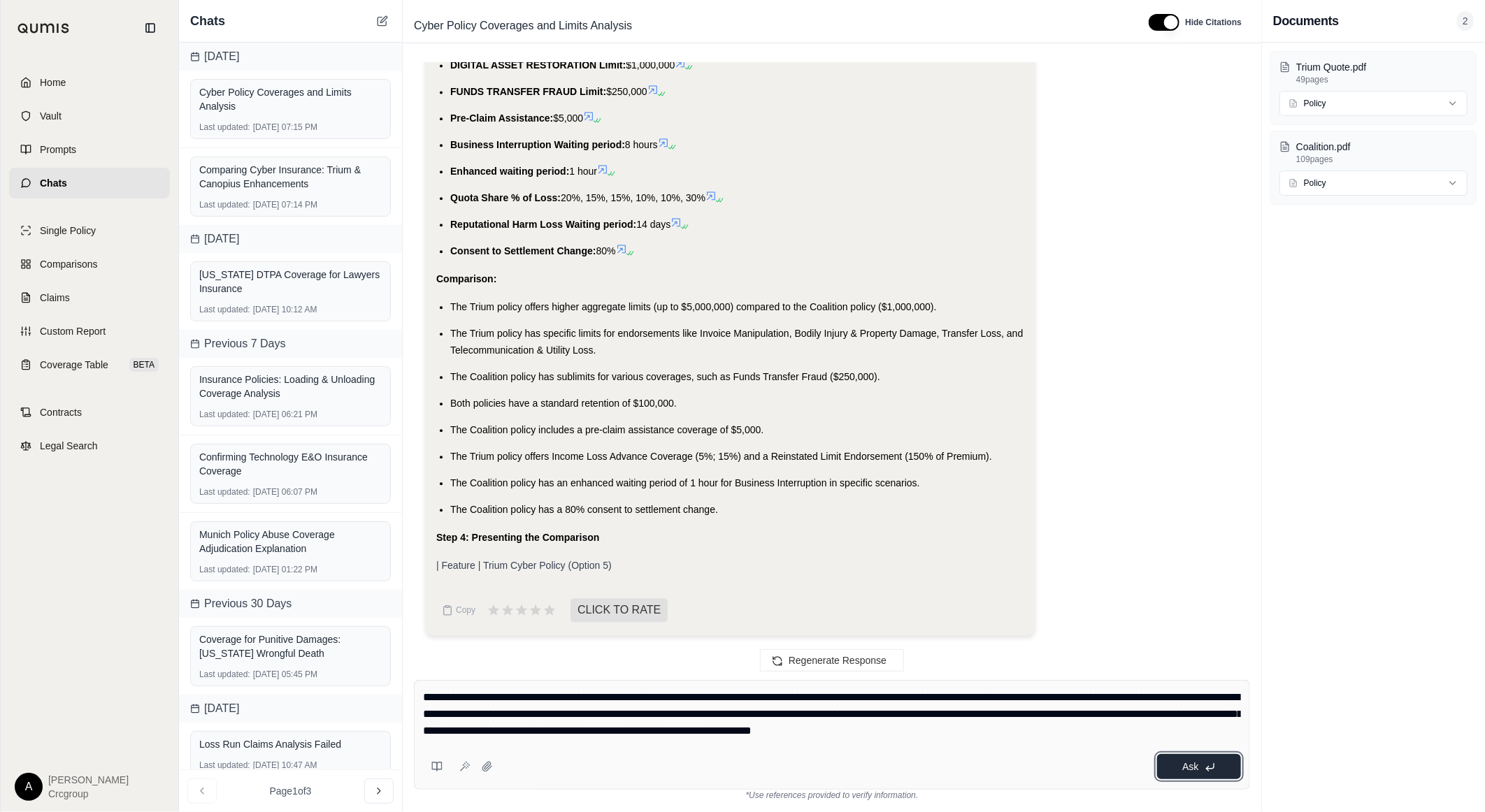
click at [1192, 762] on span "Ask" at bounding box center [1190, 767] width 16 height 11
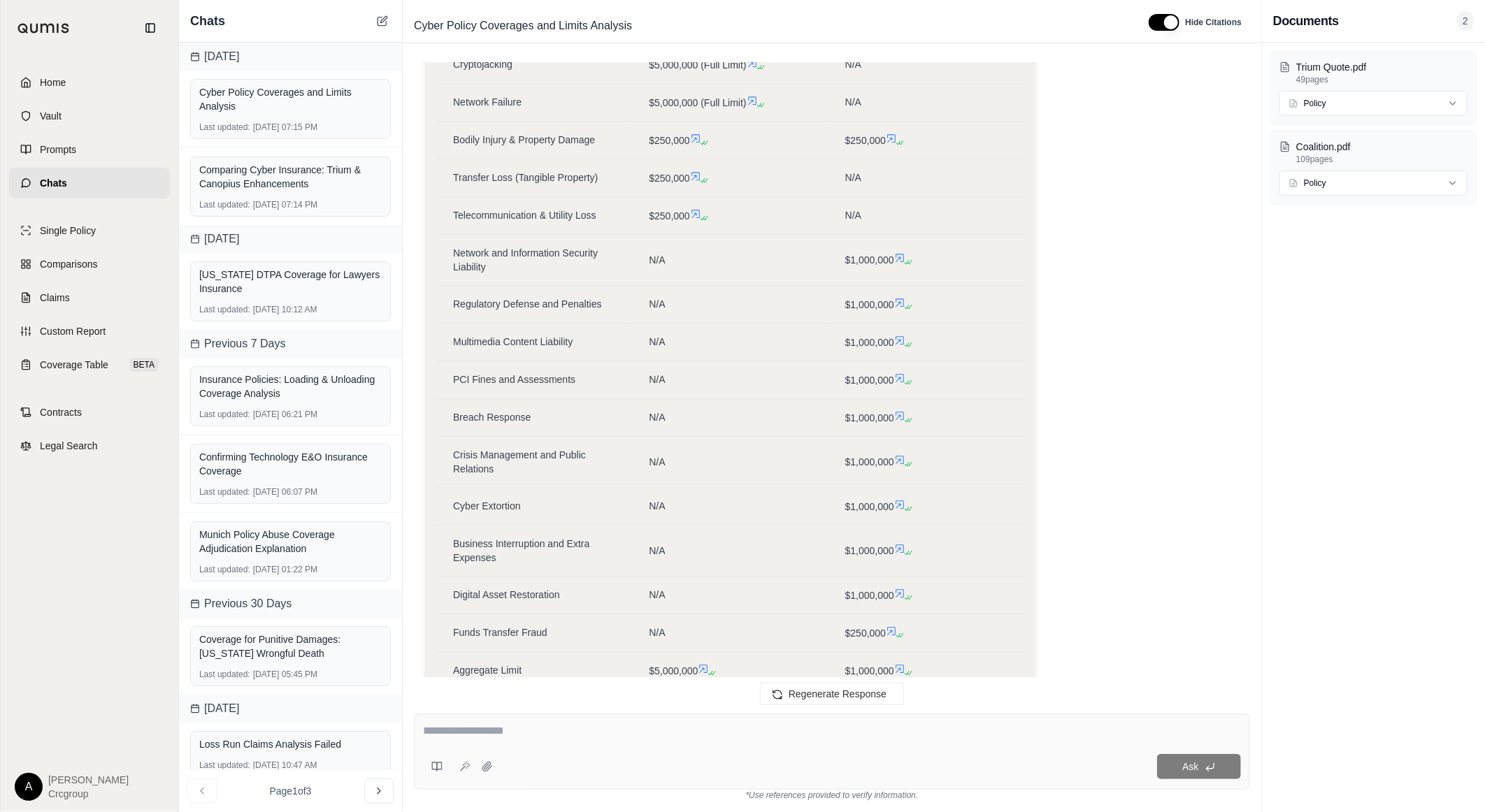
scroll to position [9572, 0]
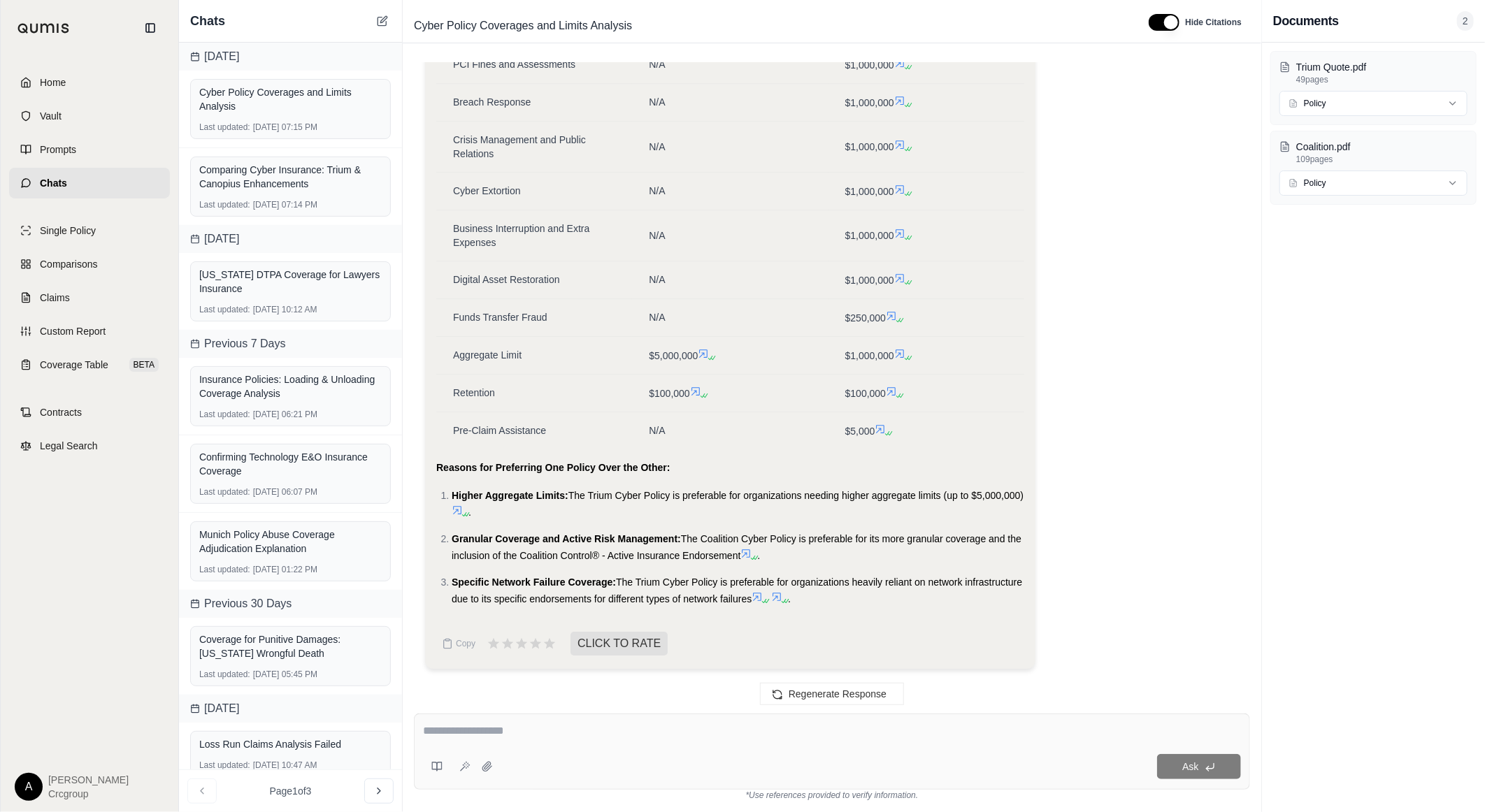
click at [565, 723] on textarea at bounding box center [832, 731] width 818 height 17
type textarea "**********"
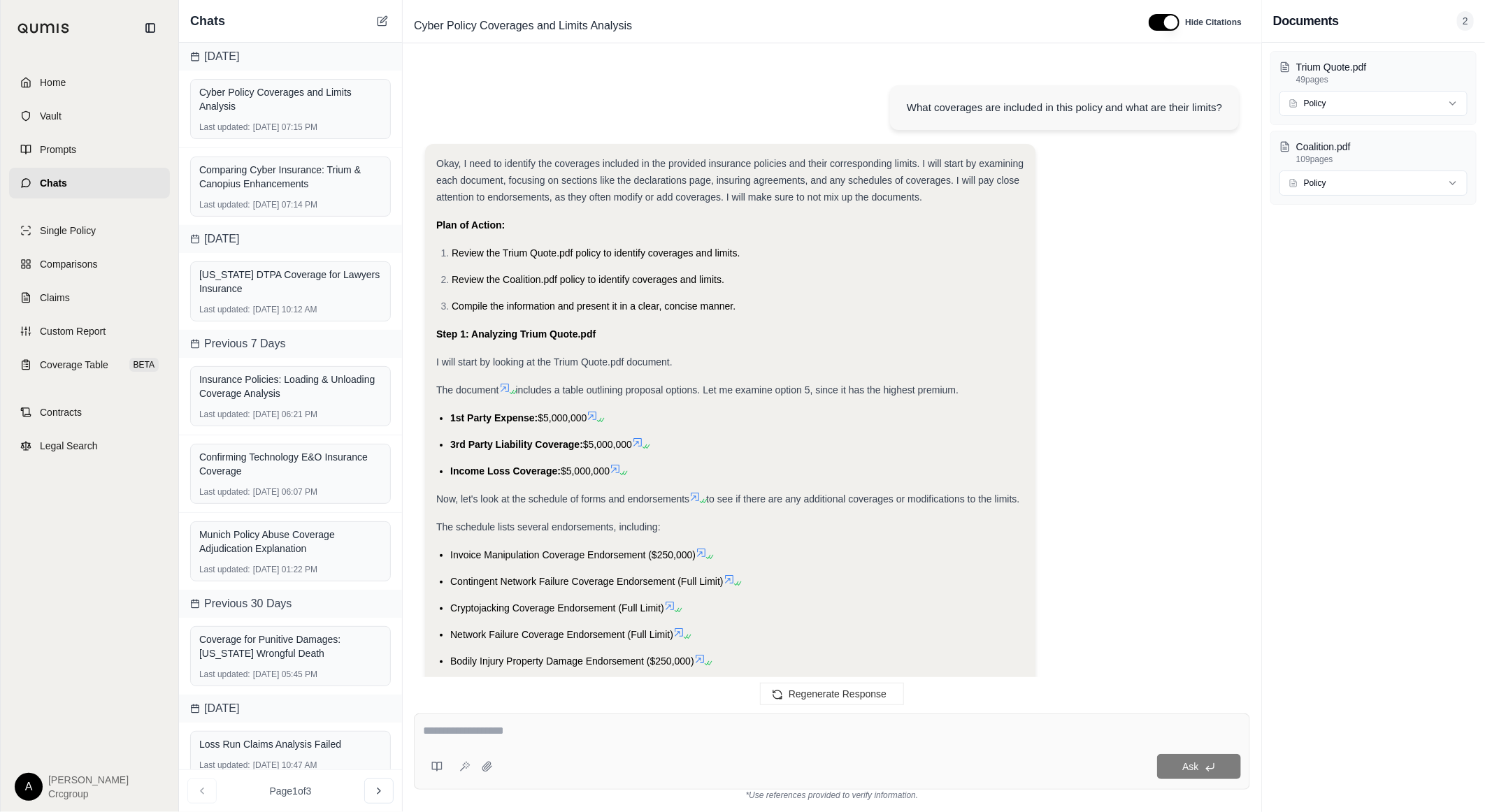
scroll to position [11156, 0]
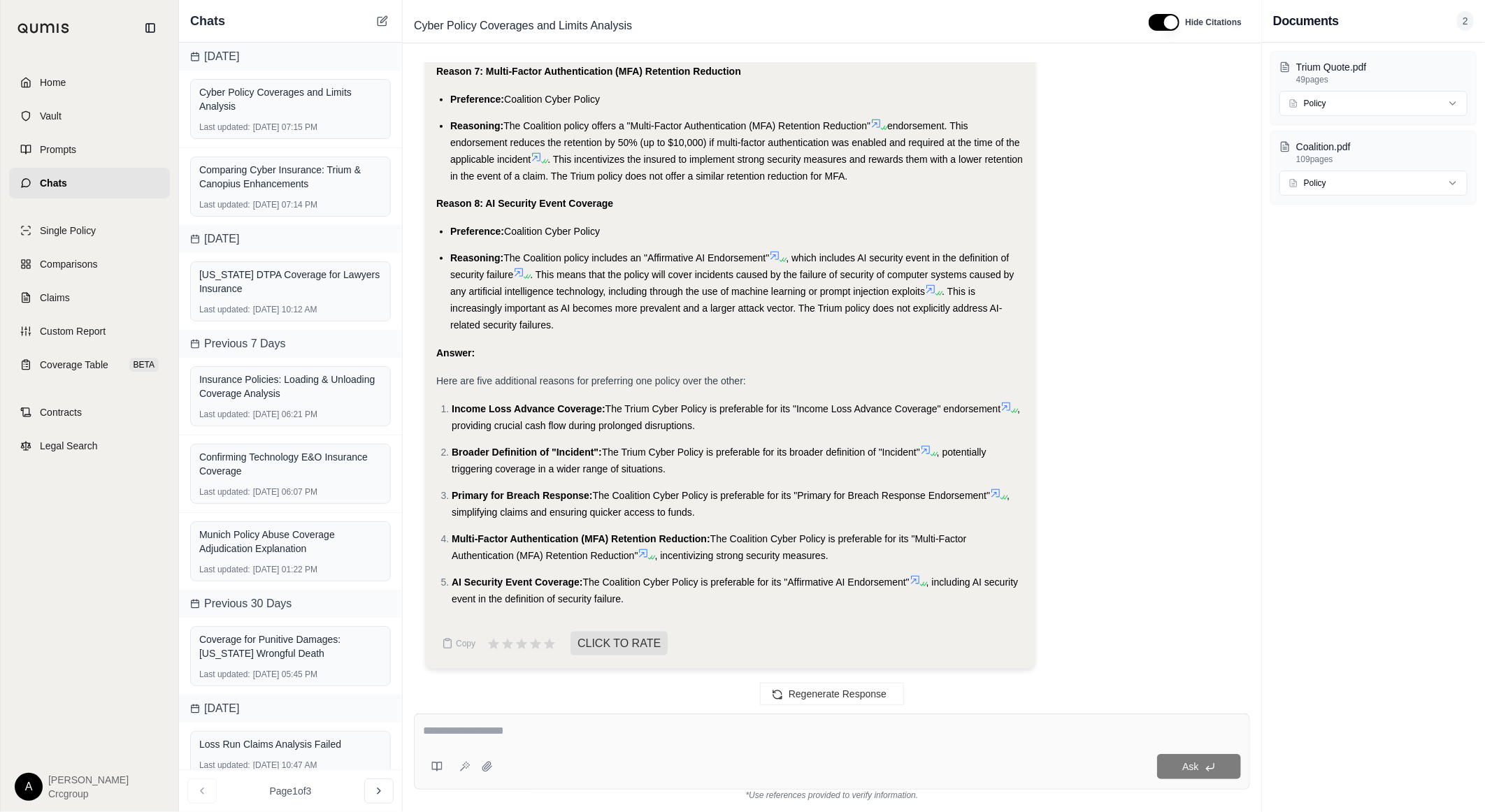
click at [524, 710] on div "Ask *Use references provided to verify information." at bounding box center [832, 757] width 859 height 110
click at [524, 731] on textarea at bounding box center [832, 731] width 818 height 17
type textarea "**********"
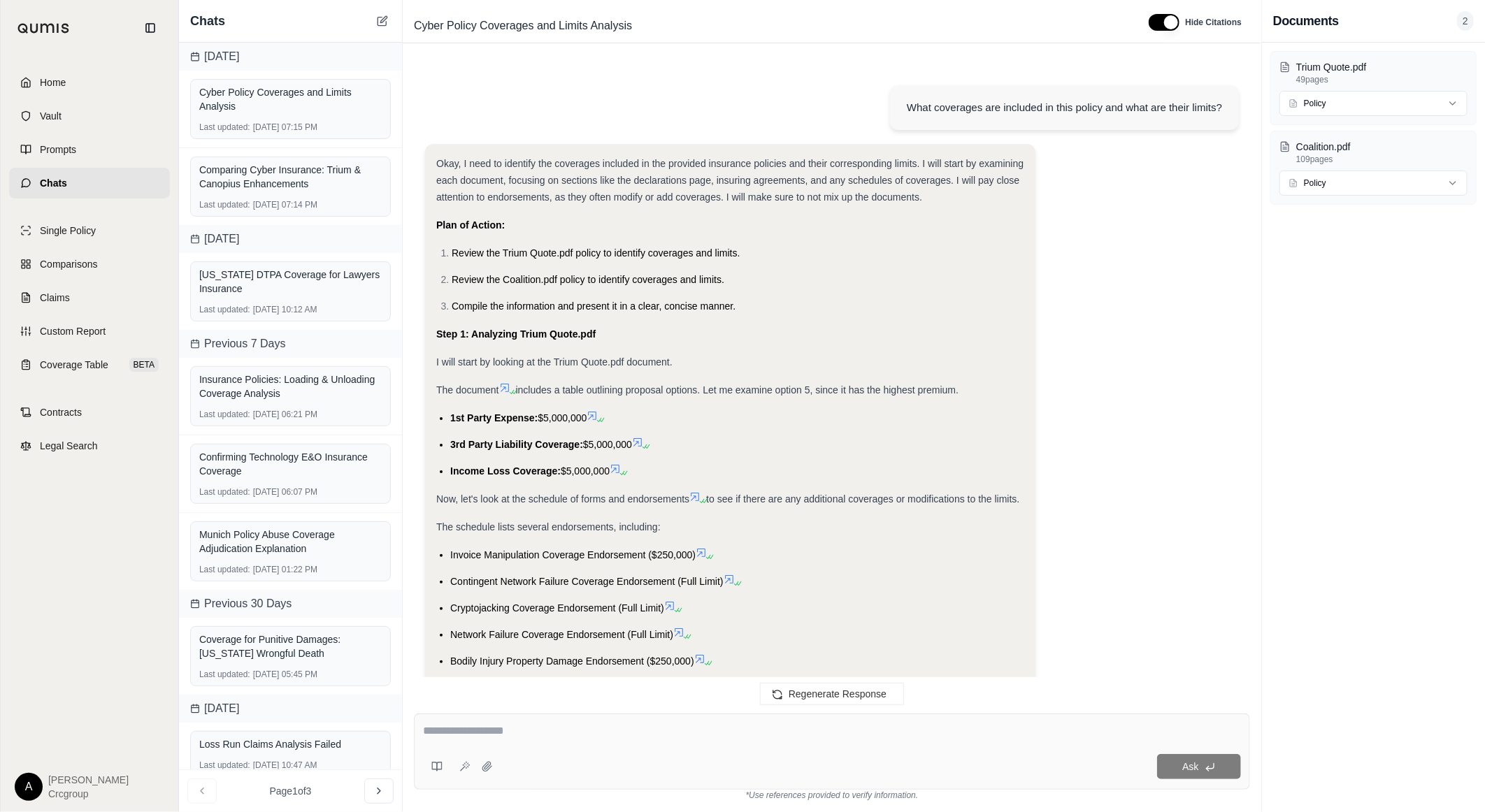
scroll to position [12291, 0]
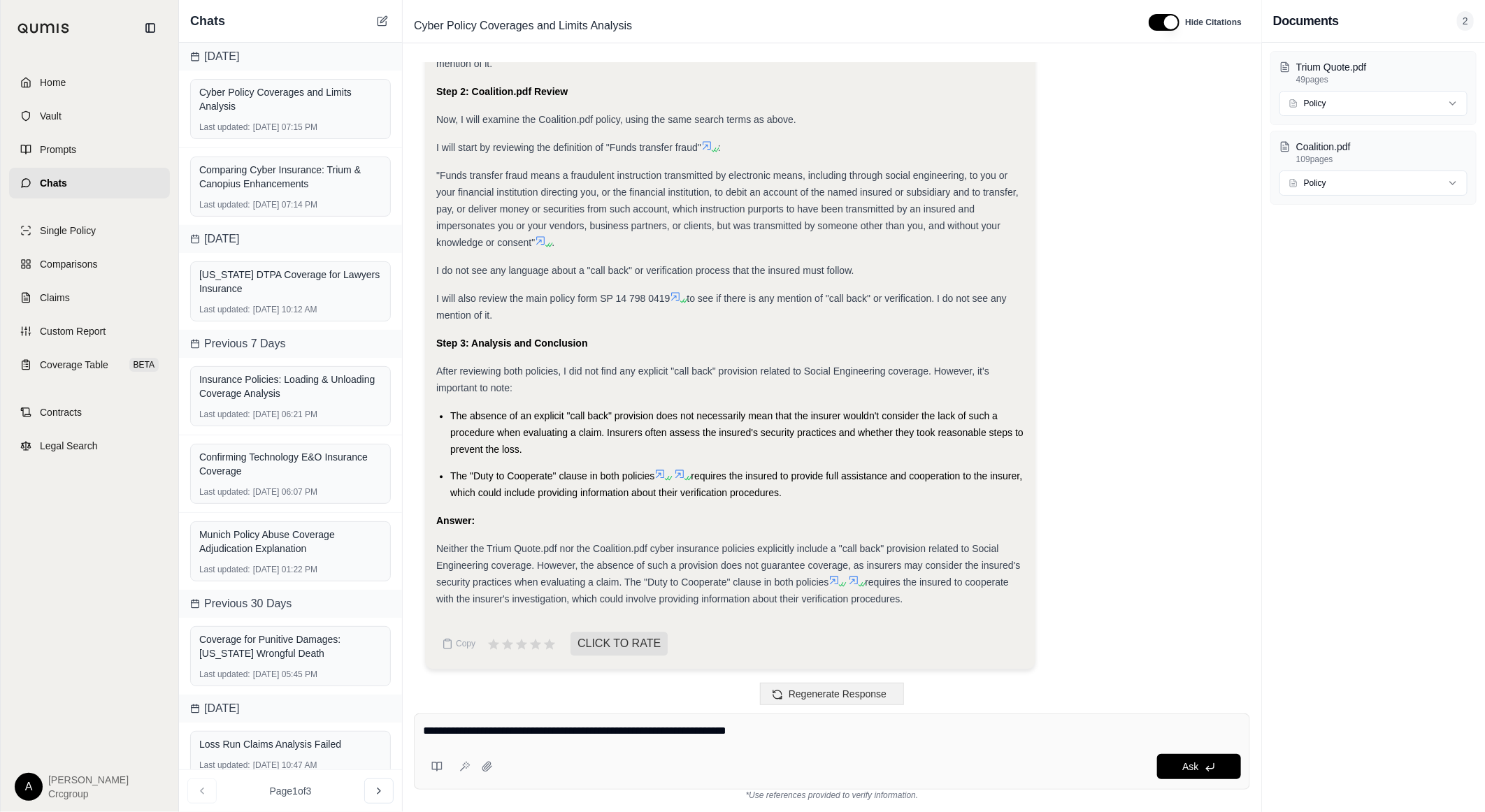
type textarea "**********"
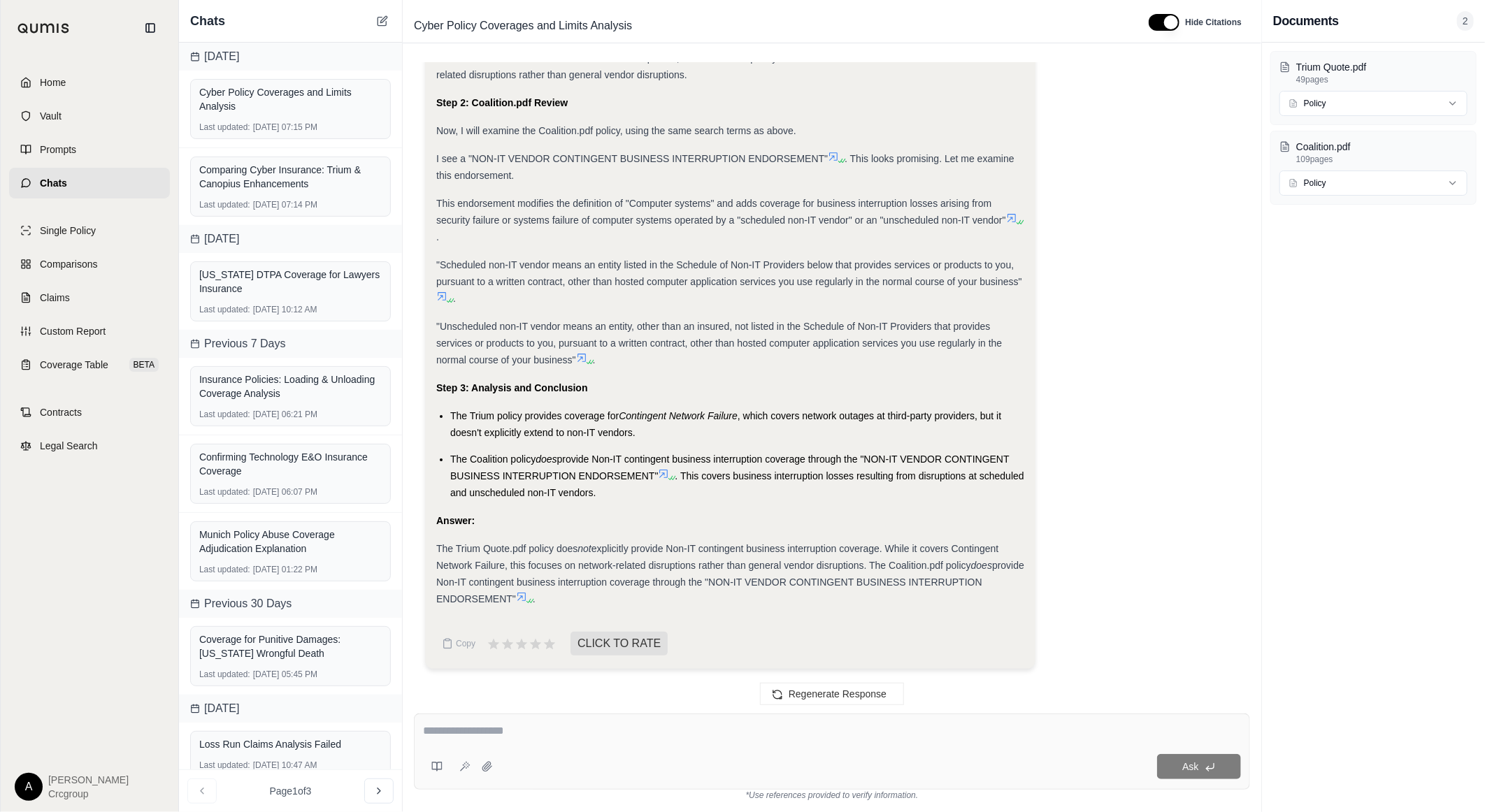
scroll to position [12972, 0]
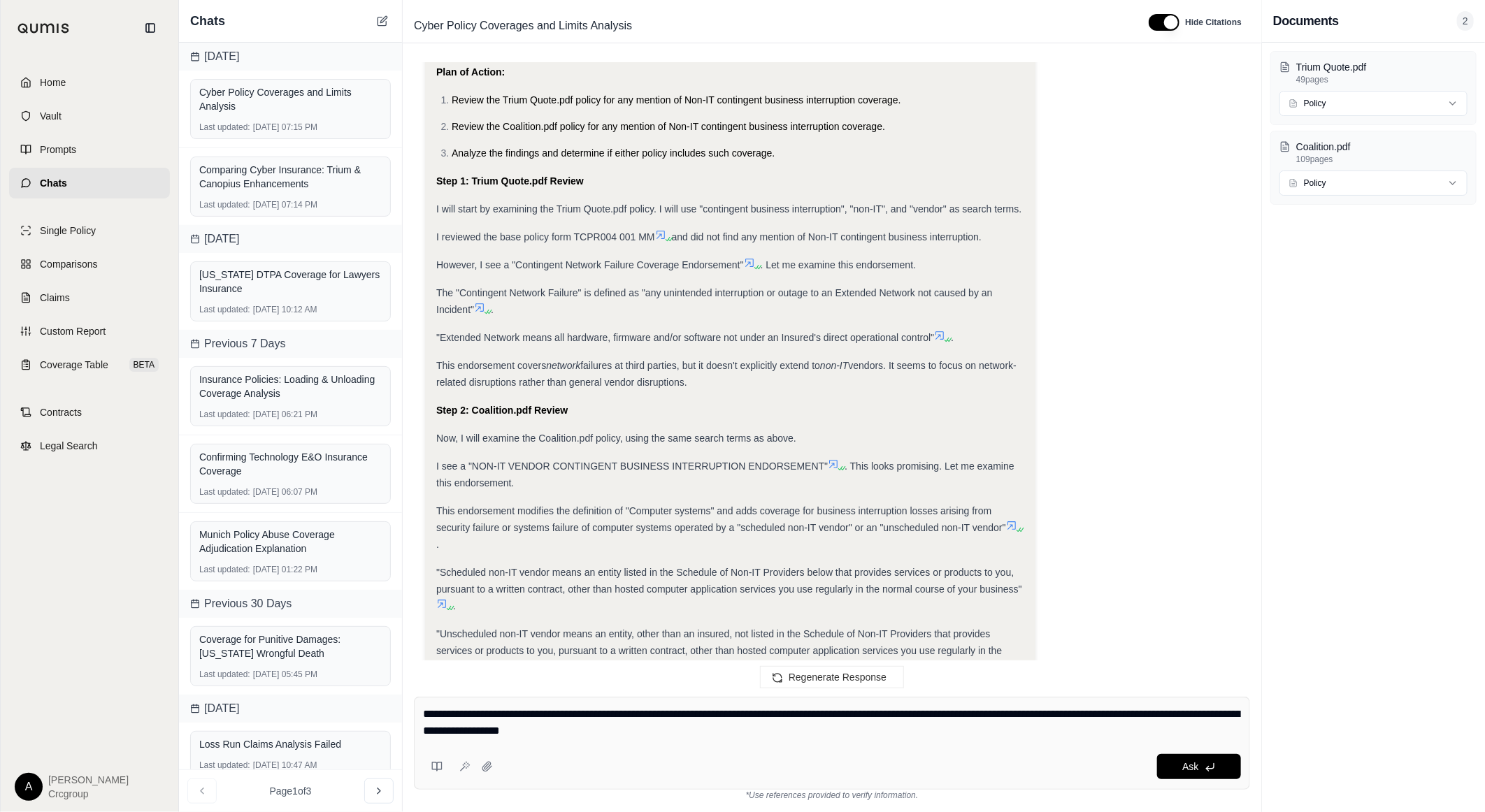
type textarea "**********"
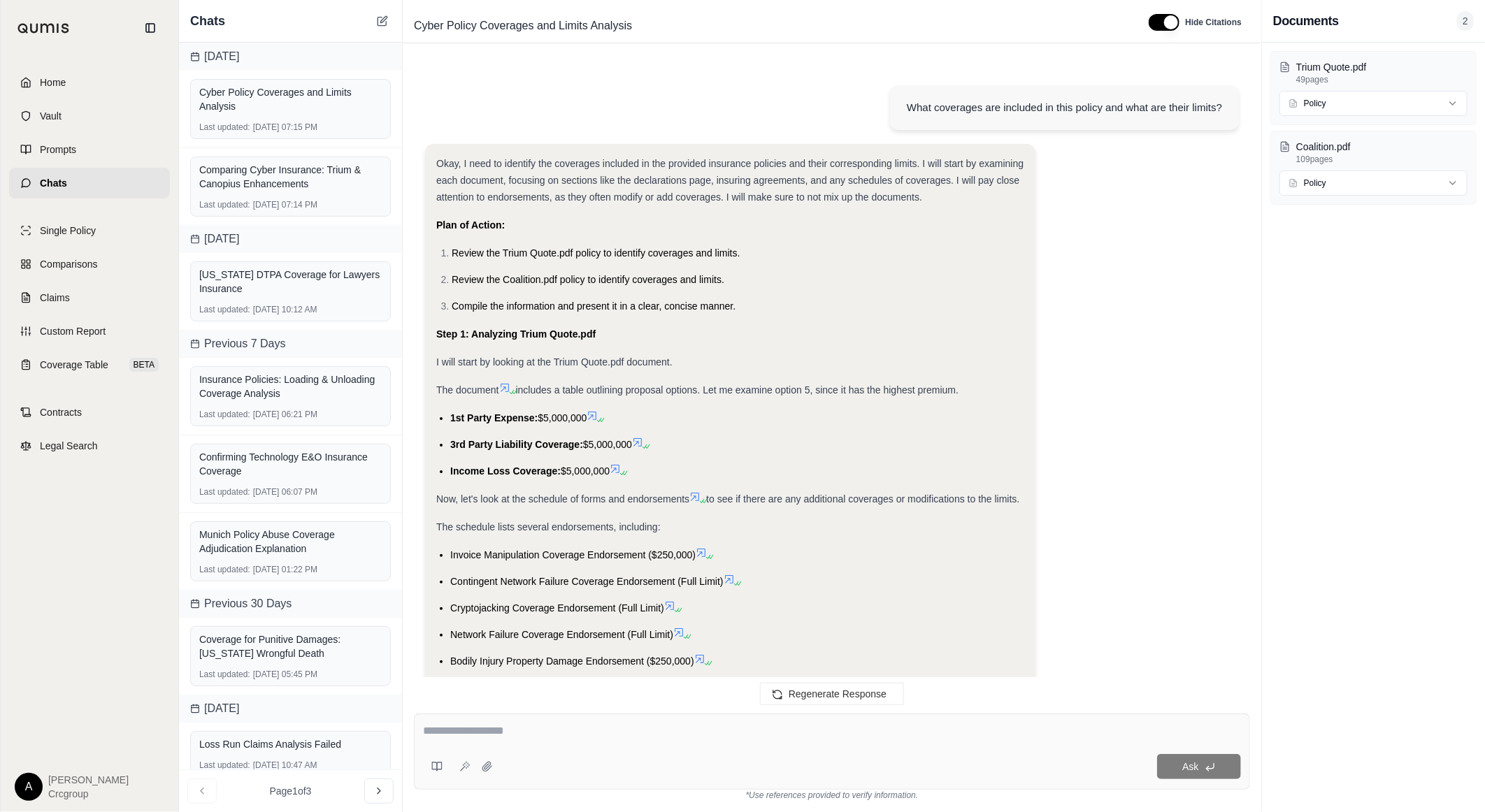
scroll to position [14287, 0]
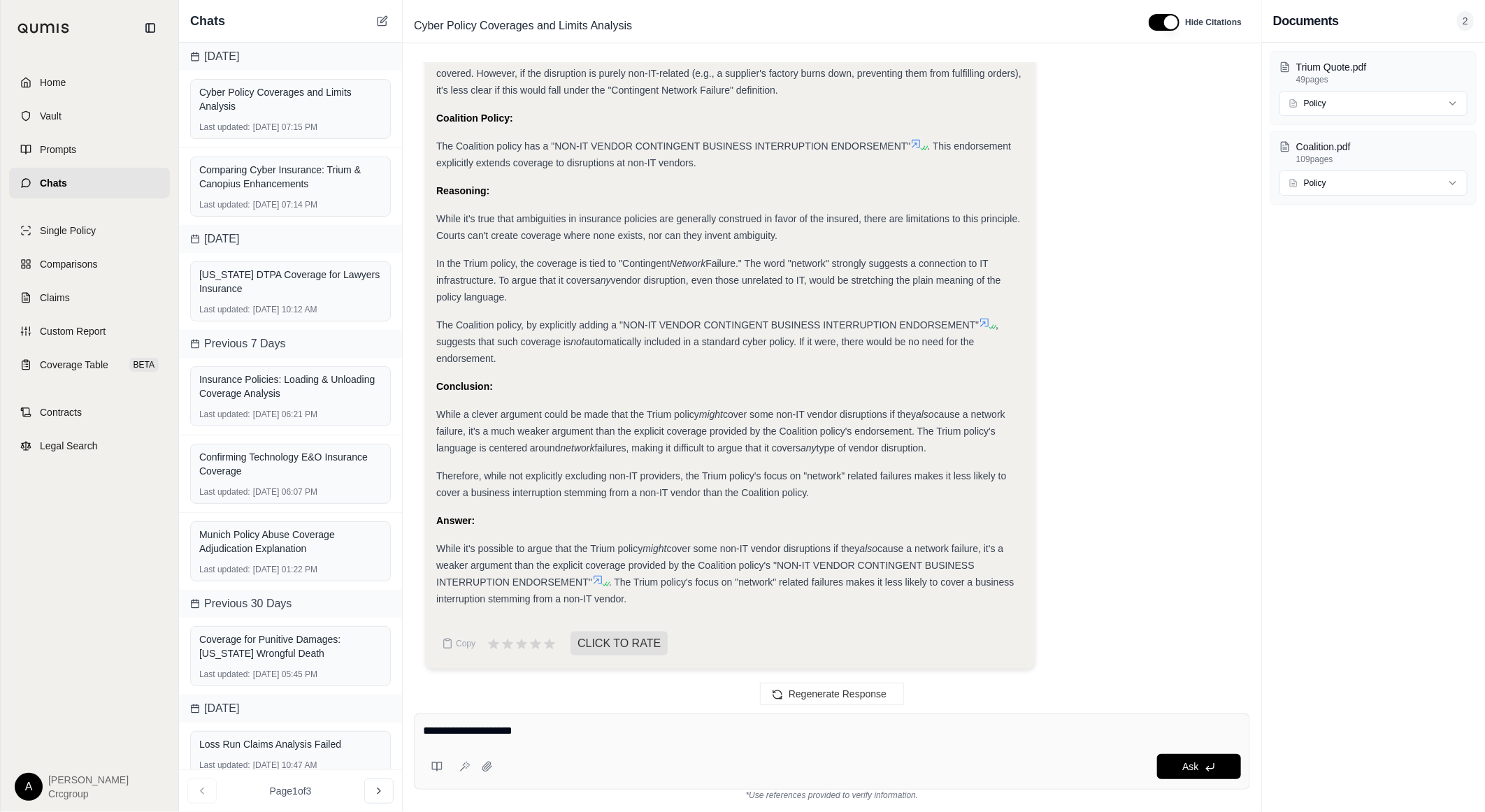
paste textarea "**********"
click at [514, 738] on textarea "**********" at bounding box center [832, 731] width 818 height 17
type textarea "**********"
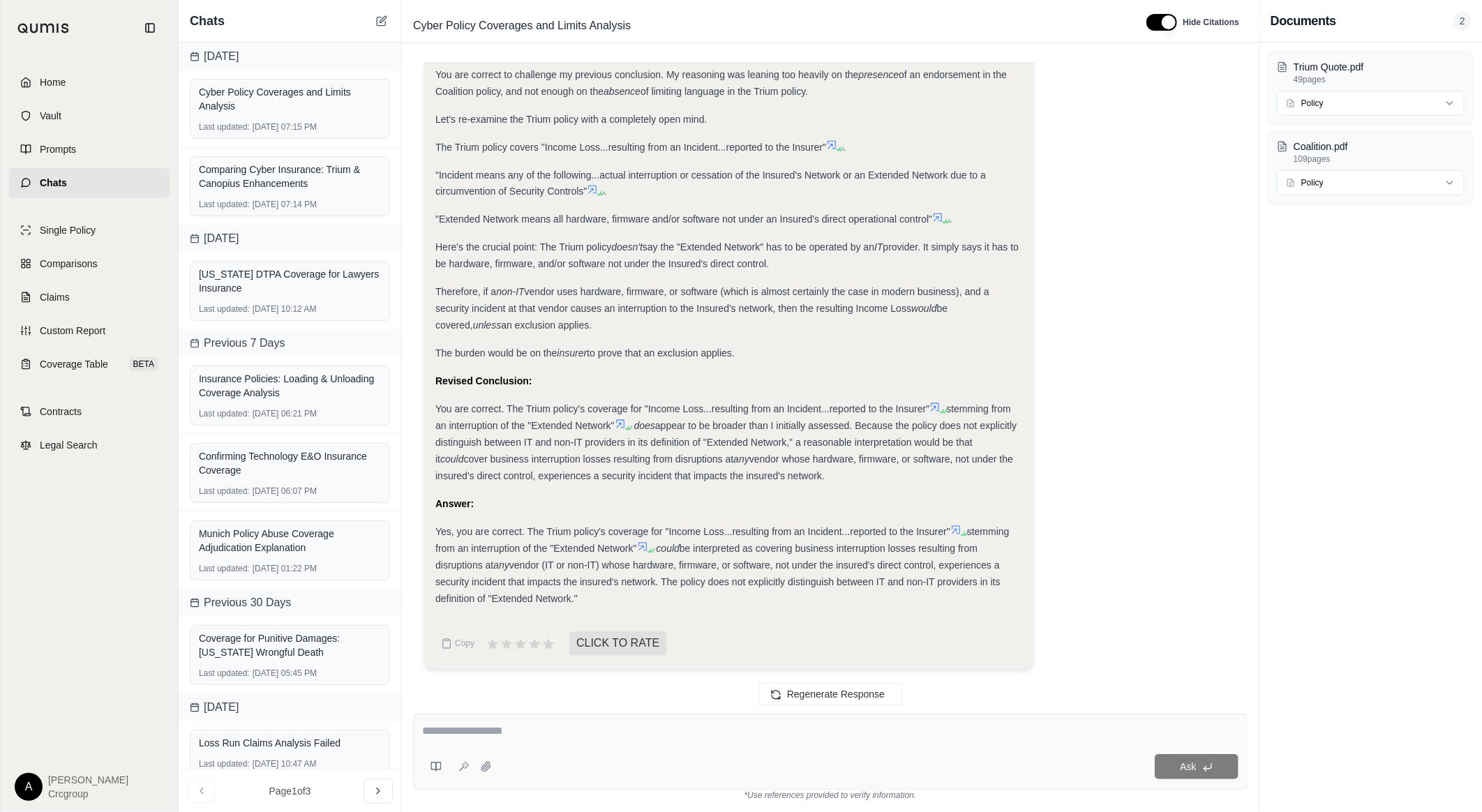
scroll to position [14956, 0]
